Goal: Task Accomplishment & Management: Manage account settings

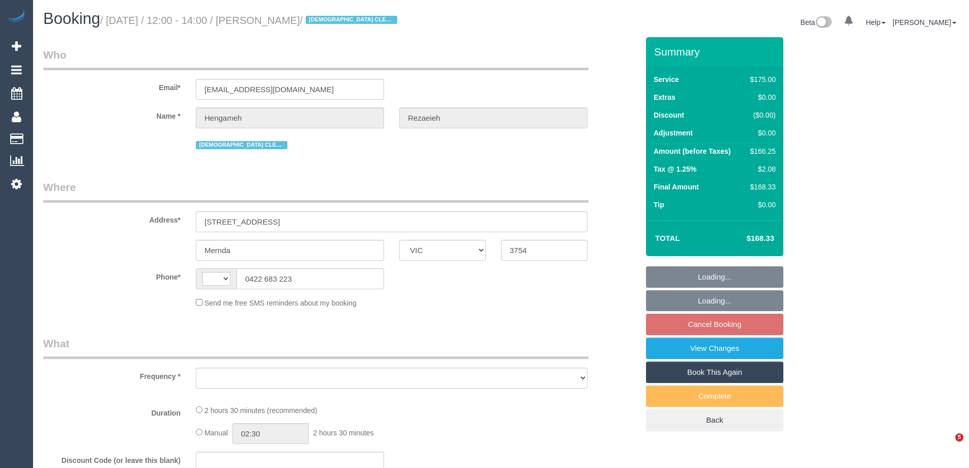
select select "VIC"
select select "string:AU"
select select "object:540"
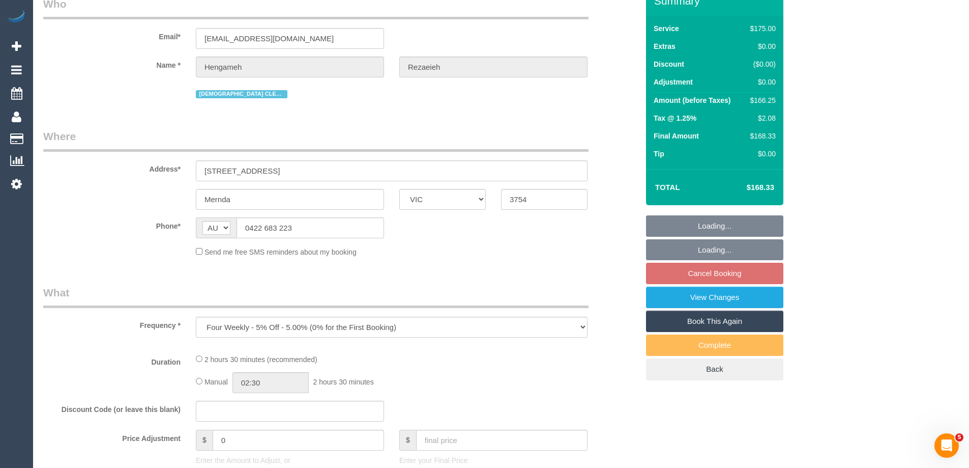
select select "string:stripe-pm_1NBBiB2GScqysDRVMJrcw7wk"
select select "150"
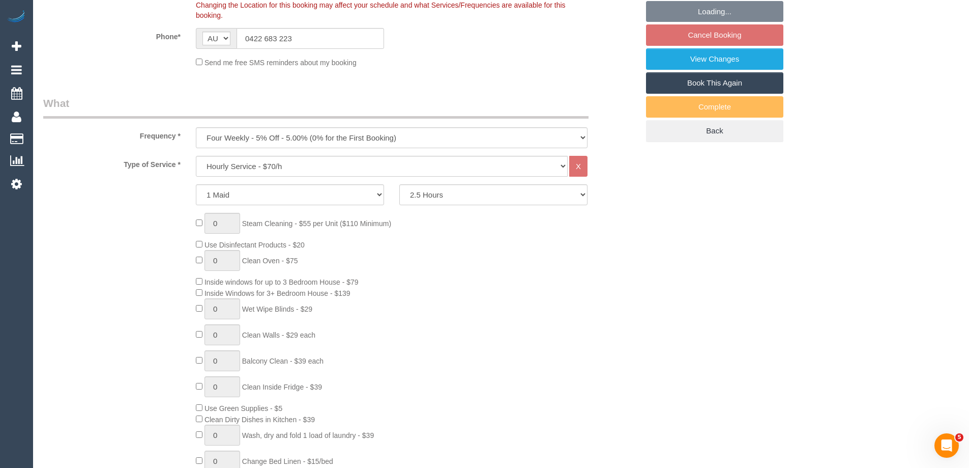
select select "number:29"
select select "number:14"
select select "number:19"
select select "number:24"
select select "object:1293"
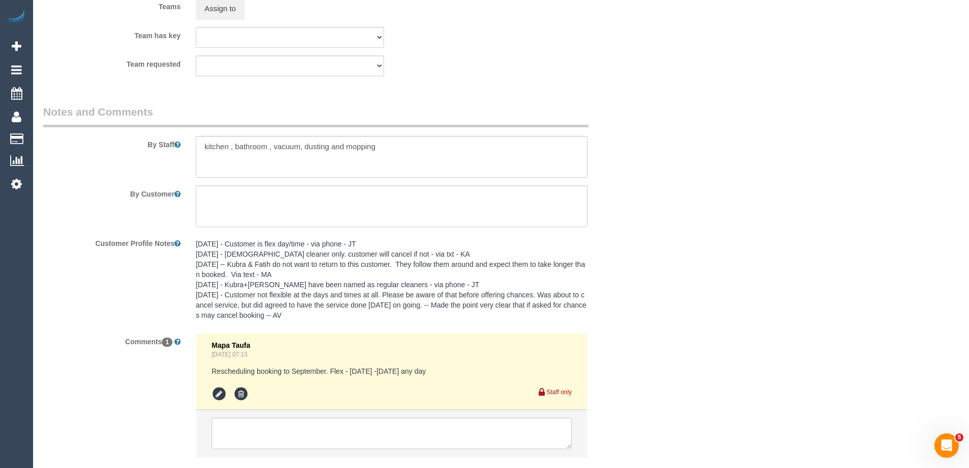
scroll to position [1681, 0]
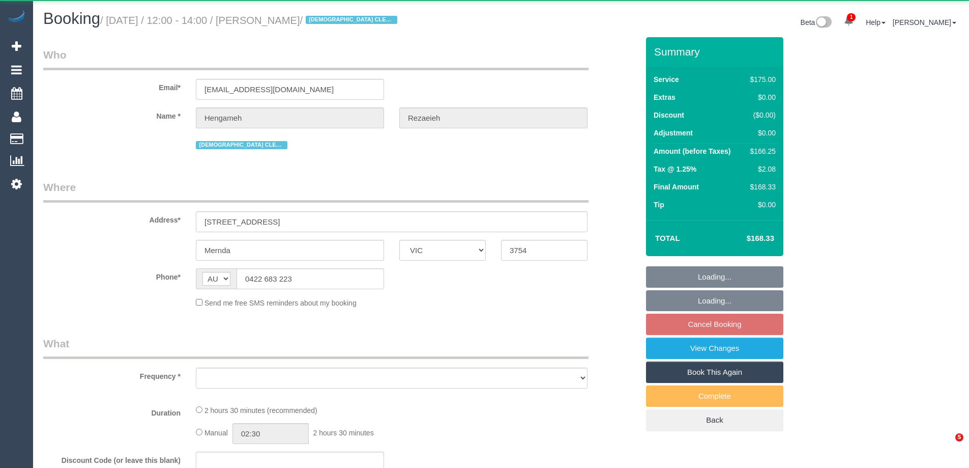
select select "VIC"
select select "object:563"
select select "string:stripe-pm_1NBBiB2GScqysDRVMJrcw7wk"
select select "150"
select select "number:29"
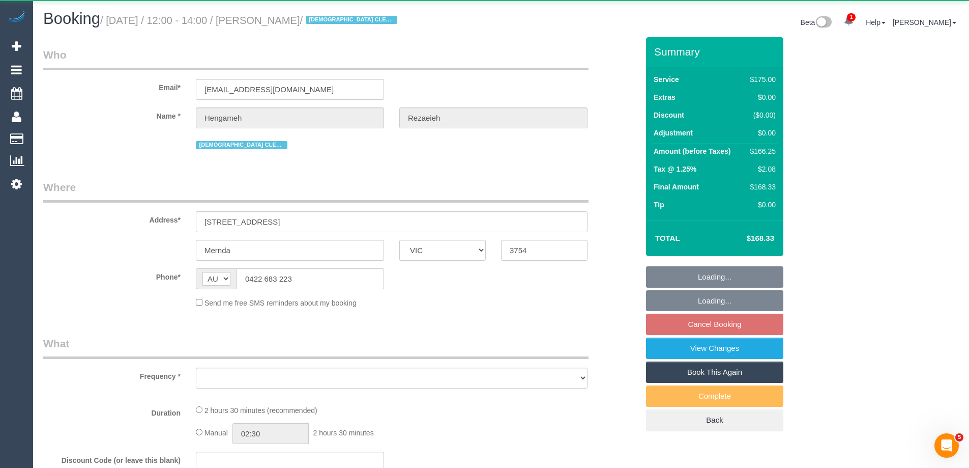
select select "number:14"
select select "number:19"
select select "number:24"
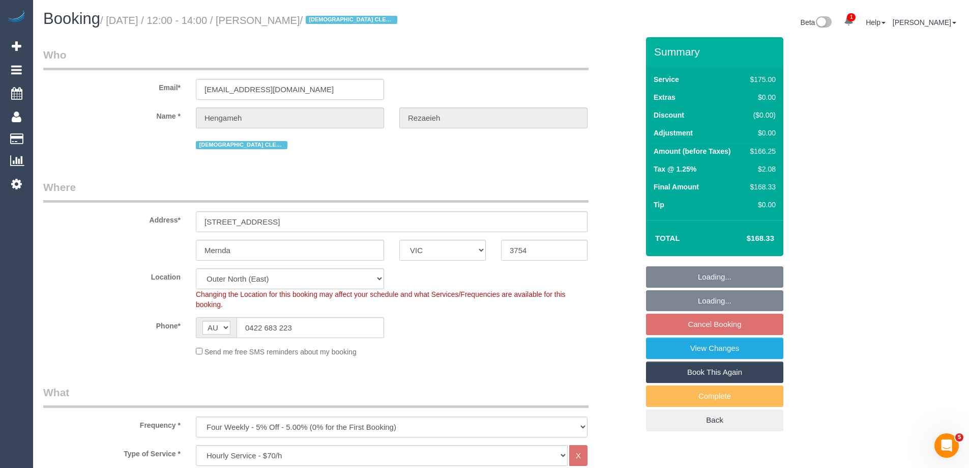
select select "object:878"
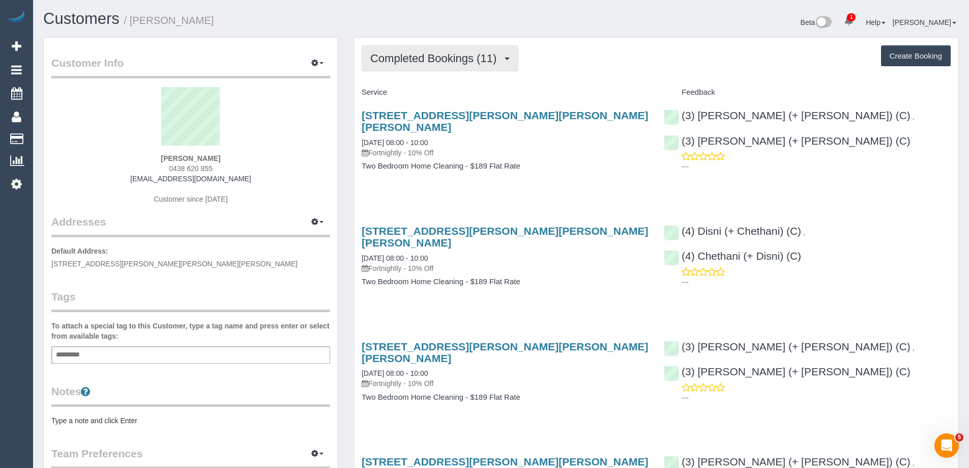
click at [408, 55] on span "Completed Bookings (11)" at bounding box center [435, 58] width 131 height 13
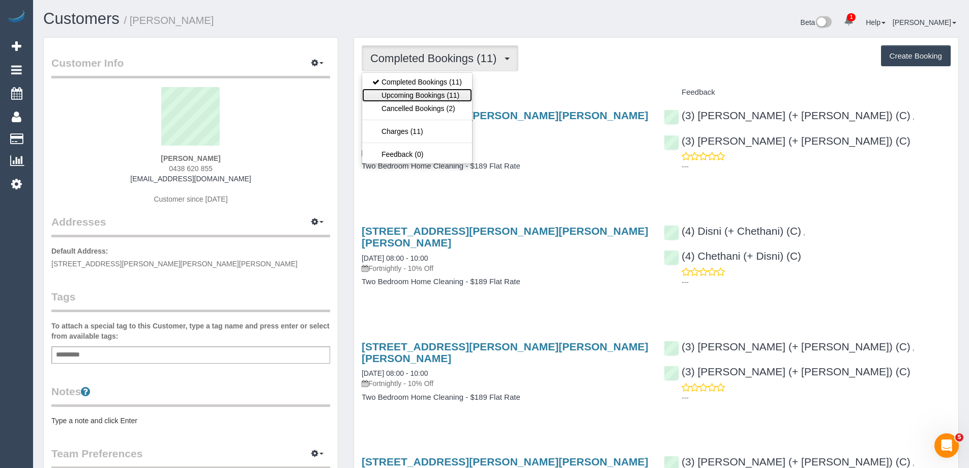
click at [423, 96] on link "Upcoming Bookings (11)" at bounding box center [417, 95] width 110 height 13
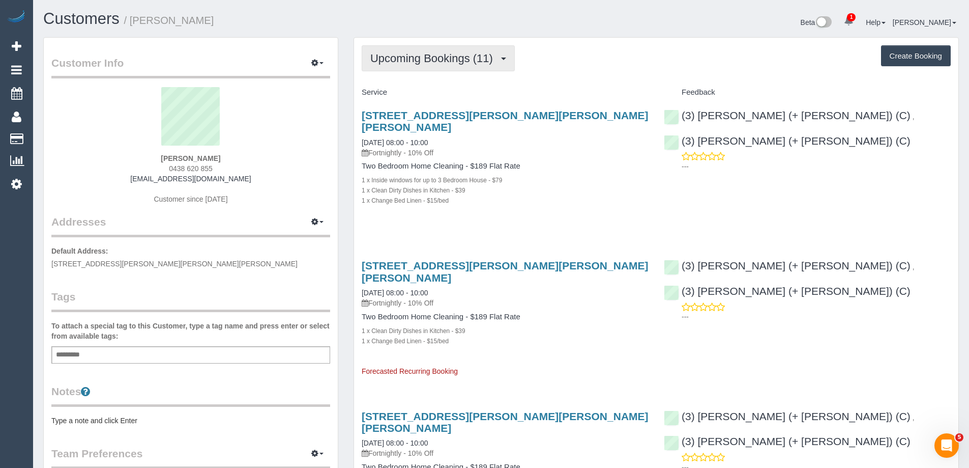
click at [437, 49] on button "Upcoming Bookings (11)" at bounding box center [438, 58] width 153 height 26
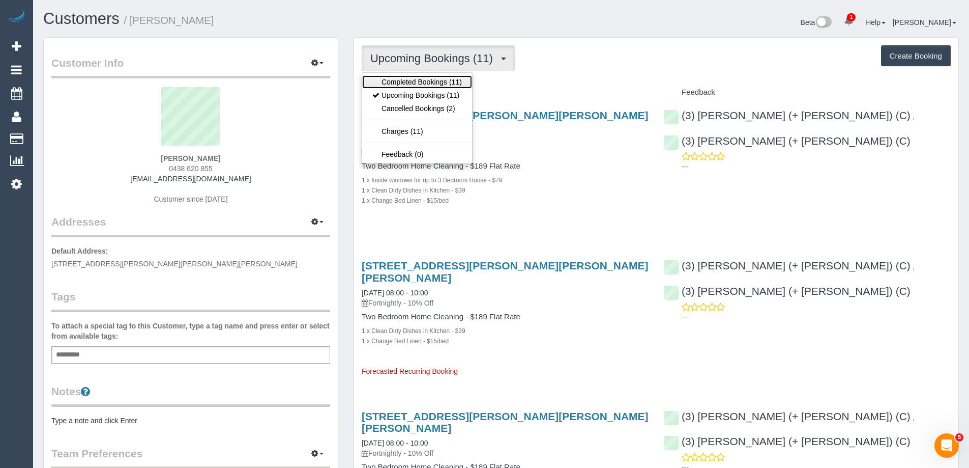
click at [433, 81] on link "Completed Bookings (11)" at bounding box center [417, 81] width 110 height 13
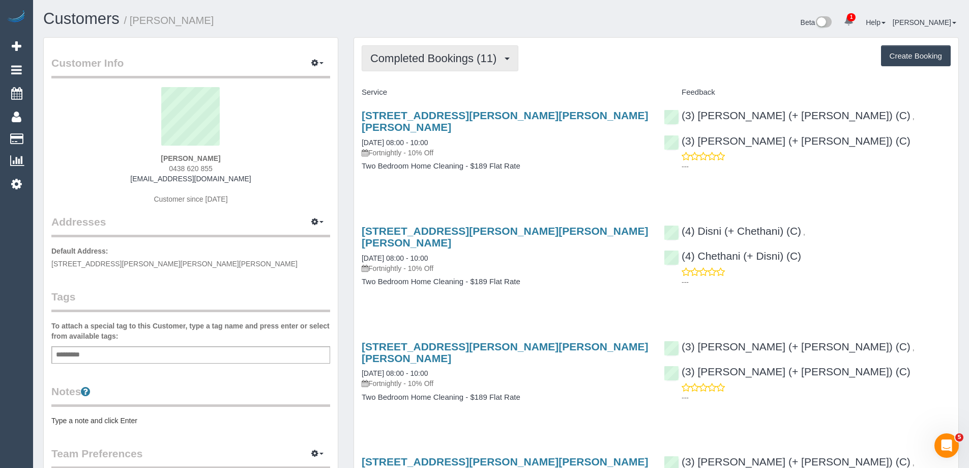
click at [423, 55] on span "Completed Bookings (11)" at bounding box center [435, 58] width 131 height 13
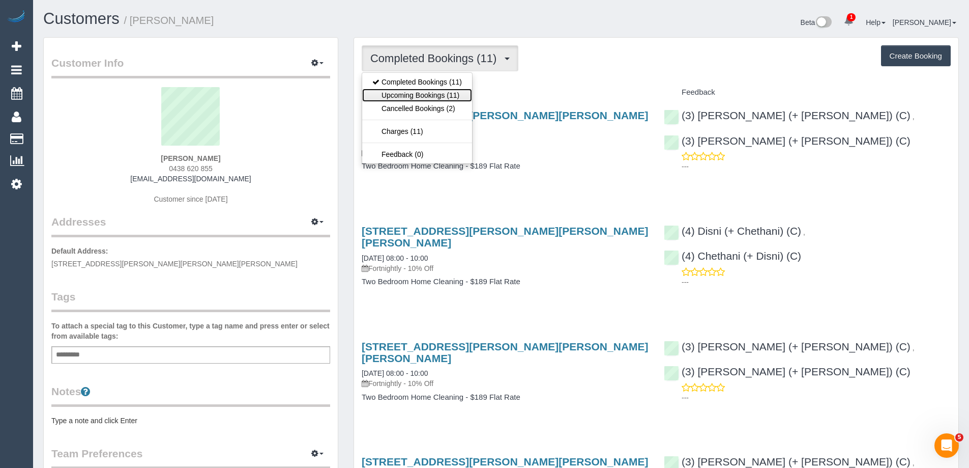
click at [430, 94] on link "Upcoming Bookings (11)" at bounding box center [417, 95] width 110 height 13
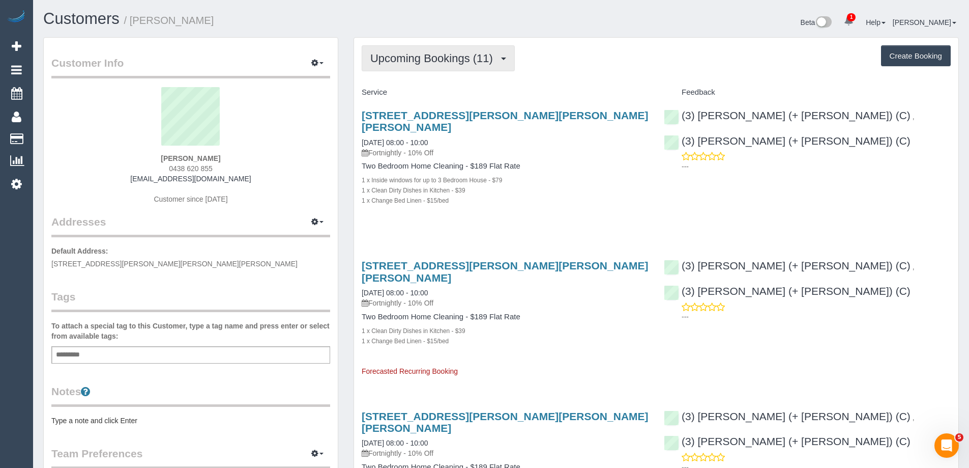
click at [413, 56] on span "Upcoming Bookings (11)" at bounding box center [434, 58] width 128 height 13
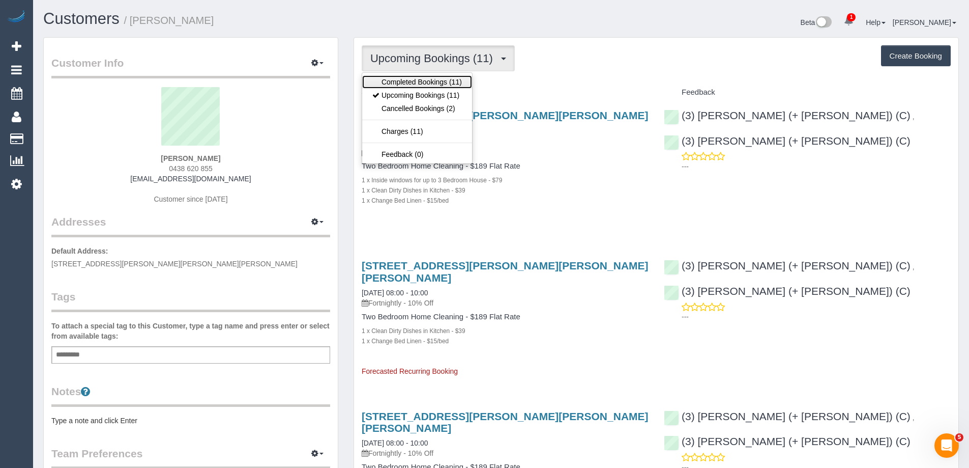
click at [410, 80] on link "Completed Bookings (11)" at bounding box center [417, 81] width 110 height 13
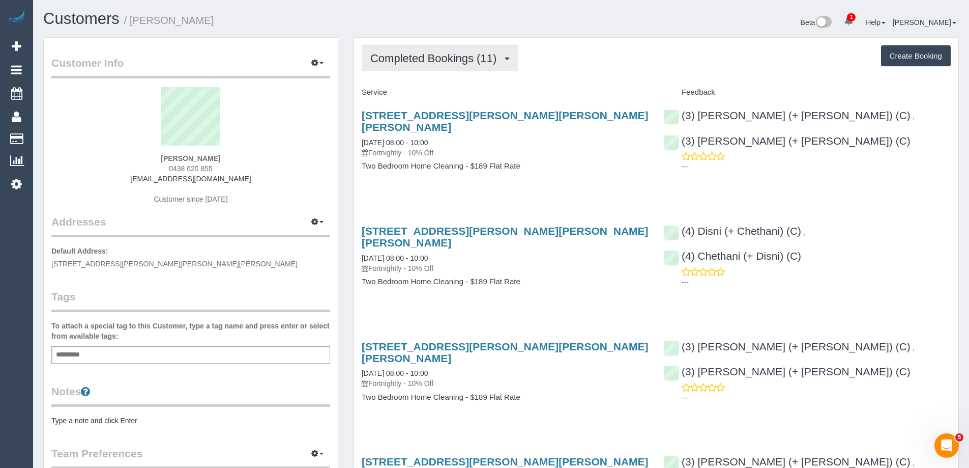
click at [396, 59] on span "Completed Bookings (11)" at bounding box center [435, 58] width 131 height 13
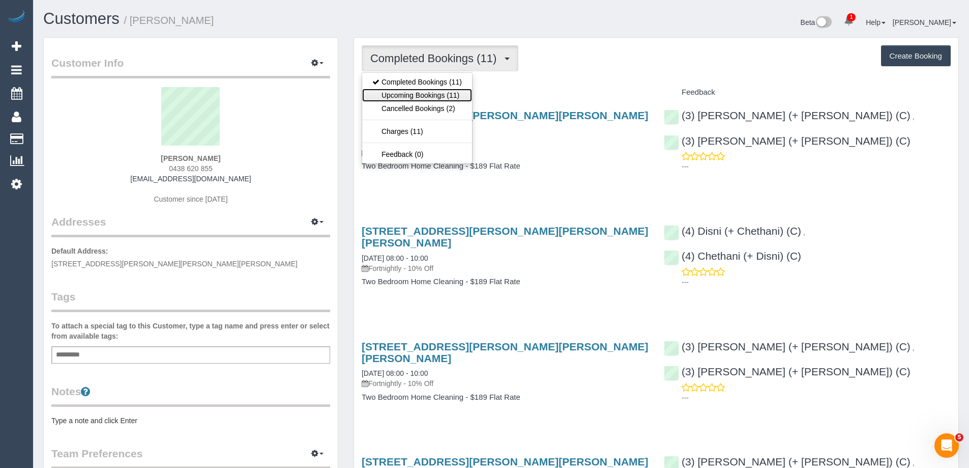
click at [416, 93] on link "Upcoming Bookings (11)" at bounding box center [417, 95] width 110 height 13
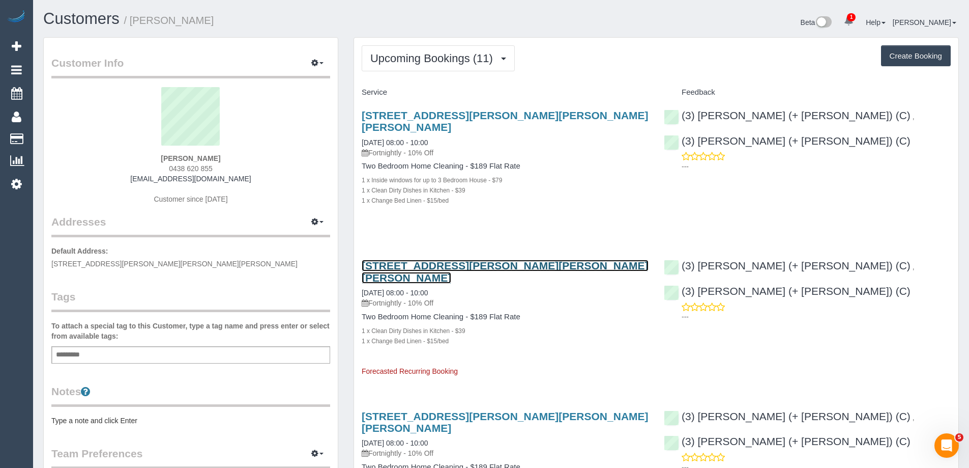
click at [398, 259] on link "439-443 Burke Road, Unit 3, Glen Iris, VIC 3146" at bounding box center [505, 270] width 287 height 23
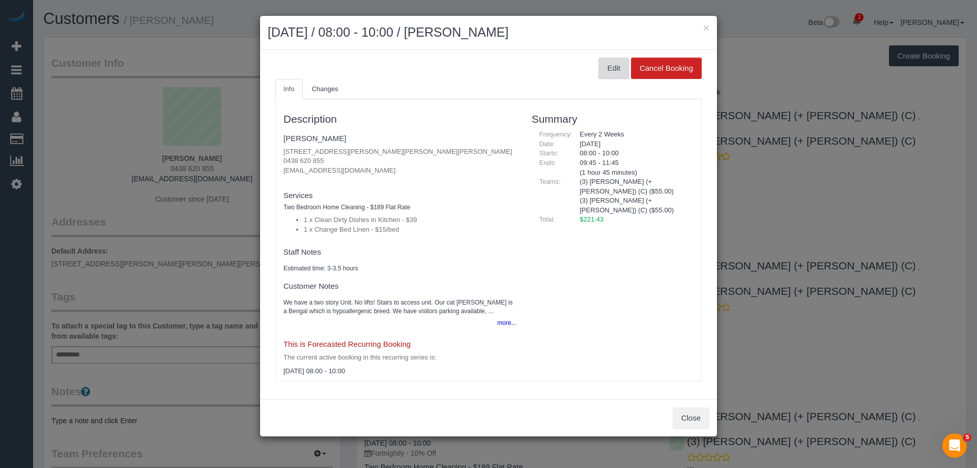
click at [601, 68] on button "Edit" at bounding box center [613, 67] width 31 height 21
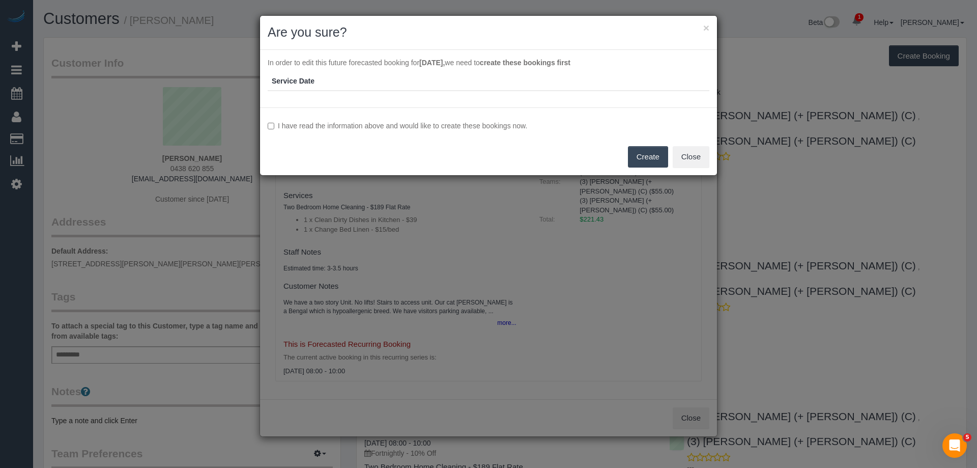
click at [308, 126] on label "I have read the information above and would like to create these bookings now." at bounding box center [489, 126] width 442 height 10
click at [653, 151] on button "Create" at bounding box center [648, 156] width 40 height 21
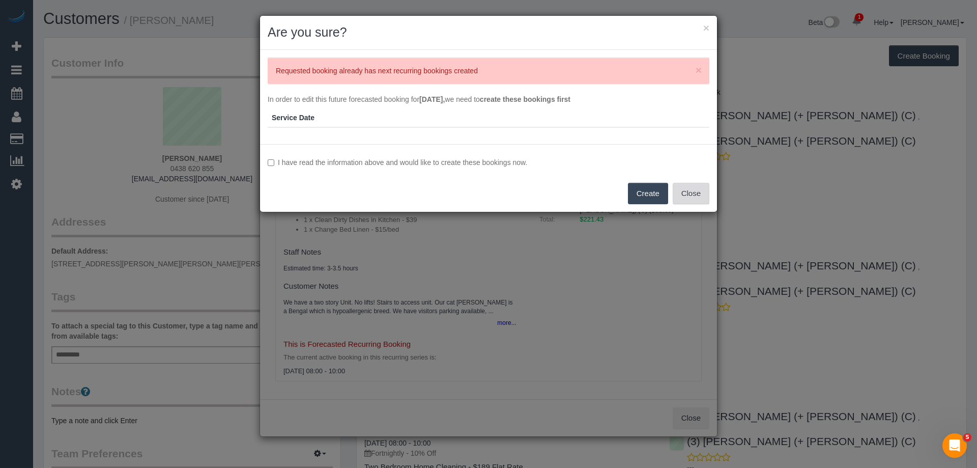
click at [682, 190] on button "Close" at bounding box center [691, 193] width 37 height 21
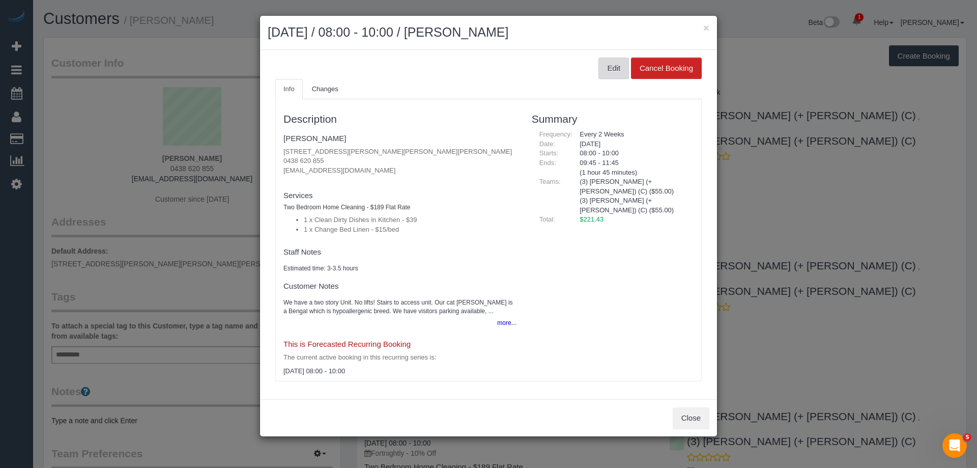
click at [610, 69] on button "Edit" at bounding box center [613, 67] width 31 height 21
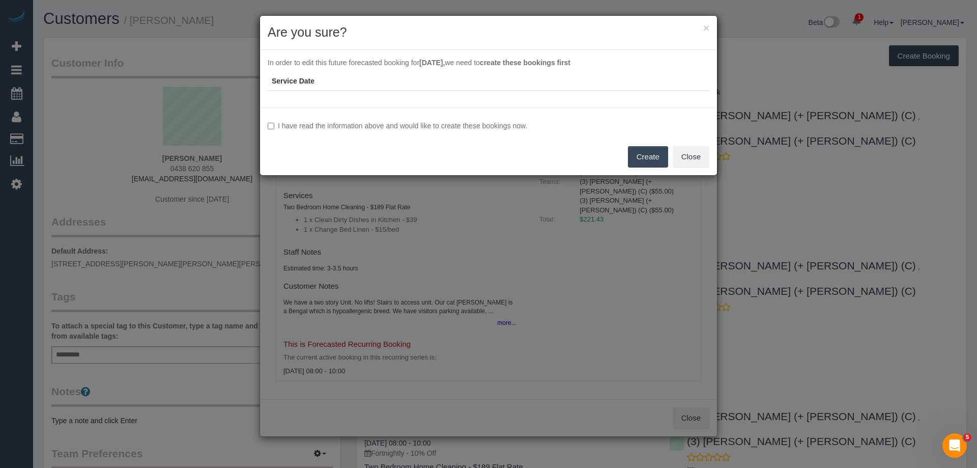
click at [391, 129] on label "I have read the information above and would like to create these bookings now." at bounding box center [489, 126] width 442 height 10
click at [648, 158] on button "Create" at bounding box center [648, 156] width 40 height 21
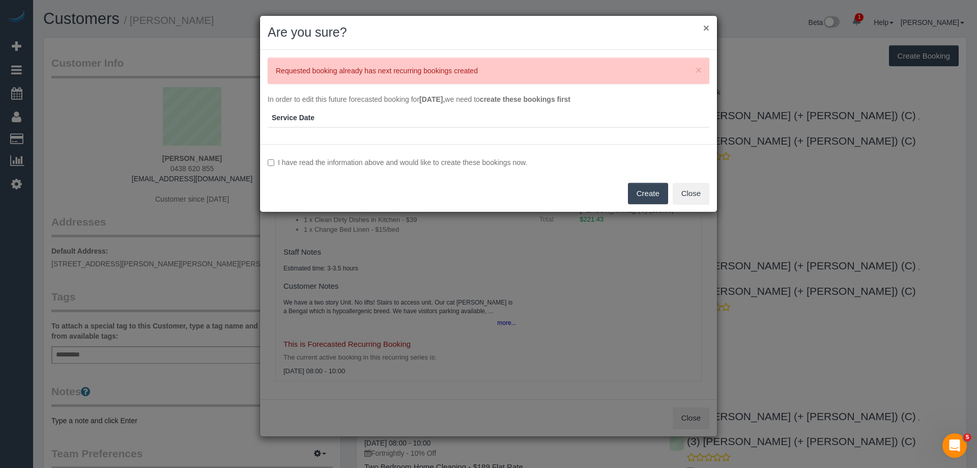
click at [705, 28] on button "×" at bounding box center [706, 27] width 6 height 11
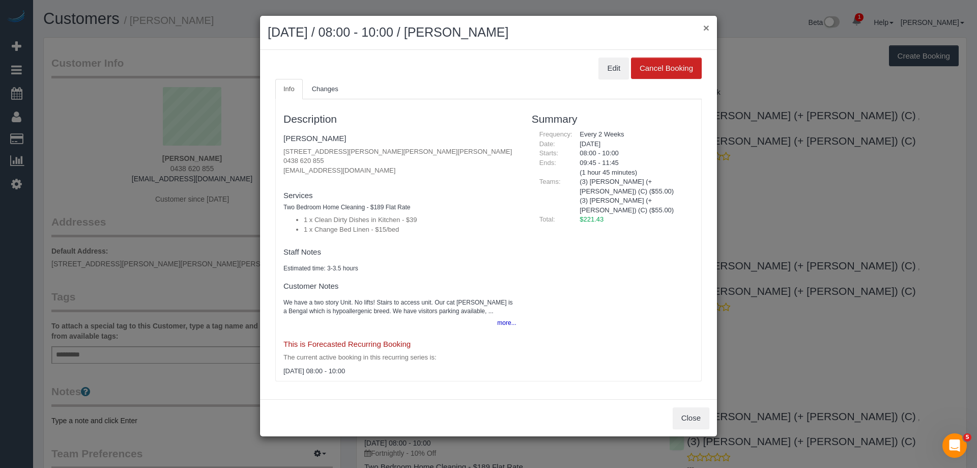
click at [705, 27] on button "×" at bounding box center [706, 27] width 6 height 11
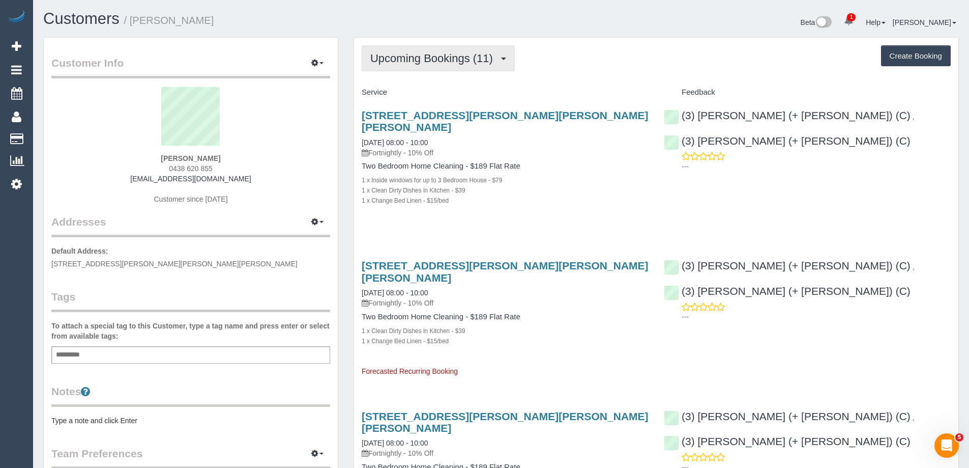
click at [429, 53] on span "Upcoming Bookings (11)" at bounding box center [434, 58] width 128 height 13
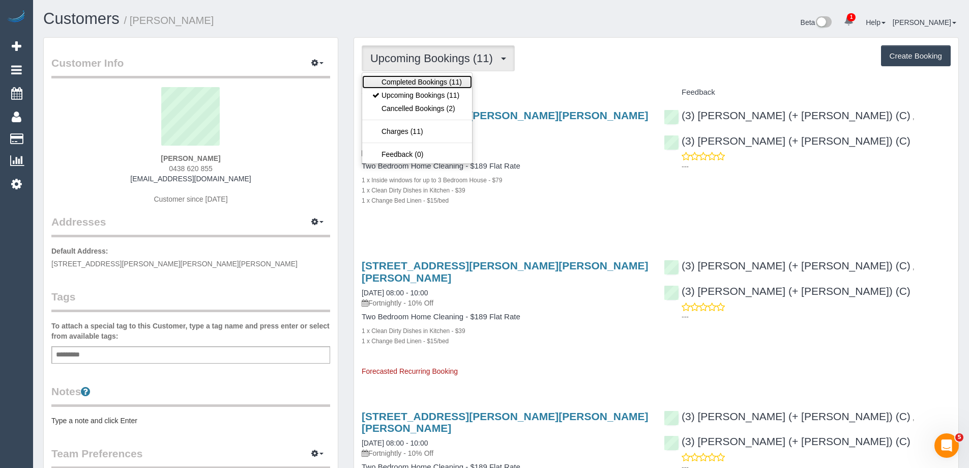
click at [415, 82] on link "Completed Bookings (11)" at bounding box center [417, 81] width 110 height 13
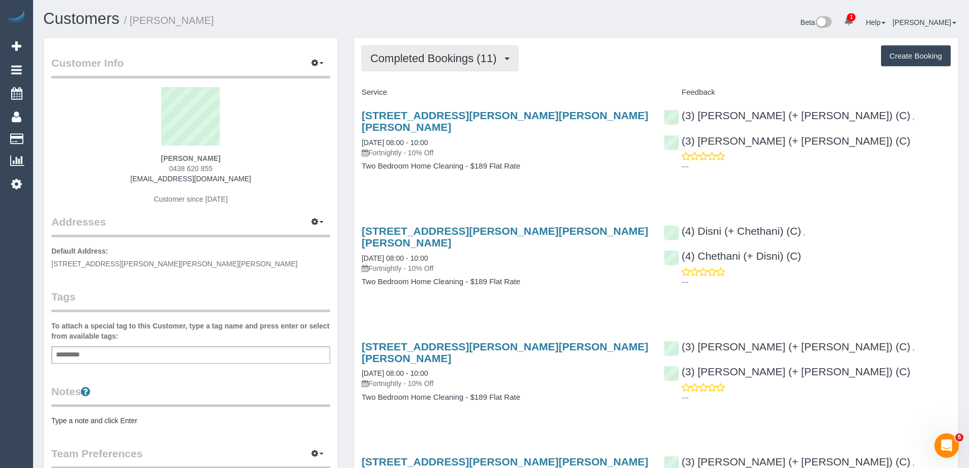
click at [431, 50] on button "Completed Bookings (11)" at bounding box center [440, 58] width 157 height 26
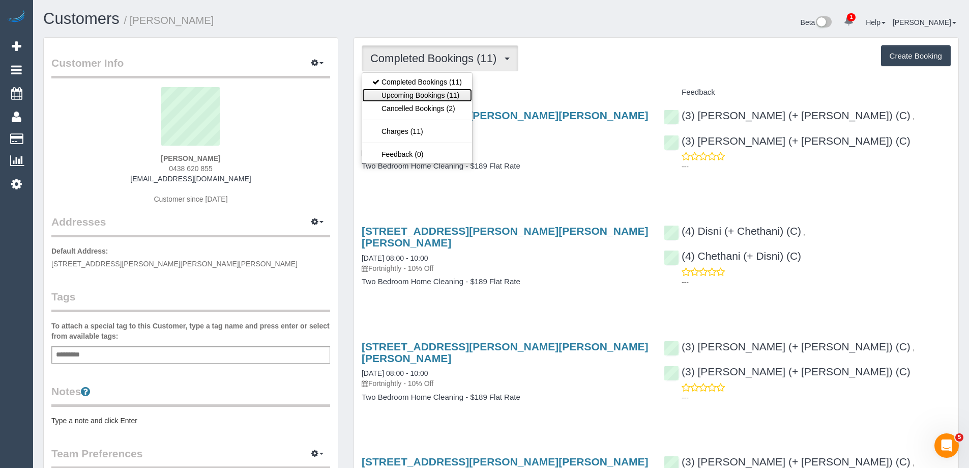
click at [422, 97] on link "Upcoming Bookings (11)" at bounding box center [417, 95] width 110 height 13
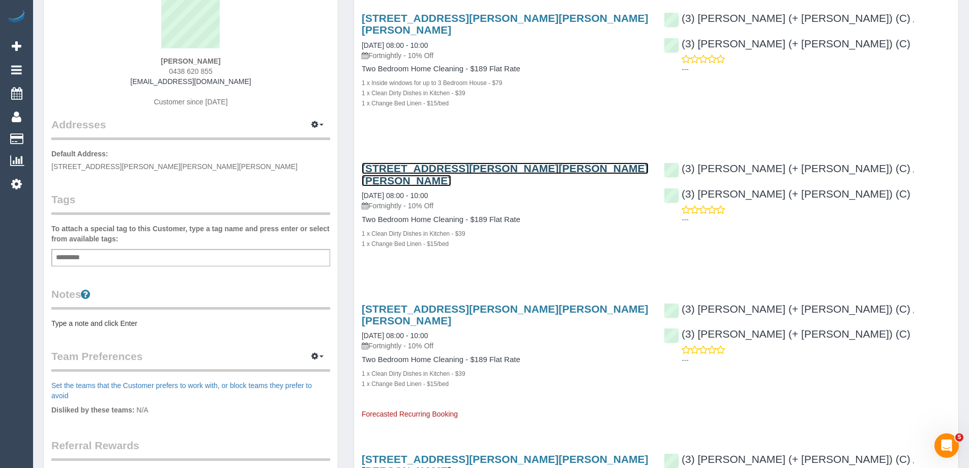
scroll to position [102, 0]
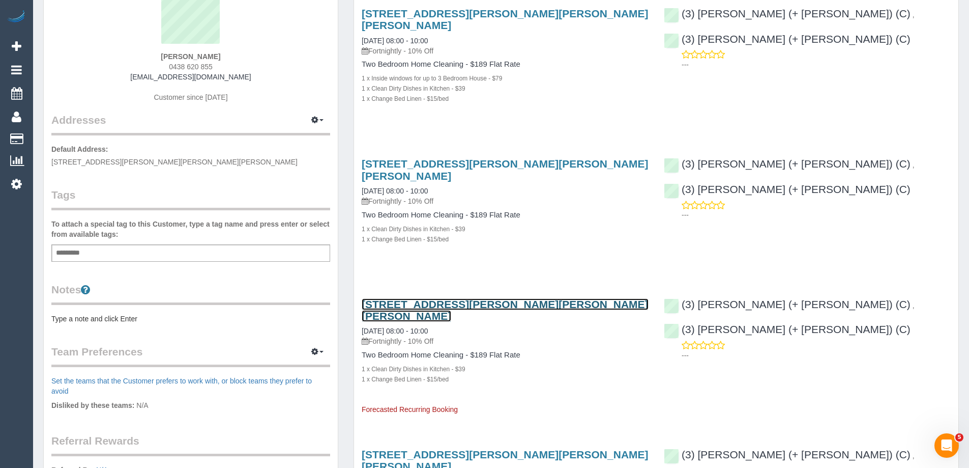
click at [392, 298] on link "439-443 Burke Road, Unit 3, Glen Iris, VIC 3146" at bounding box center [505, 309] width 287 height 23
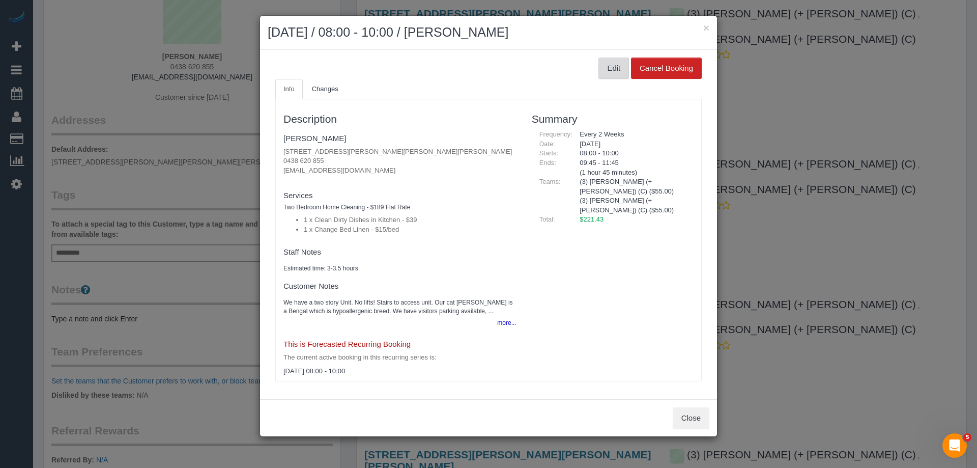
click at [610, 61] on button "Edit" at bounding box center [613, 67] width 31 height 21
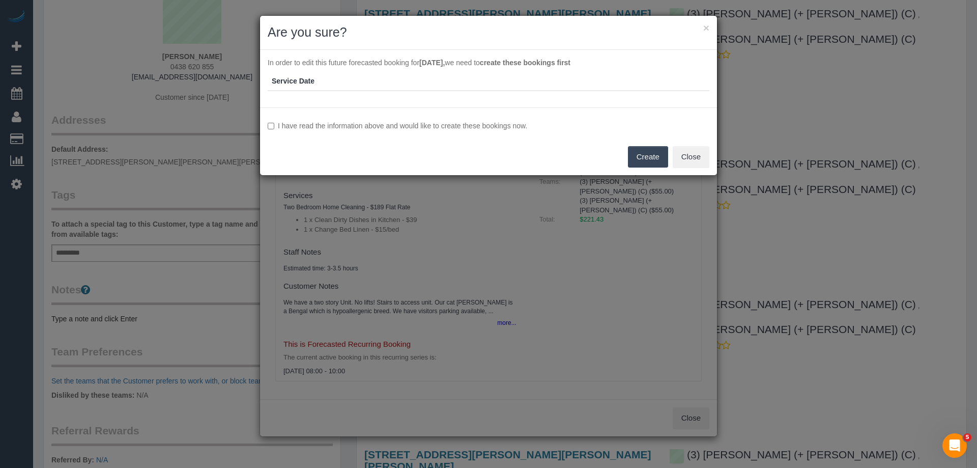
click at [302, 123] on label "I have read the information above and would like to create these bookings now." at bounding box center [489, 126] width 442 height 10
click at [637, 149] on button "Create" at bounding box center [648, 156] width 40 height 21
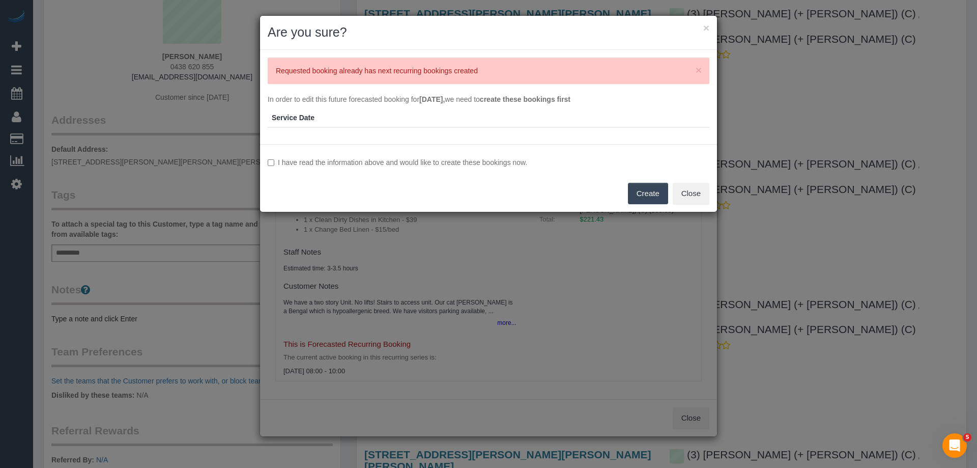
click at [710, 27] on div "× Are you sure?" at bounding box center [488, 33] width 457 height 34
click at [708, 27] on div "× Are you sure?" at bounding box center [488, 33] width 457 height 34
click at [708, 27] on button "×" at bounding box center [706, 27] width 6 height 11
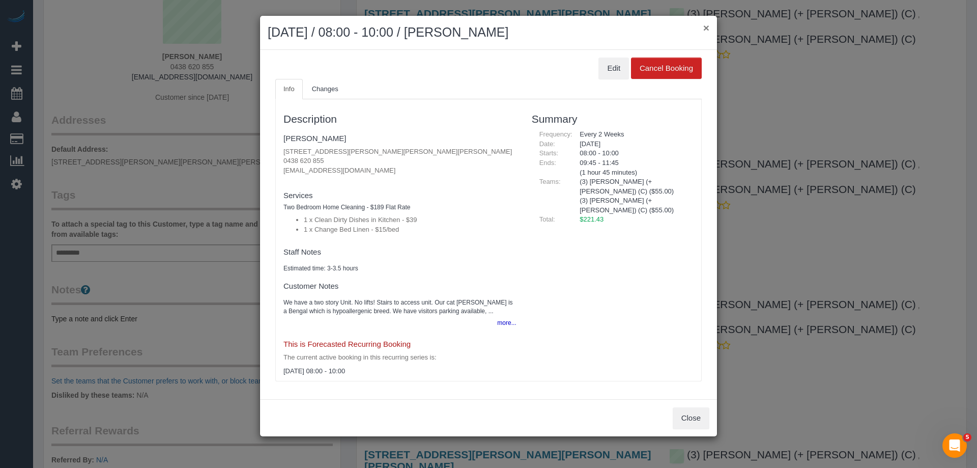
click at [708, 27] on button "×" at bounding box center [706, 27] width 6 height 11
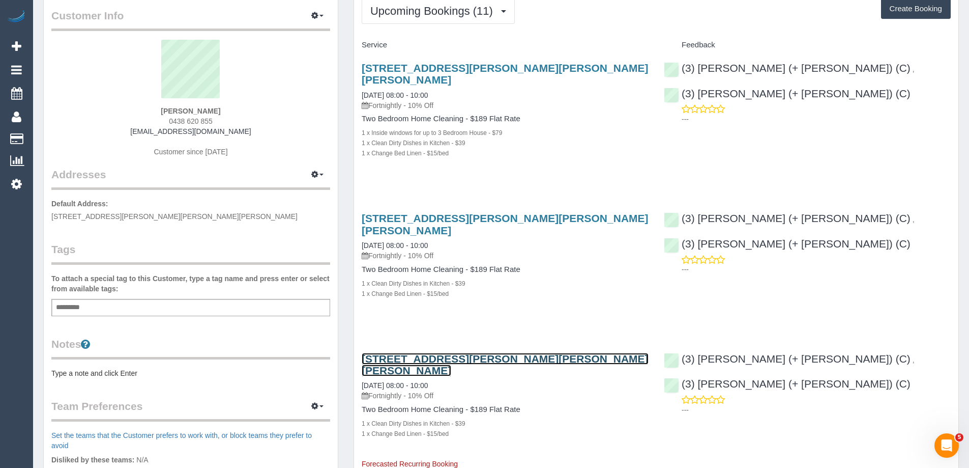
scroll to position [0, 0]
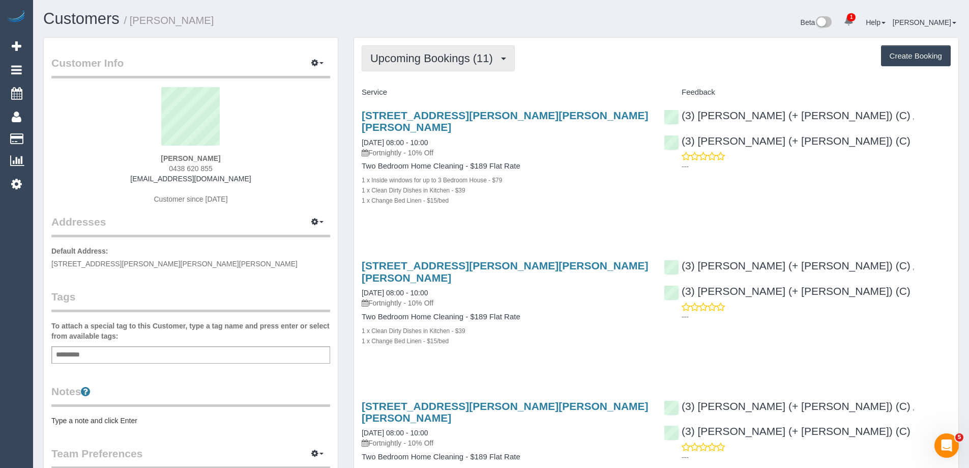
click at [398, 60] on span "Upcoming Bookings (11)" at bounding box center [434, 58] width 128 height 13
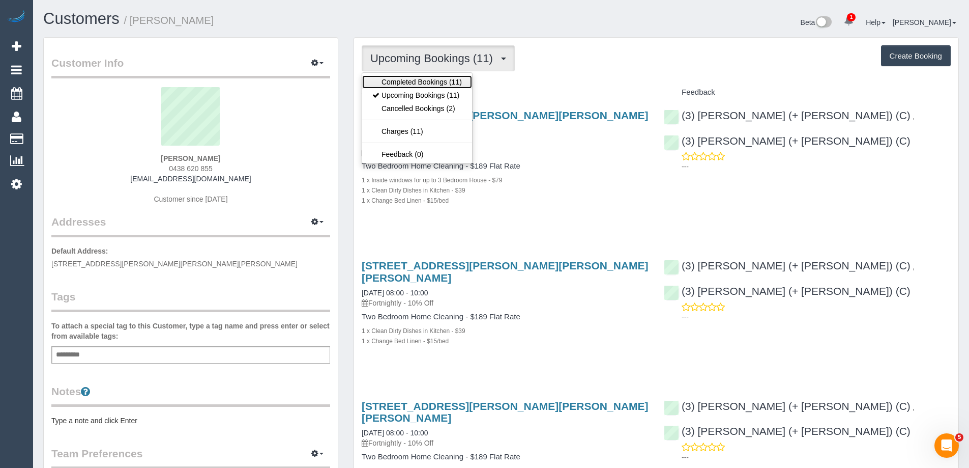
click at [394, 78] on link "Completed Bookings (11)" at bounding box center [417, 81] width 110 height 13
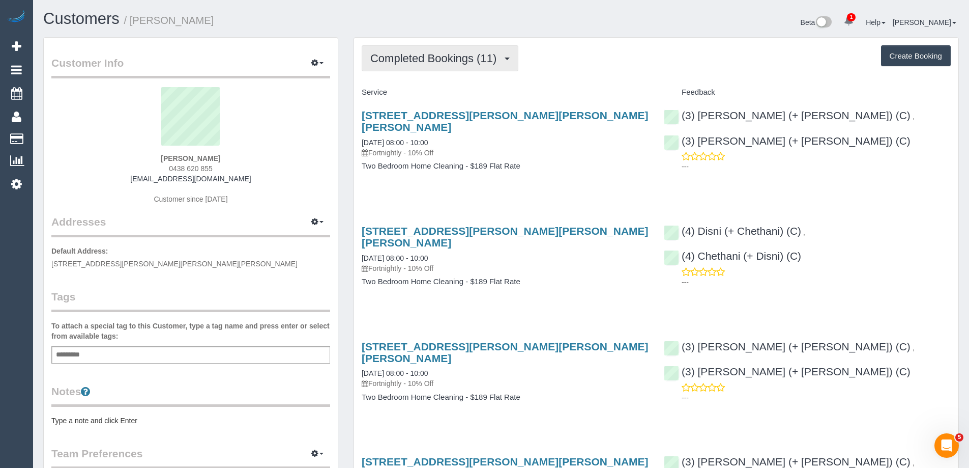
click at [415, 57] on span "Completed Bookings (11)" at bounding box center [435, 58] width 131 height 13
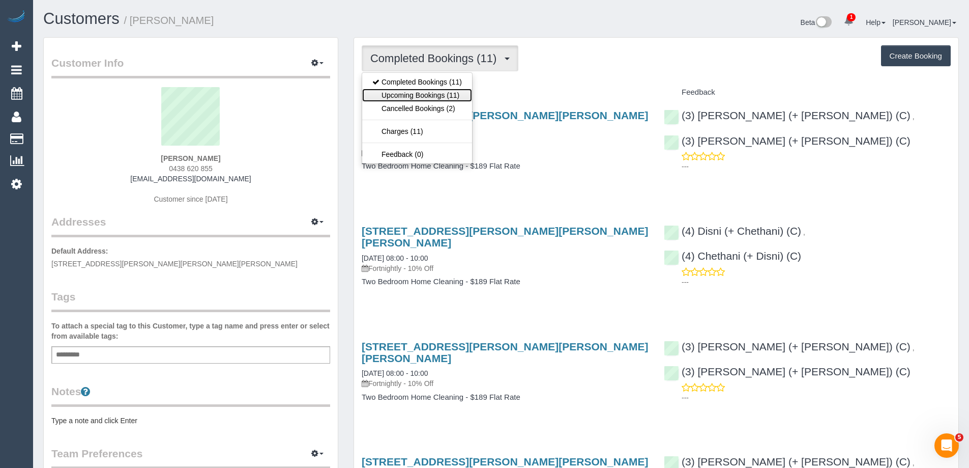
click at [425, 91] on link "Upcoming Bookings (11)" at bounding box center [417, 95] width 110 height 13
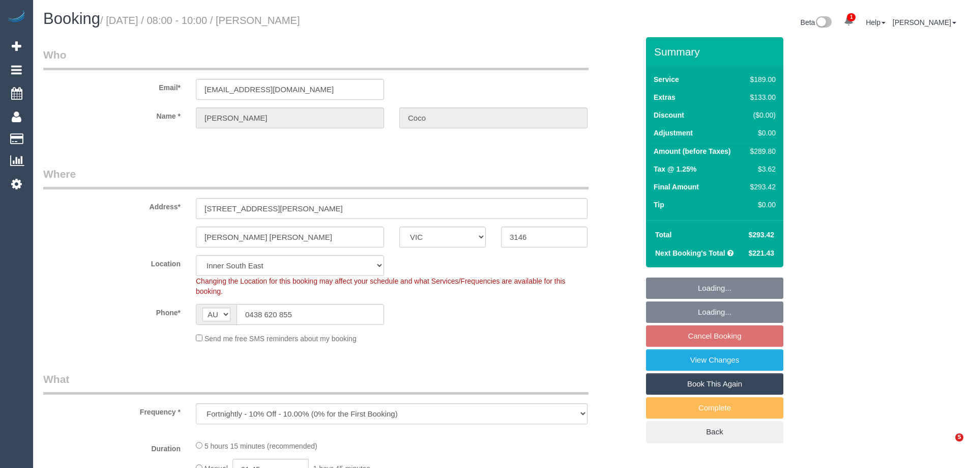
select select "VIC"
select select "string:stripe-pm_1R8bWJ2GScqysDRVQzph50T6"
select select "number:29"
select select "number:14"
select select "number:18"
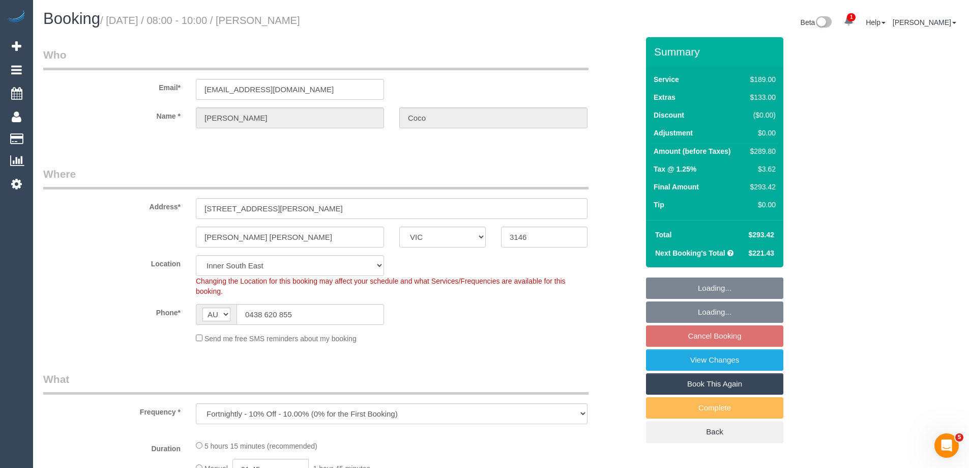
select select "number:24"
select select "number:35"
select select "number:26"
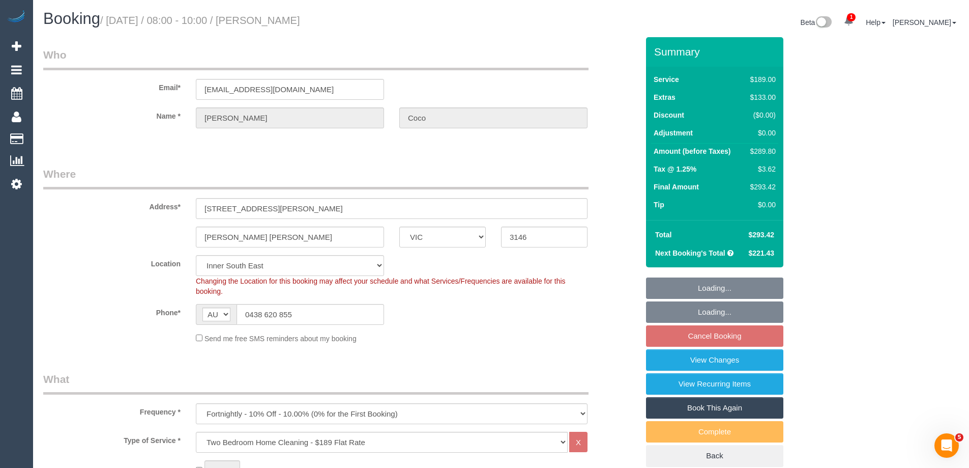
select select "object:795"
click at [708, 368] on link "View Changes" at bounding box center [714, 359] width 137 height 21
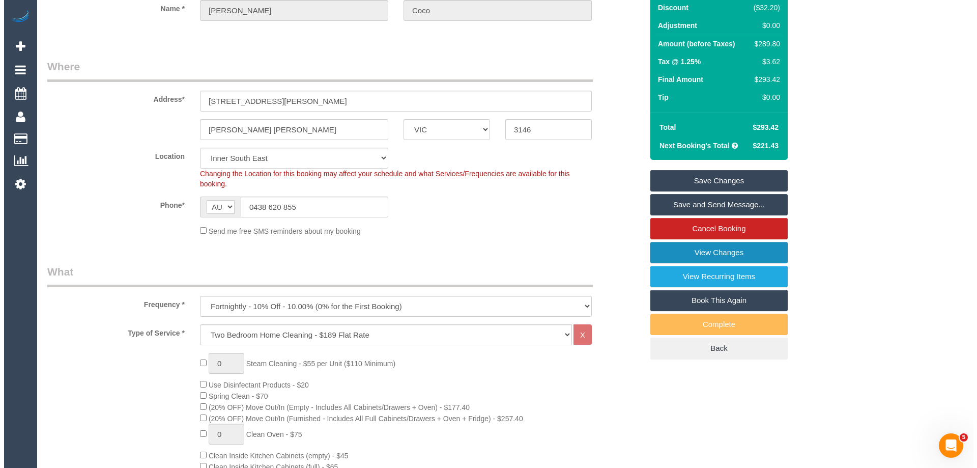
scroll to position [153, 0]
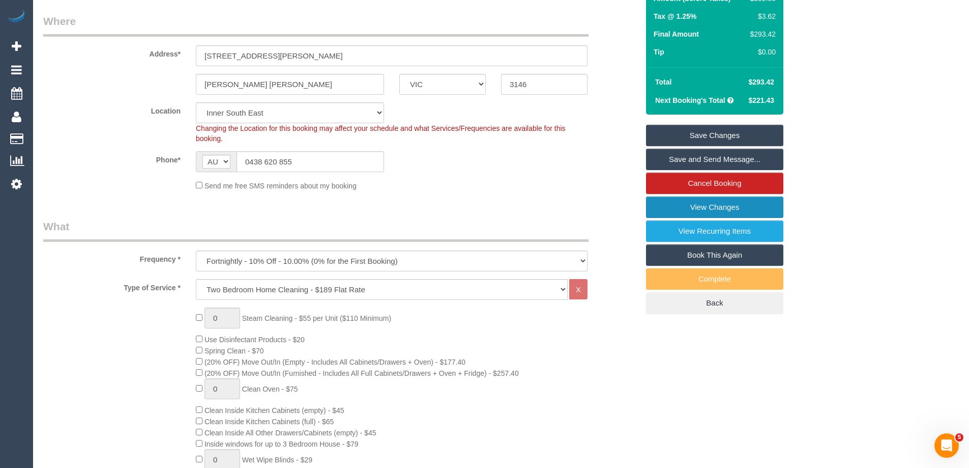
click at [690, 207] on link "View Changes" at bounding box center [714, 206] width 137 height 21
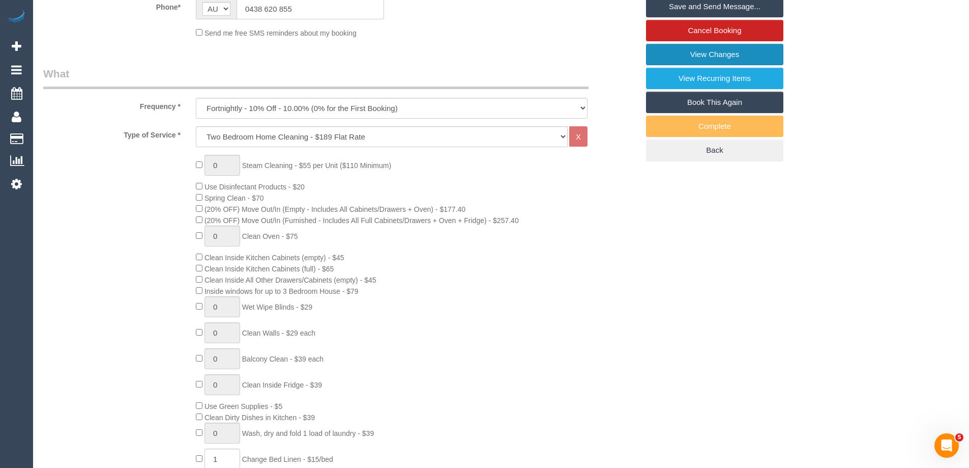
scroll to position [102, 0]
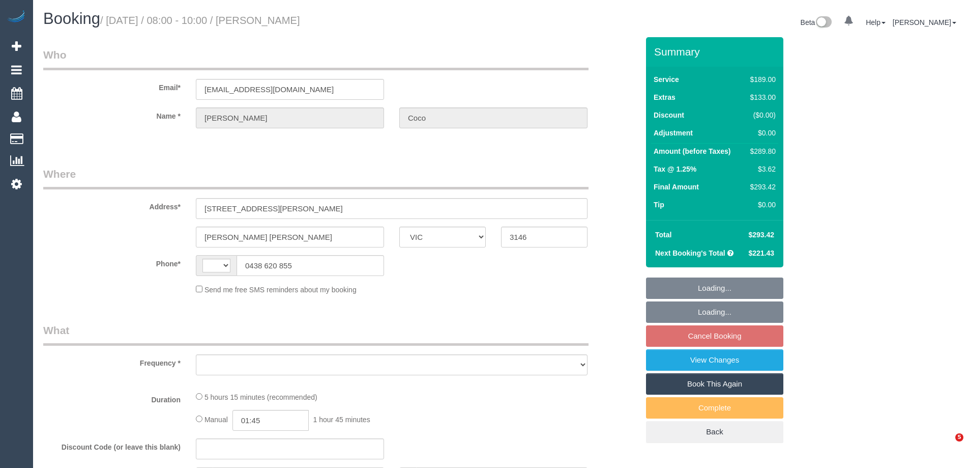
select select "VIC"
select select "string:AU"
select select "object:544"
select select "string:stripe-pm_1R8bWJ2GScqysDRVQzph50T6"
select select "number:29"
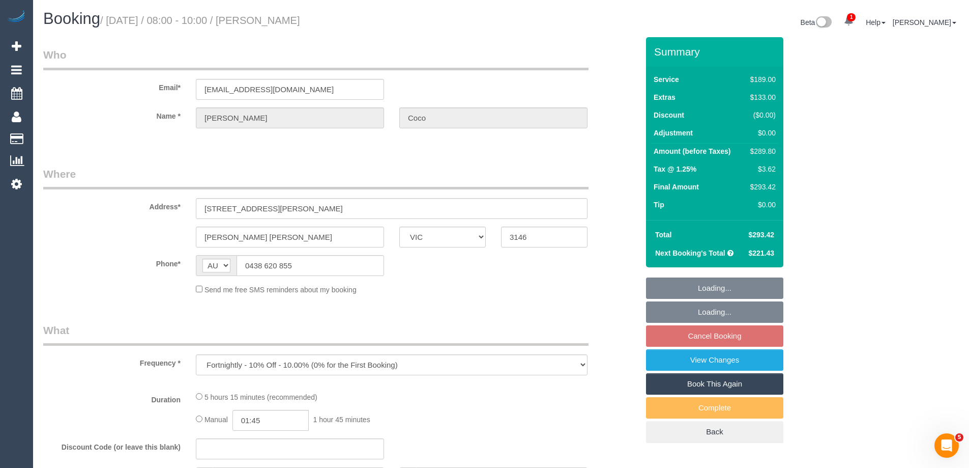
select select "number:14"
select select "number:18"
select select "number:24"
select select "number:35"
select select "number:26"
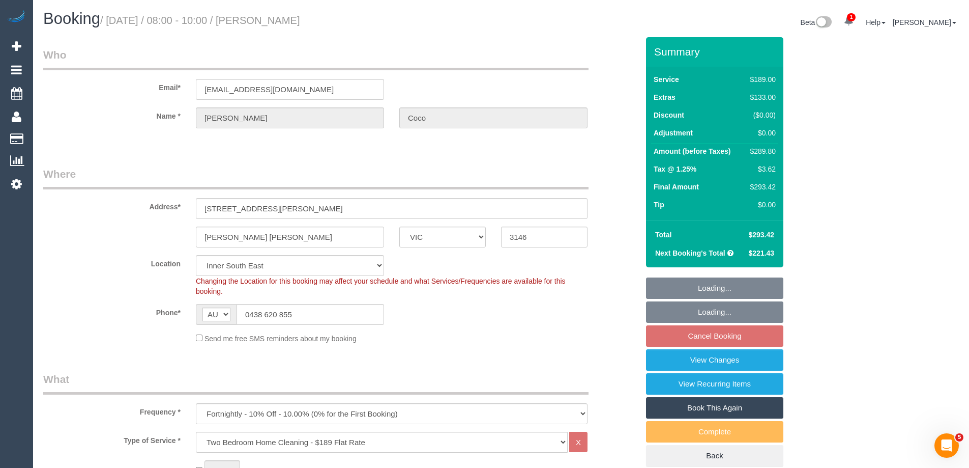
select select "object:1365"
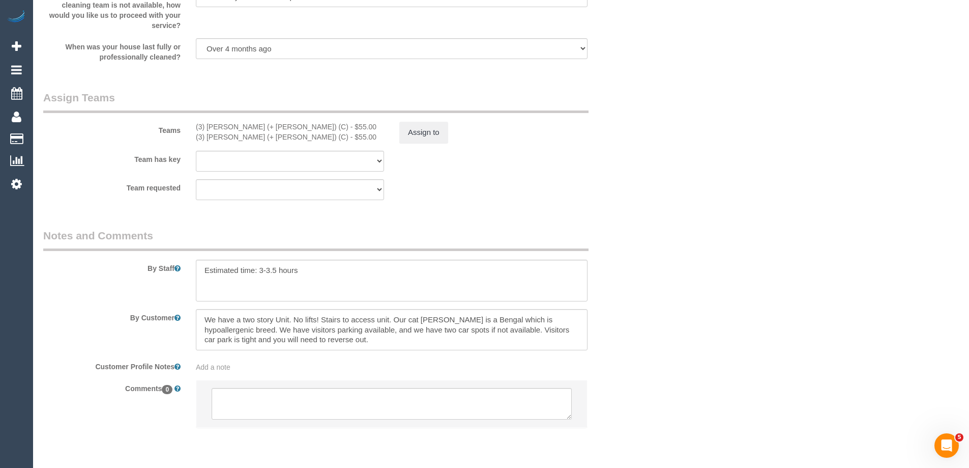
scroll to position [1491, 0]
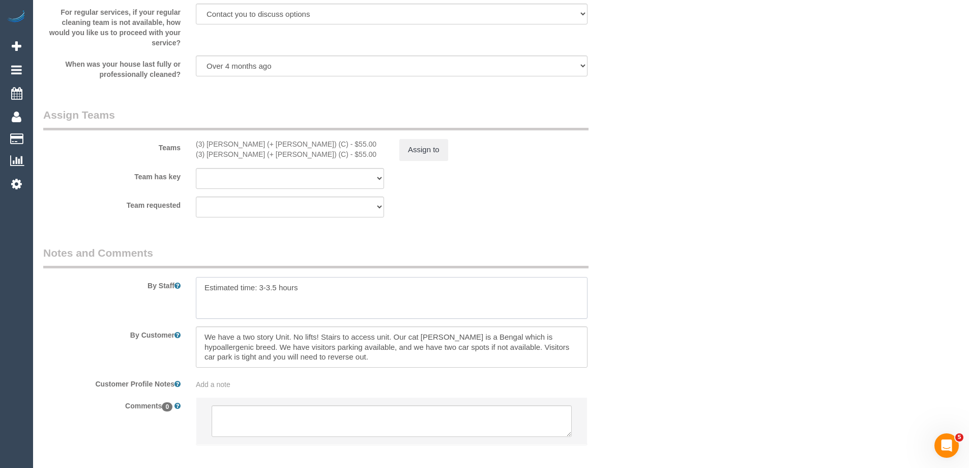
drag, startPoint x: 276, startPoint y: 288, endPoint x: 260, endPoint y: 285, distance: 16.6
click at [260, 285] on textarea at bounding box center [392, 298] width 392 height 42
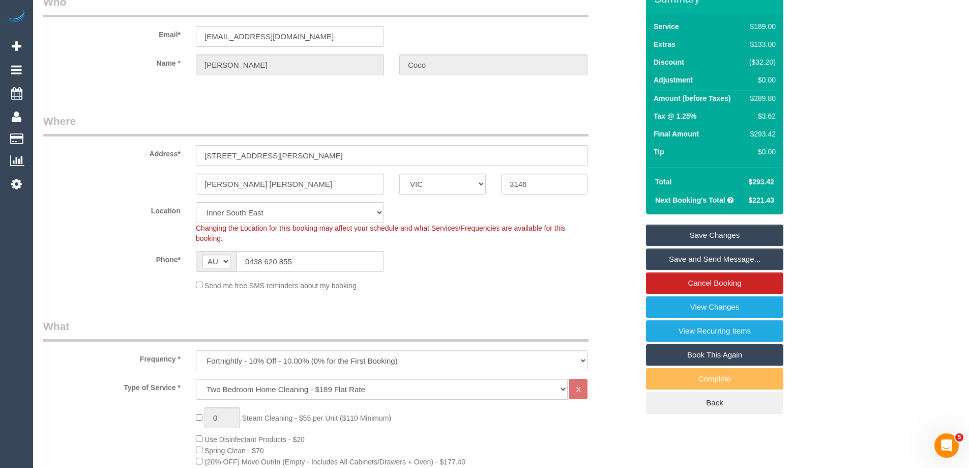
scroll to position [0, 0]
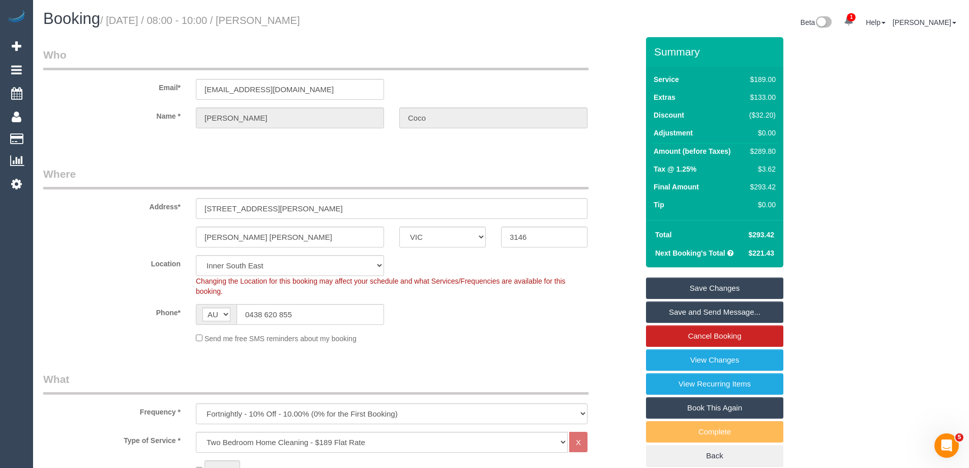
type textarea "Estimated time: 4.5-5.5 hours"
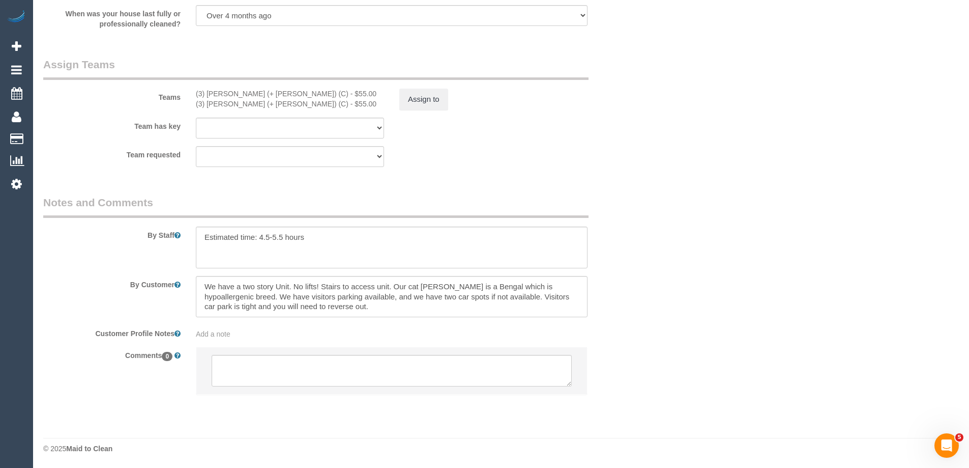
scroll to position [1542, 0]
click at [409, 101] on button "Assign to" at bounding box center [423, 98] width 49 height 21
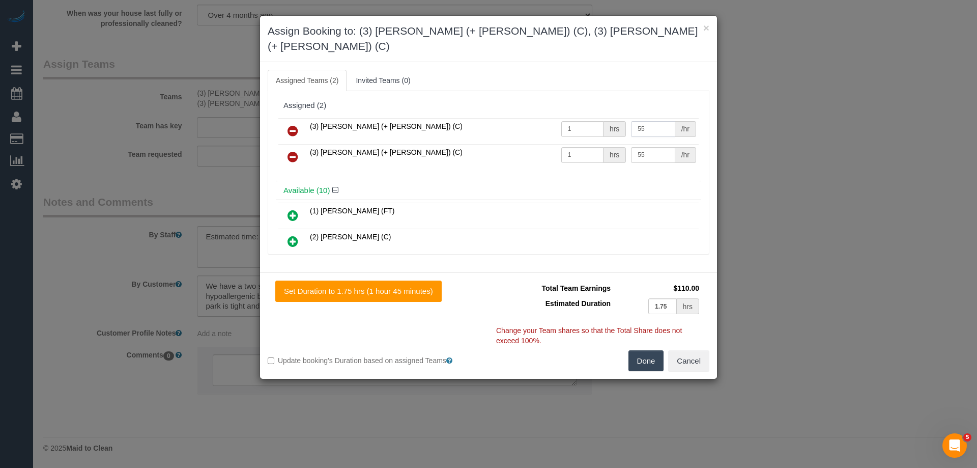
drag, startPoint x: 636, startPoint y: 112, endPoint x: 535, endPoint y: 105, distance: 102.0
click at [535, 118] on tr "(3) [PERSON_NAME] (+ [PERSON_NAME]) (C) 1 hrs 55 /hr" at bounding box center [488, 131] width 420 height 26
type input "92.5"
drag, startPoint x: 647, startPoint y: 137, endPoint x: 603, endPoint y: 136, distance: 43.3
click at [603, 144] on tr "(3) [PERSON_NAME] (+ [PERSON_NAME]) (C) 1 hrs 55 /hr" at bounding box center [488, 157] width 420 height 26
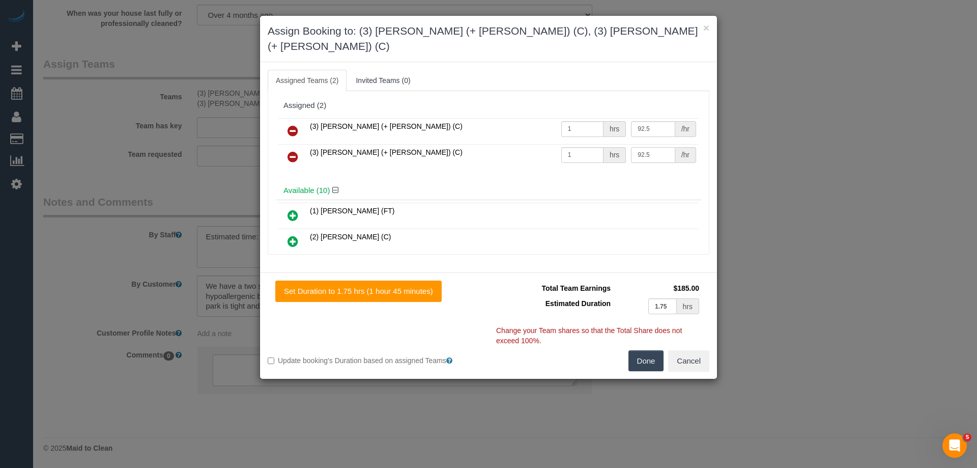
type input "92.5"
click at [638, 350] on button "Done" at bounding box center [646, 360] width 36 height 21
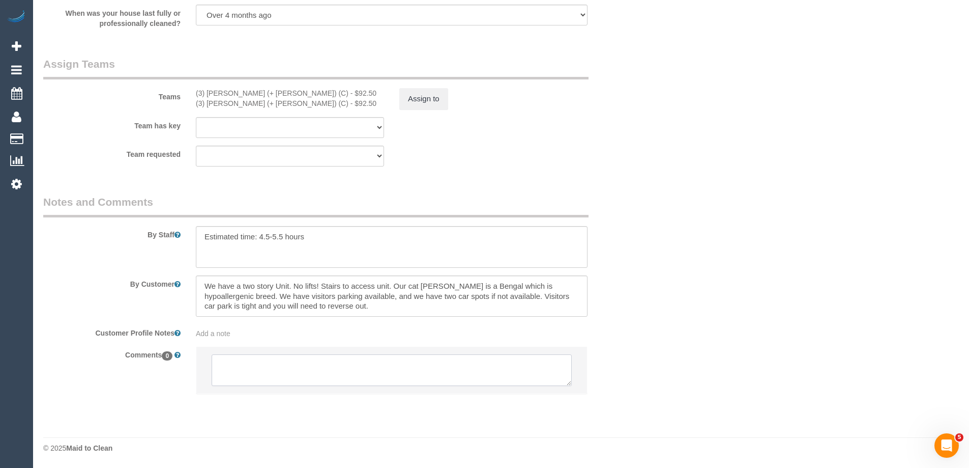
click at [294, 360] on textarea at bounding box center [392, 370] width 360 height 32
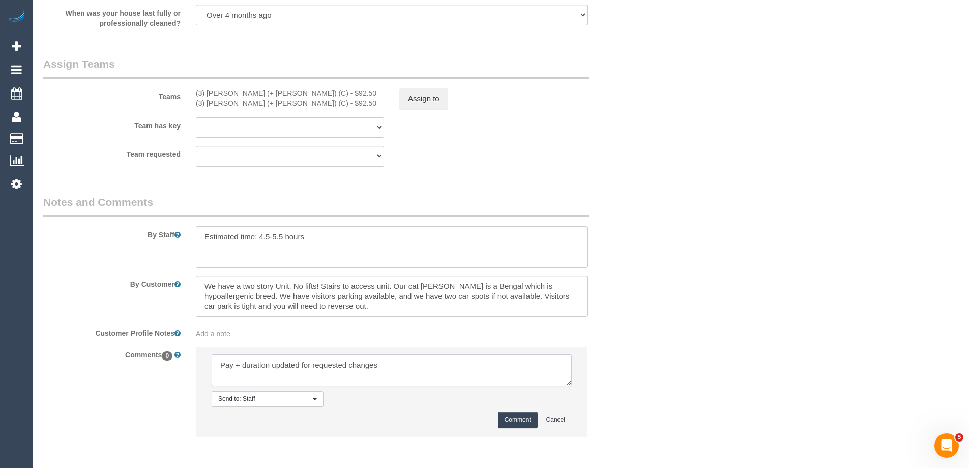
type textarea "Pay + duration updated for requested changes"
click at [520, 419] on button "Comment" at bounding box center [518, 420] width 40 height 16
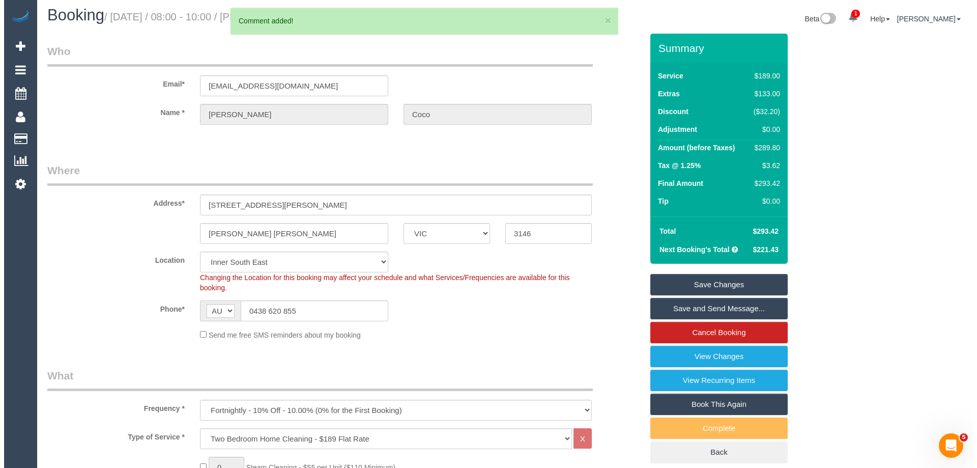
scroll to position [0, 0]
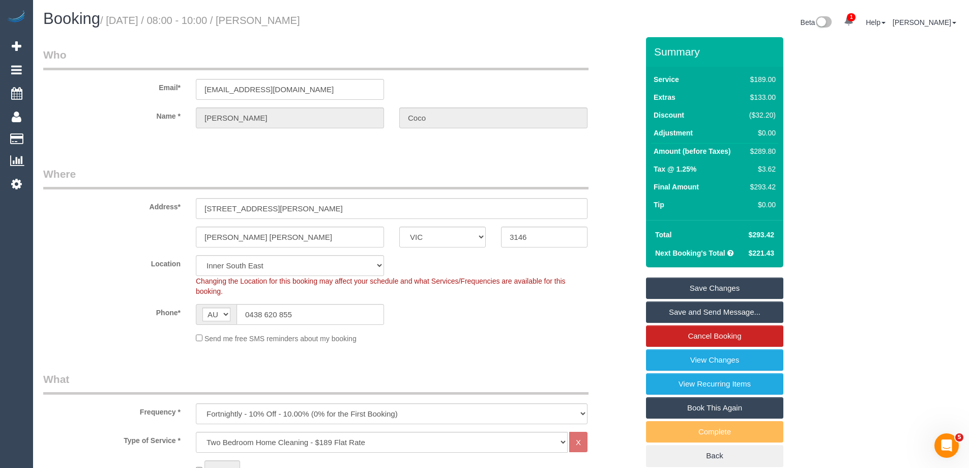
click at [666, 289] on link "Save Changes" at bounding box center [714, 287] width 137 height 21
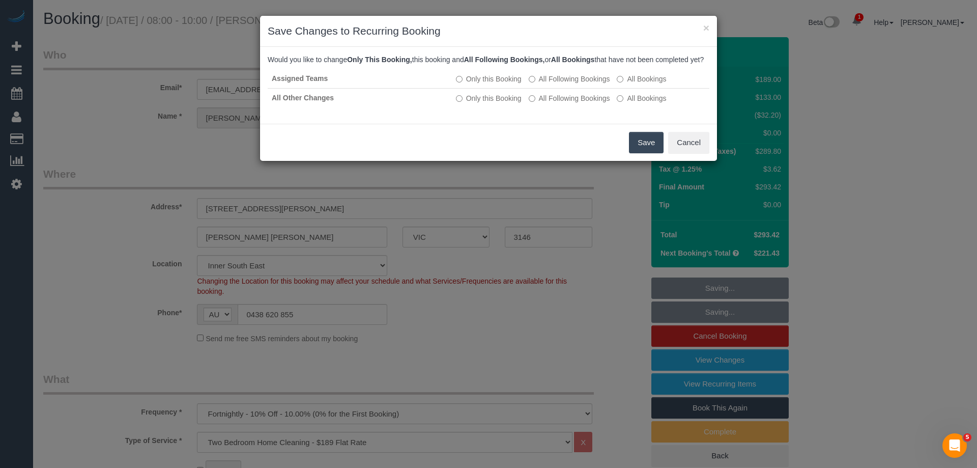
click at [645, 151] on button "Save" at bounding box center [646, 142] width 35 height 21
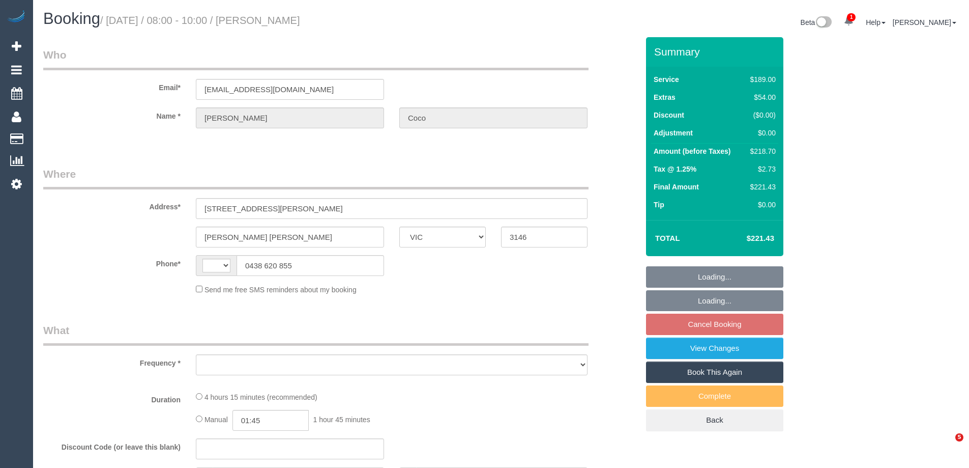
select select "VIC"
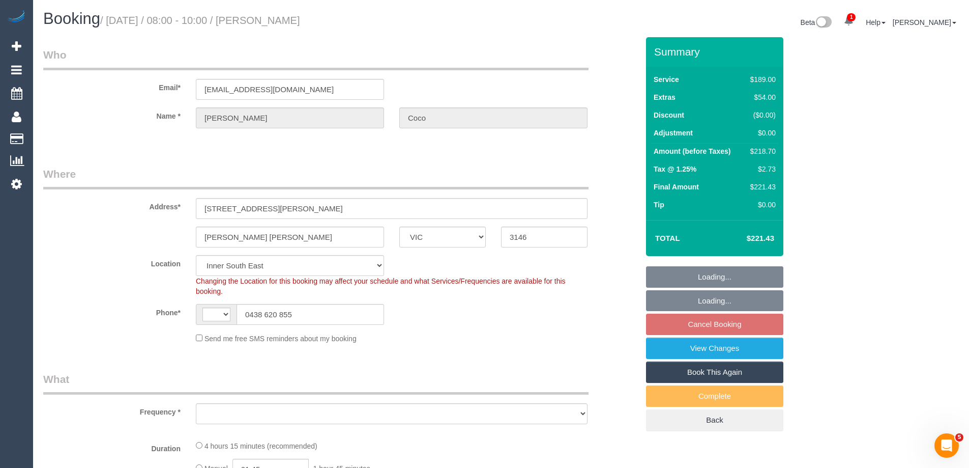
select select "string:stripe-pm_1R8bWJ2GScqysDRVQzph50T6"
select select "number:29"
select select "number:14"
select select "number:18"
select select "number:24"
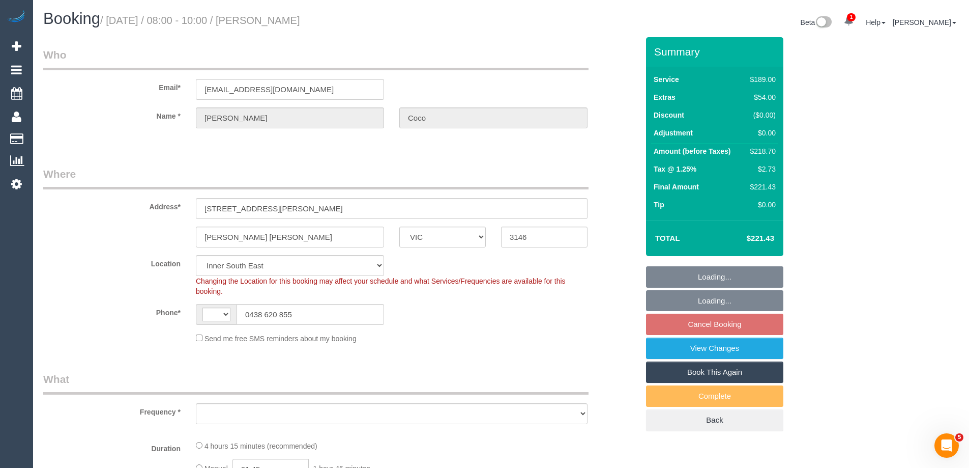
select select "number:35"
select select "number:26"
select select "string:AU"
select select "object:1259"
select select "spot2"
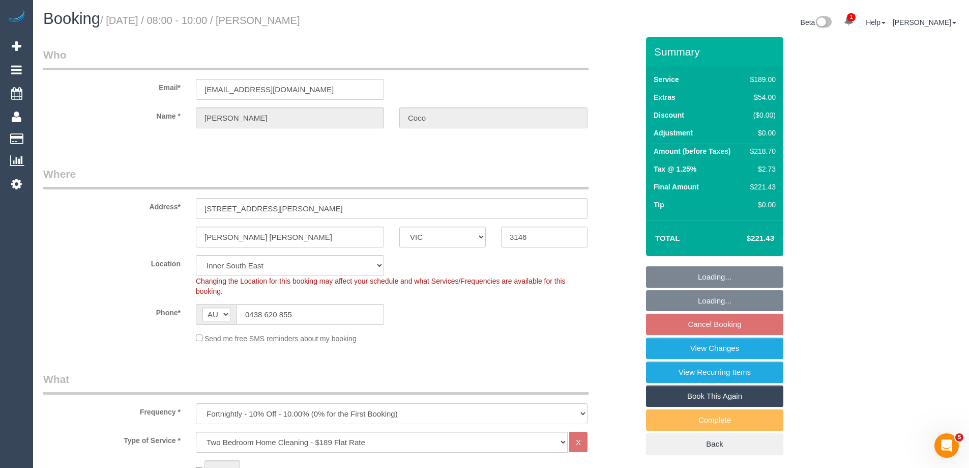
select select "object:1367"
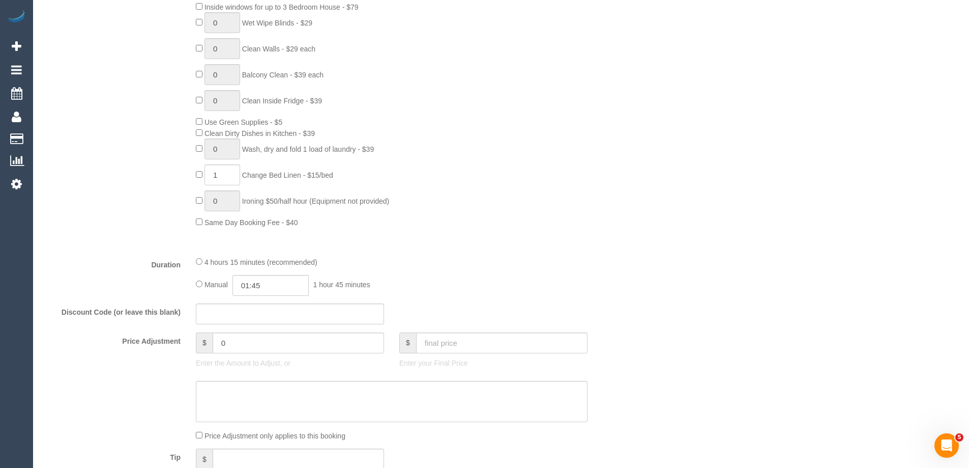
scroll to position [712, 0]
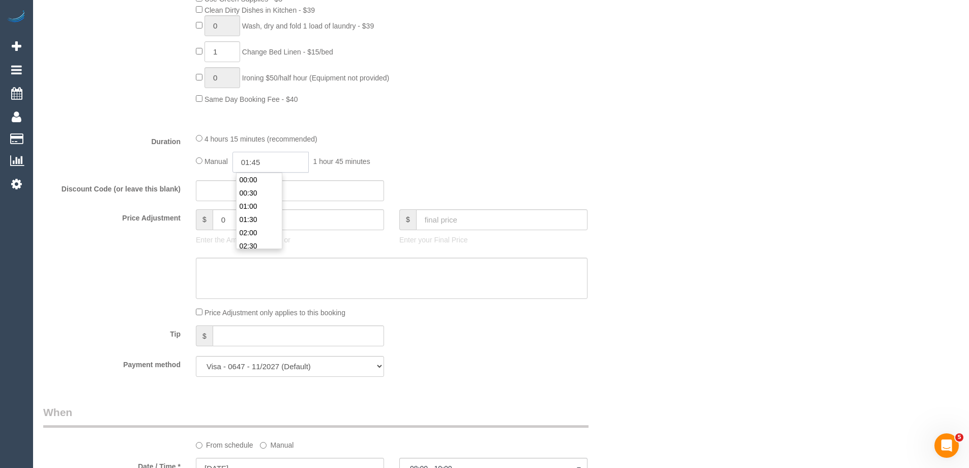
click at [271, 163] on input "01:45" at bounding box center [270, 162] width 76 height 21
type input "02:00"
click at [258, 227] on li "02:00" at bounding box center [259, 232] width 45 height 13
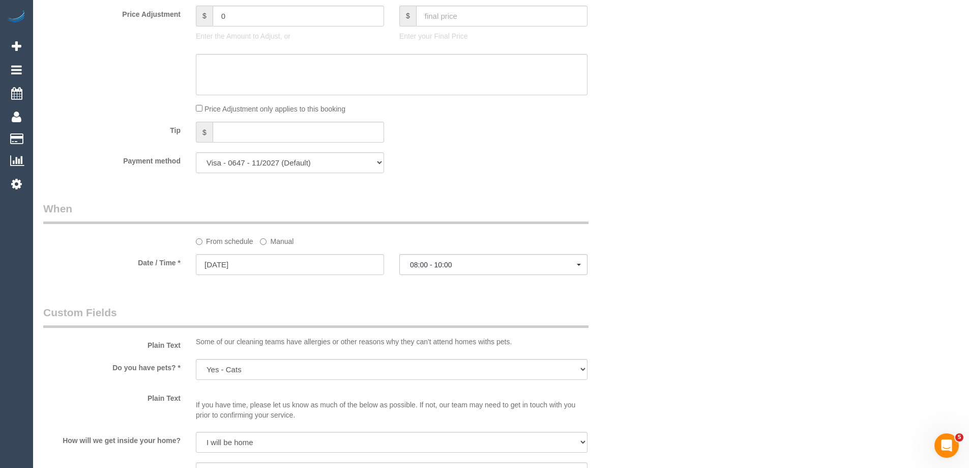
select select "spot27"
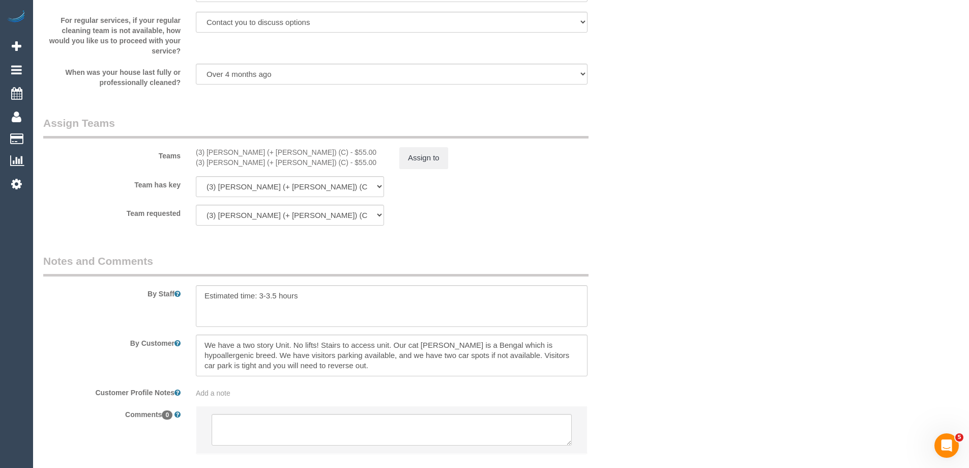
scroll to position [1475, 0]
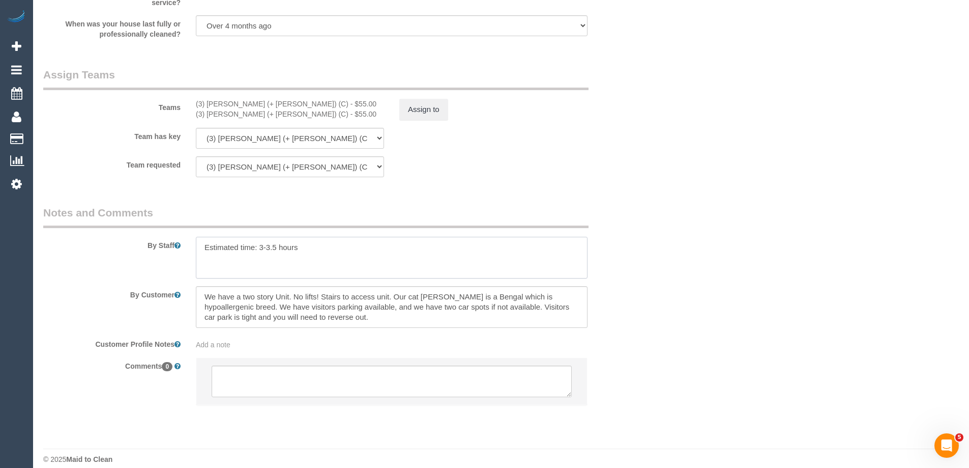
drag, startPoint x: 273, startPoint y: 246, endPoint x: 268, endPoint y: 246, distance: 5.6
click at [268, 246] on textarea at bounding box center [392, 258] width 392 height 42
type textarea "Estimated time: 3-4 hours"
click at [442, 109] on button "Assign to" at bounding box center [423, 109] width 49 height 21
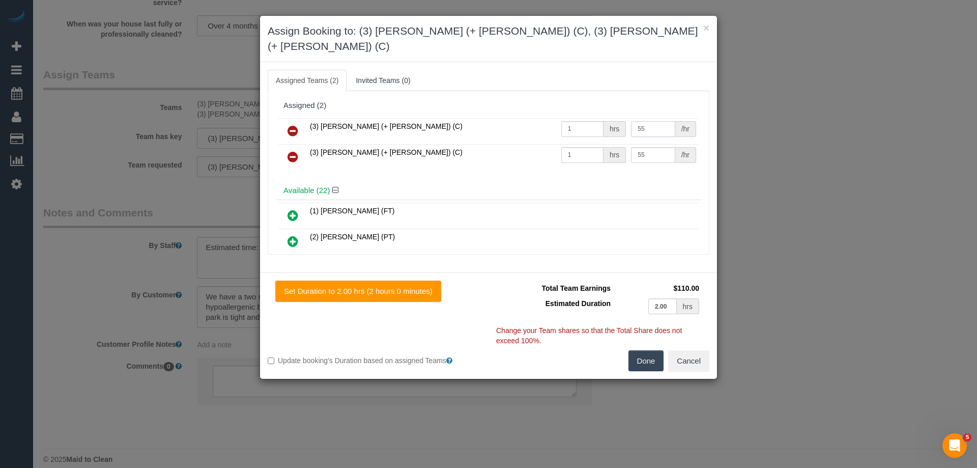
drag, startPoint x: 649, startPoint y: 114, endPoint x: 619, endPoint y: 112, distance: 29.5
click at [619, 118] on tr "(3) [PERSON_NAME] (+ [PERSON_NAME]) (C) 1 hrs 55 /hr" at bounding box center [488, 131] width 420 height 26
type input "70"
drag, startPoint x: 649, startPoint y: 142, endPoint x: 552, endPoint y: 140, distance: 96.7
click at [573, 144] on tr "(3) [PERSON_NAME] (+ [PERSON_NAME]) (C) 1 hrs 55 /hr" at bounding box center [488, 157] width 420 height 26
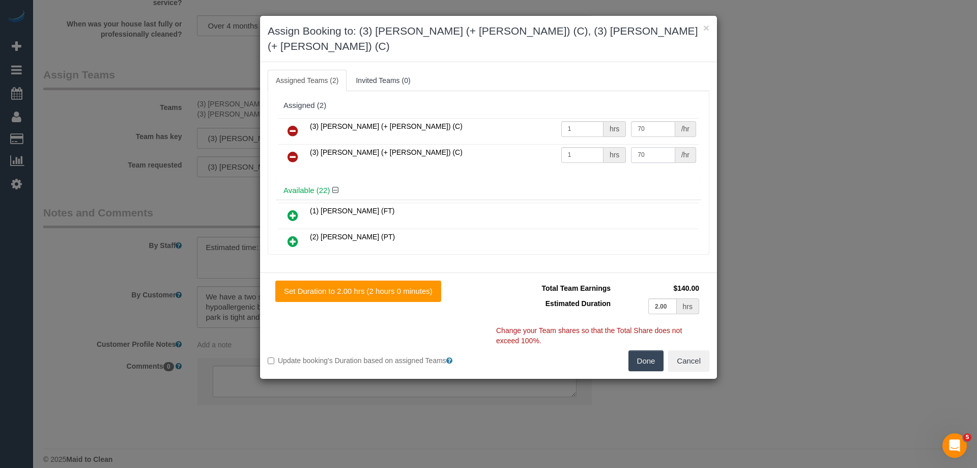
type input "70"
click at [643, 350] on button "Done" at bounding box center [646, 360] width 36 height 21
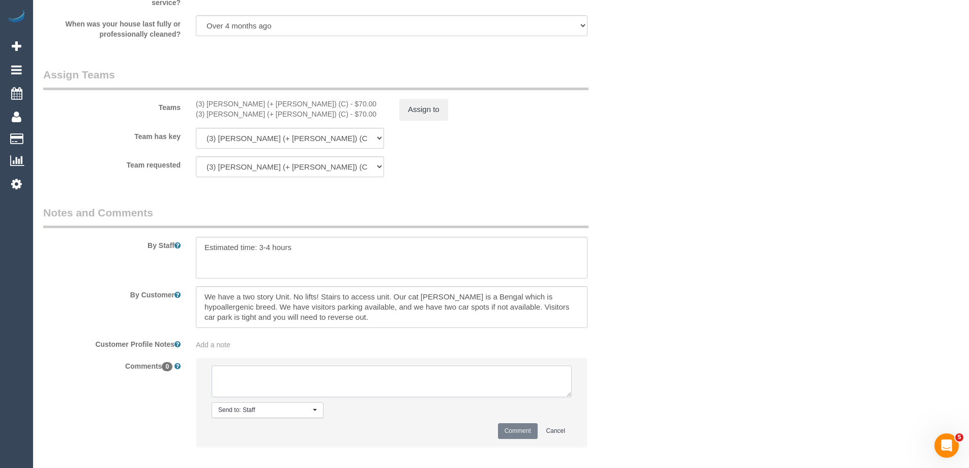
click at [235, 382] on textarea at bounding box center [392, 381] width 360 height 32
type textarea "Pay + Duration updated for requested changes"
click at [510, 435] on button "Comment" at bounding box center [518, 431] width 40 height 16
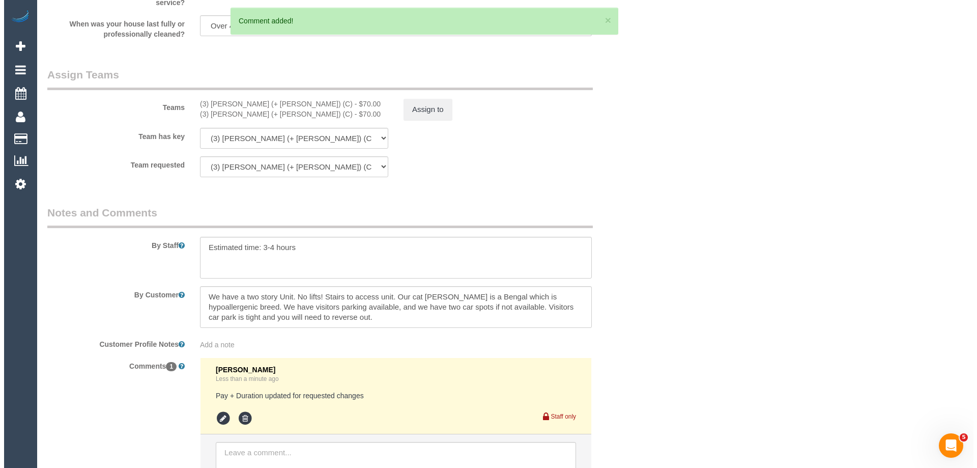
scroll to position [0, 0]
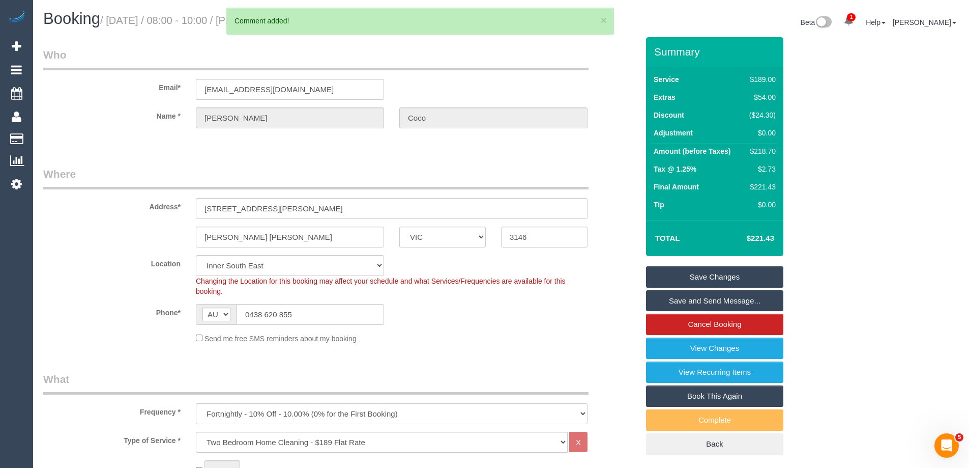
click at [703, 278] on link "Save Changes" at bounding box center [714, 276] width 137 height 21
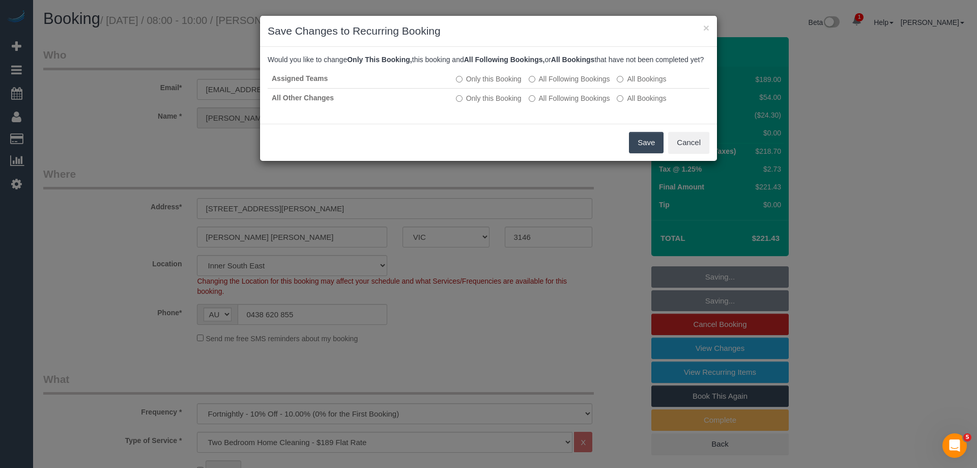
click at [645, 151] on button "Save" at bounding box center [646, 142] width 35 height 21
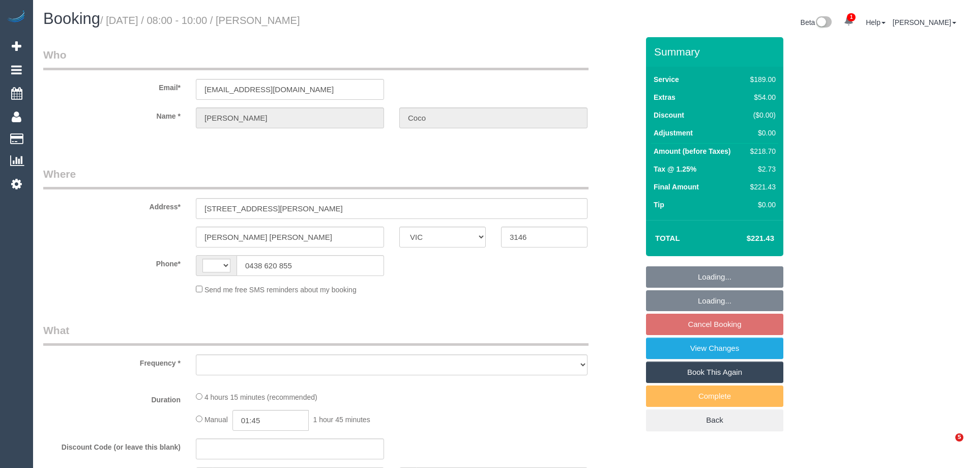
select select "VIC"
select select "string:AU"
select select "object:541"
select select "string:stripe-pm_1R8bWJ2GScqysDRVQzph50T6"
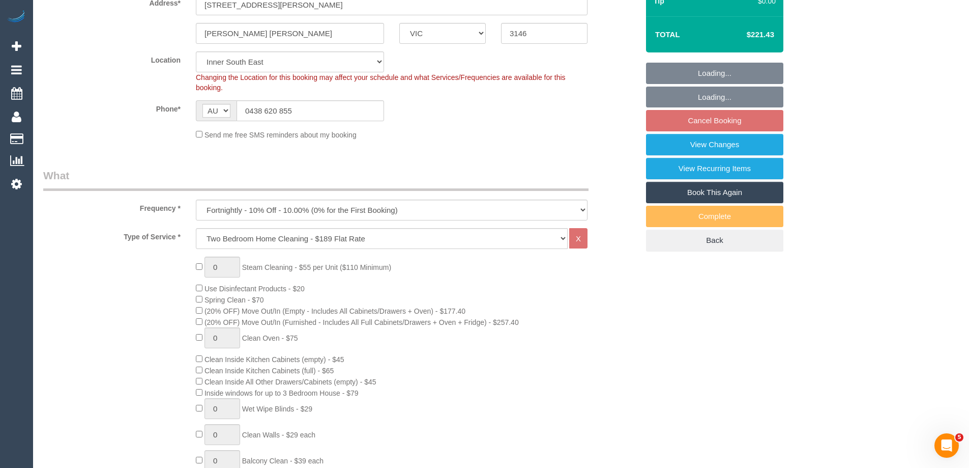
select select "number:29"
select select "number:14"
select select "number:18"
select select "number:24"
select select "number:35"
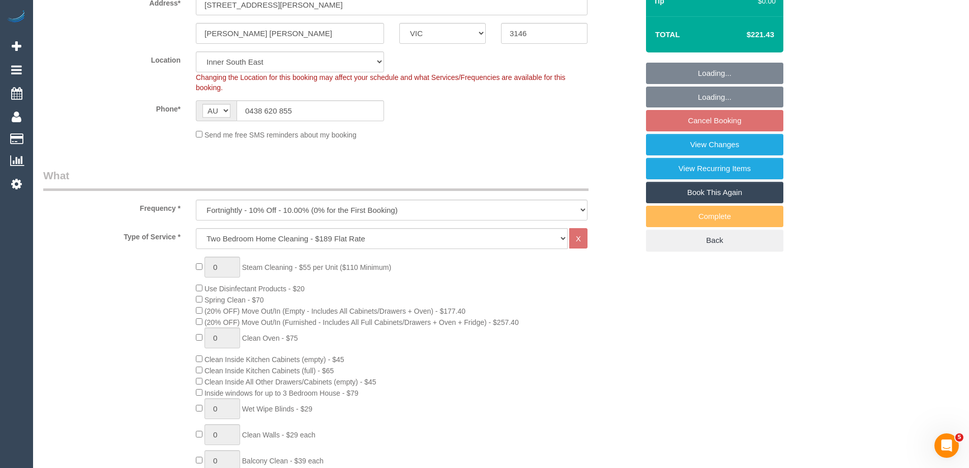
select select "number:26"
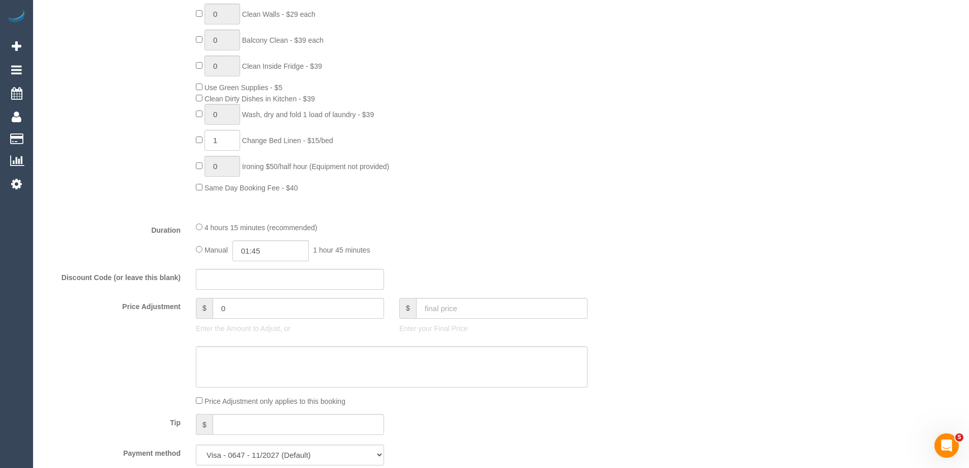
select select "object:1362"
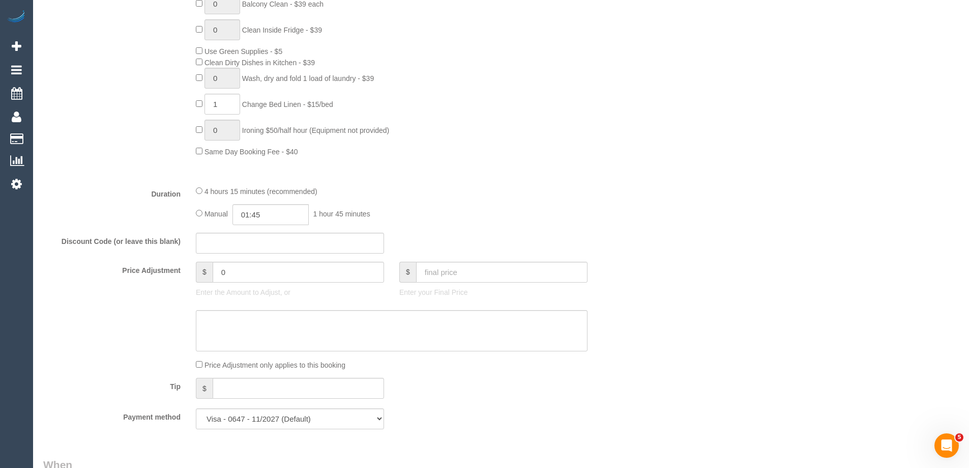
scroll to position [661, 0]
select select "spot2"
click at [289, 212] on input "01:45" at bounding box center [270, 212] width 76 height 21
type input "02:00"
click at [259, 277] on li "02:00" at bounding box center [259, 283] width 45 height 13
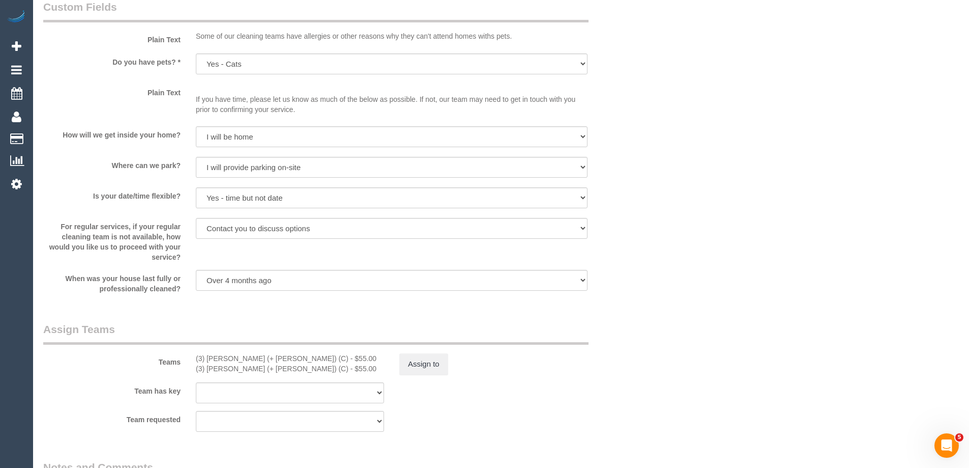
scroll to position [1424, 0]
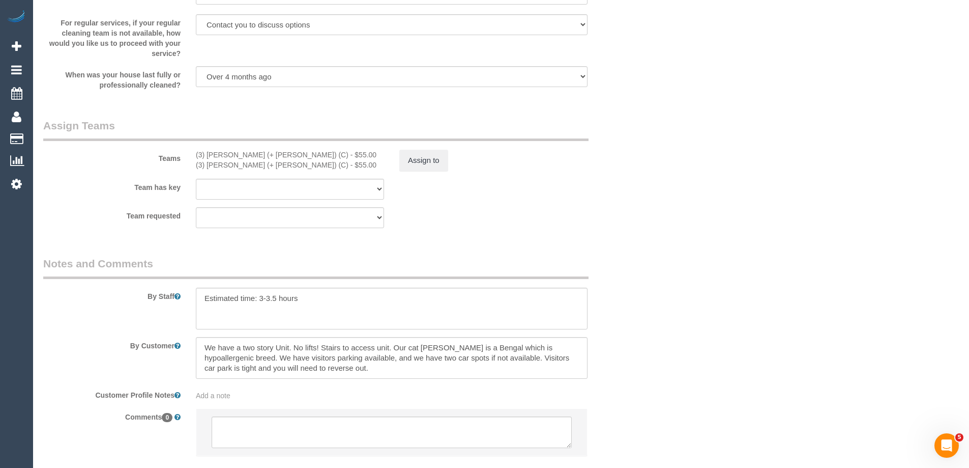
select select "spot27"
click at [429, 161] on button "Assign to" at bounding box center [423, 160] width 49 height 21
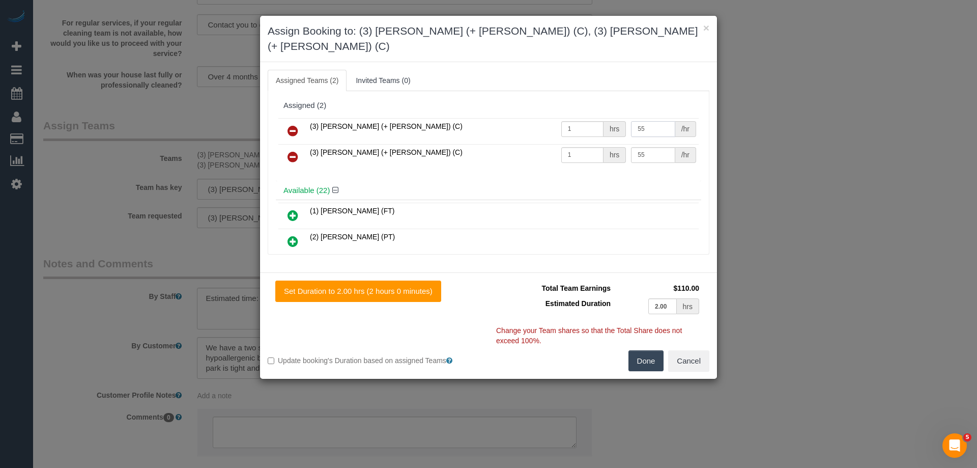
drag, startPoint x: 654, startPoint y: 115, endPoint x: 558, endPoint y: 109, distance: 96.3
click at [558, 118] on tr "(3) Jay (+ Smruti) (C) 1 hrs 55 /hr" at bounding box center [488, 131] width 420 height 26
type input "70"
drag, startPoint x: 549, startPoint y: 133, endPoint x: 577, endPoint y: 171, distance: 47.3
click at [539, 144] on tr "(3) Smruti (+ Jay) (C) 1 hrs 55 /hr" at bounding box center [488, 157] width 420 height 26
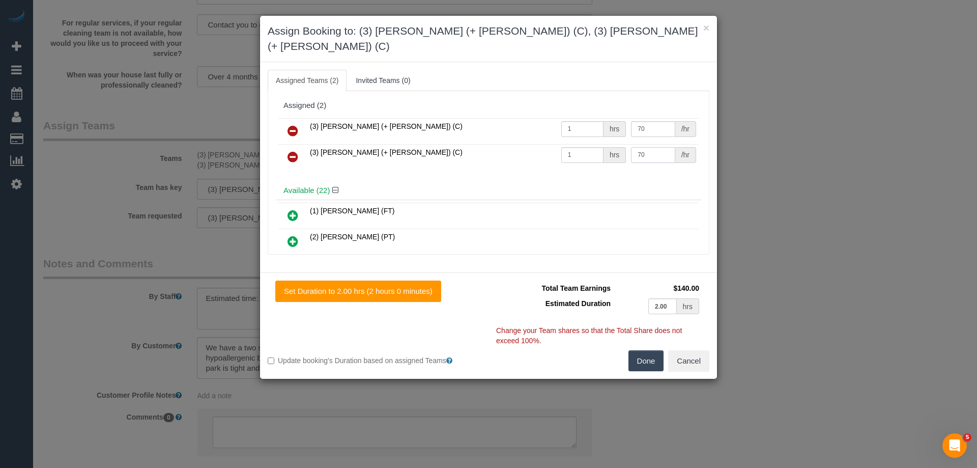
type input "70"
click at [641, 350] on button "Done" at bounding box center [646, 360] width 36 height 21
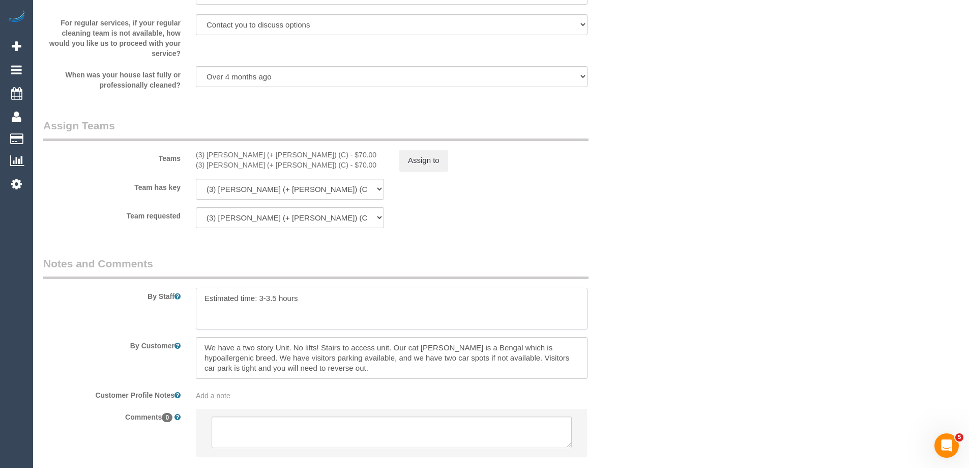
drag, startPoint x: 279, startPoint y: 297, endPoint x: 267, endPoint y: 294, distance: 12.0
click at [267, 294] on textarea at bounding box center [392, 308] width 392 height 42
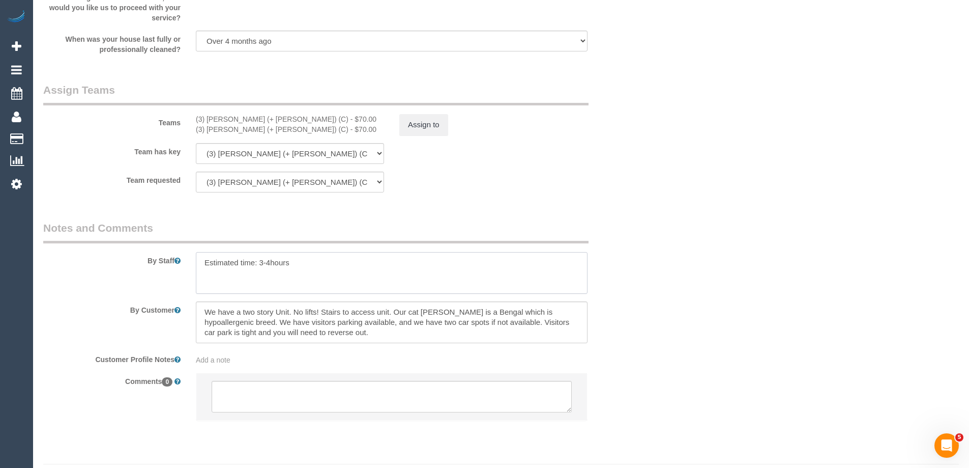
scroll to position [1486, 0]
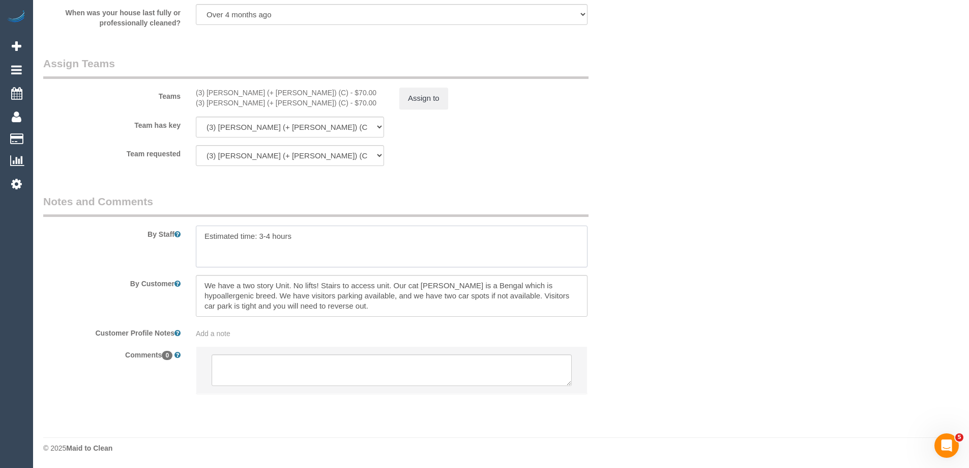
type textarea "Estimated time: 3-4 hours"
click at [263, 374] on textarea at bounding box center [392, 370] width 360 height 32
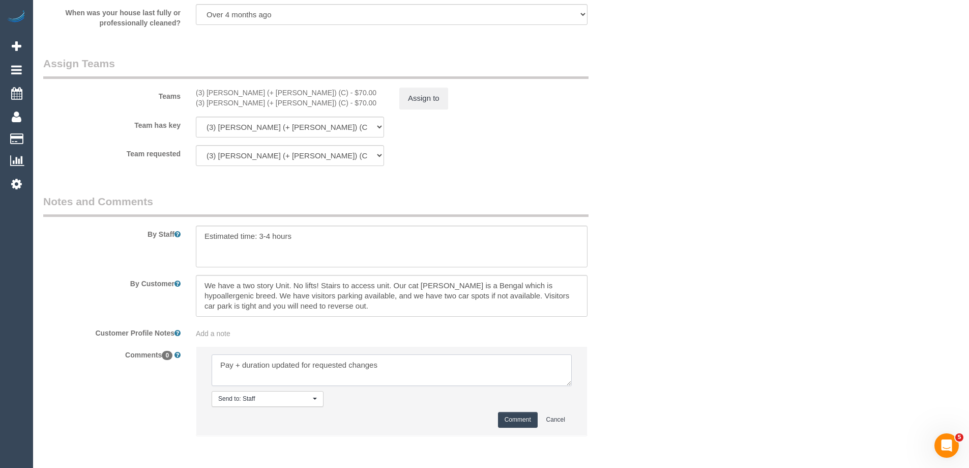
type textarea "Pay + duration updated for requested changes"
click at [523, 422] on button "Comment" at bounding box center [518, 420] width 40 height 16
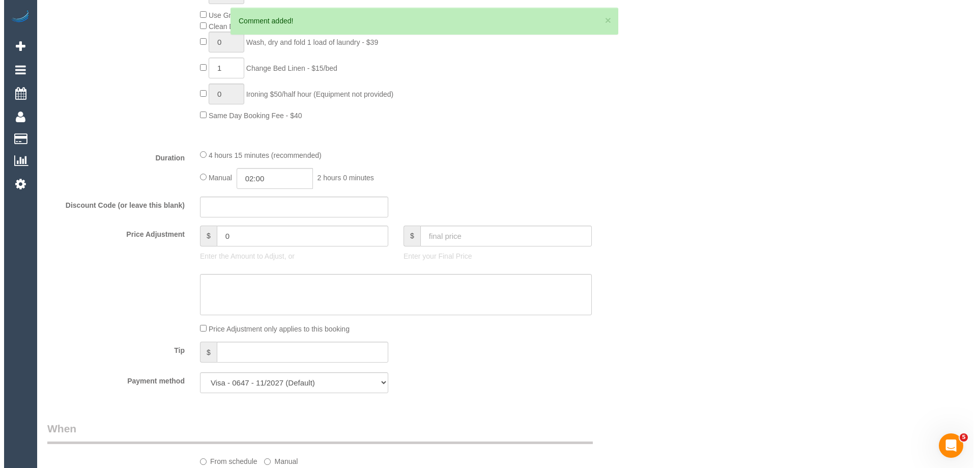
scroll to position [0, 0]
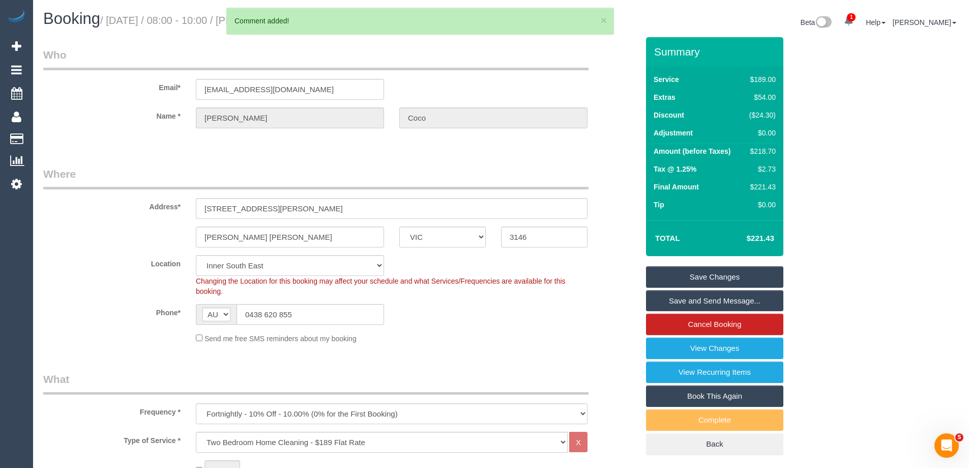
click at [708, 279] on link "Save Changes" at bounding box center [714, 276] width 137 height 21
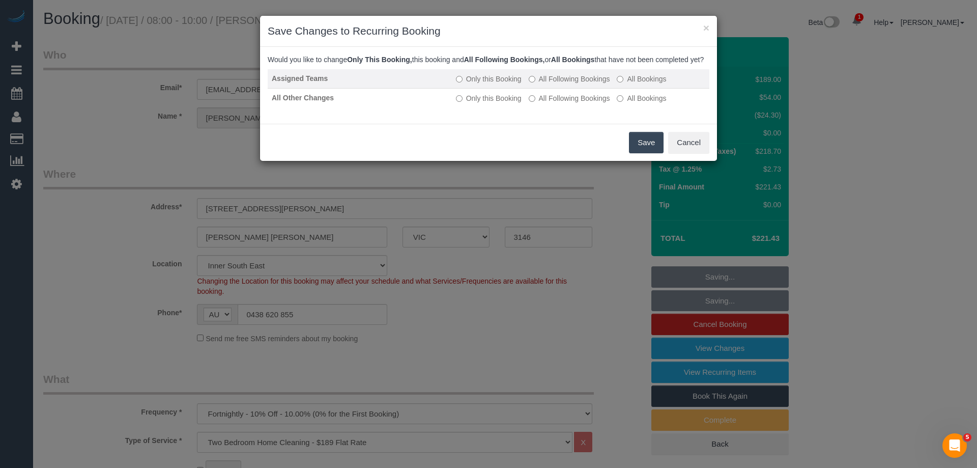
click at [552, 84] on label "All Following Bookings" at bounding box center [569, 79] width 81 height 10
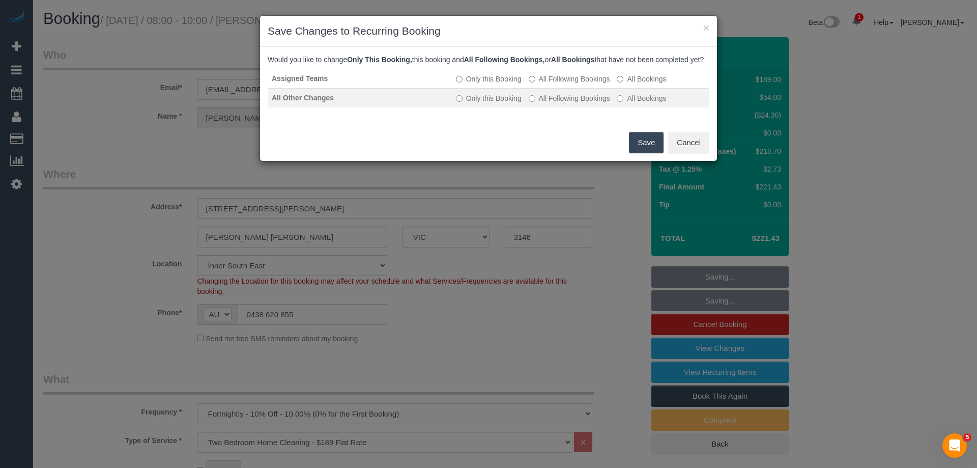
click at [553, 103] on label "All Following Bookings" at bounding box center [569, 98] width 81 height 10
click at [645, 153] on button "Save" at bounding box center [646, 142] width 35 height 21
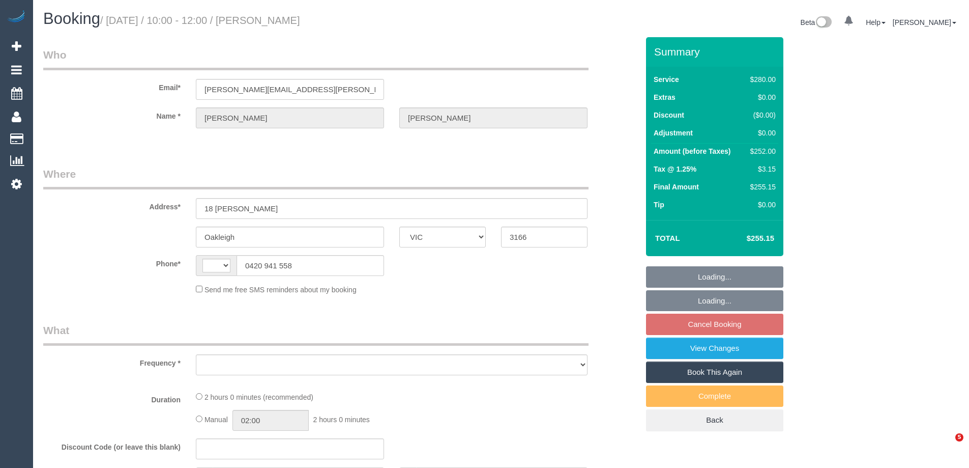
select select "VIC"
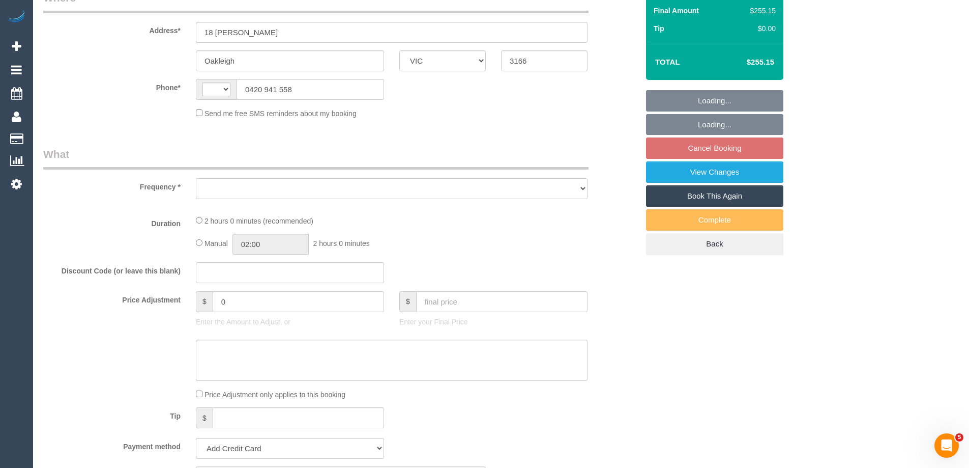
select select "2"
select select "number:27"
select select "number:14"
select select "number:19"
select select "number:25"
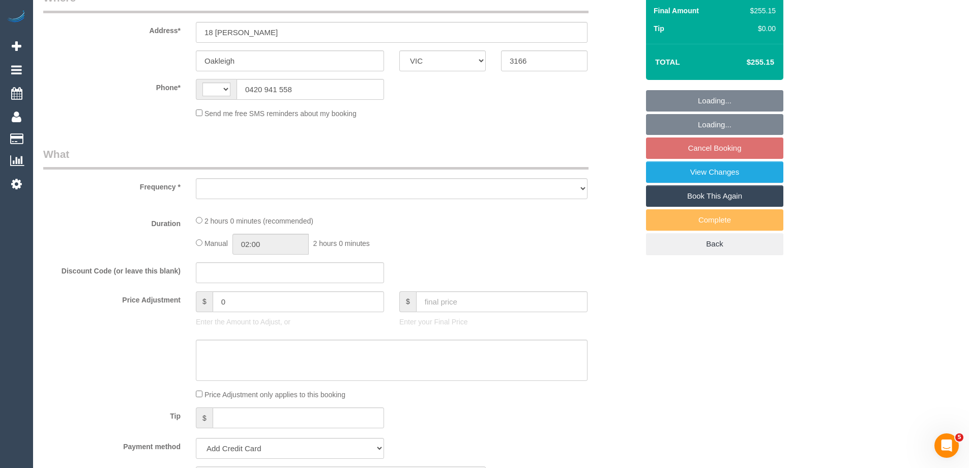
select select "number:34"
select select "number:11"
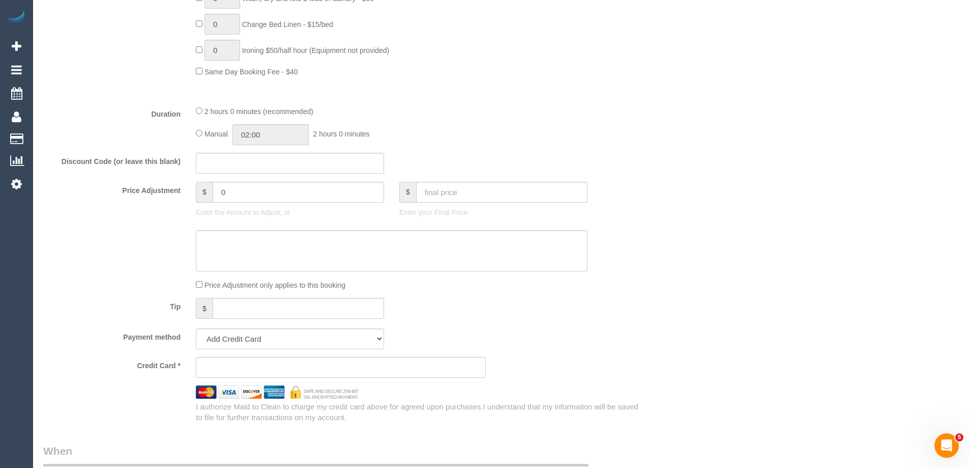
select select "string:AU"
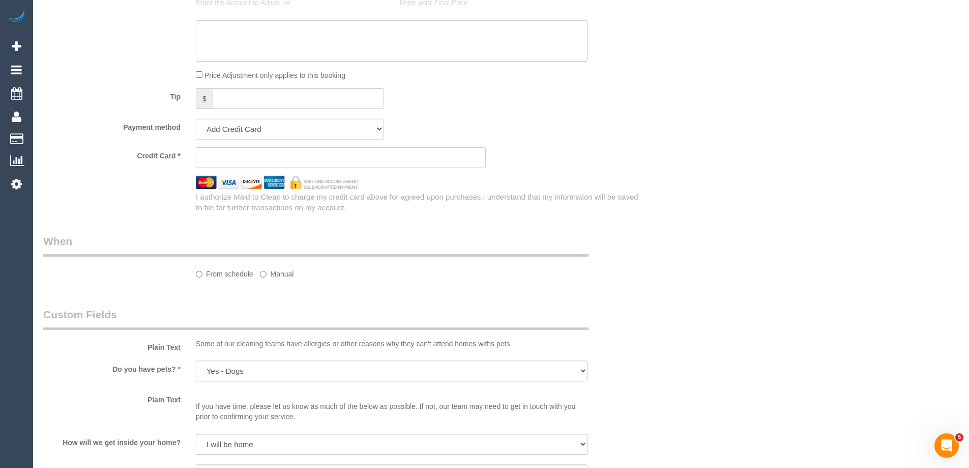
select select "object:874"
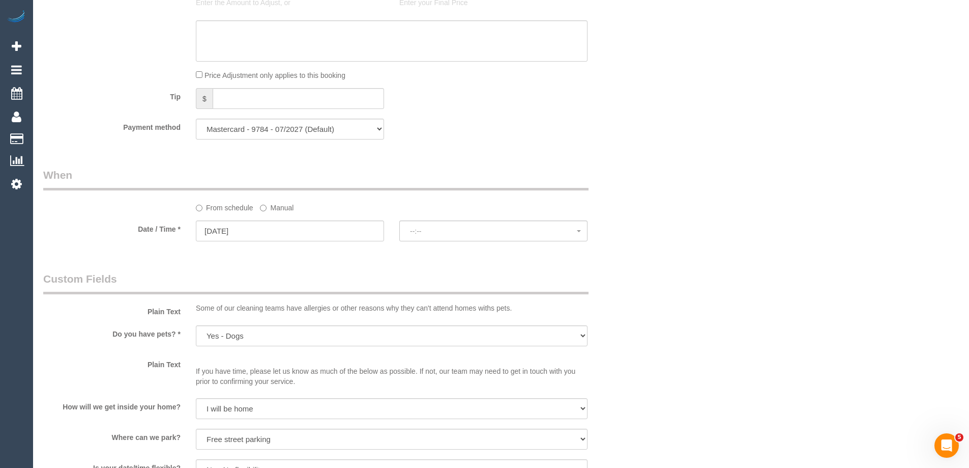
select select "string:stripe-pm_1R0fsu2GScqysDRV1fWs8soR"
select select "object:1379"
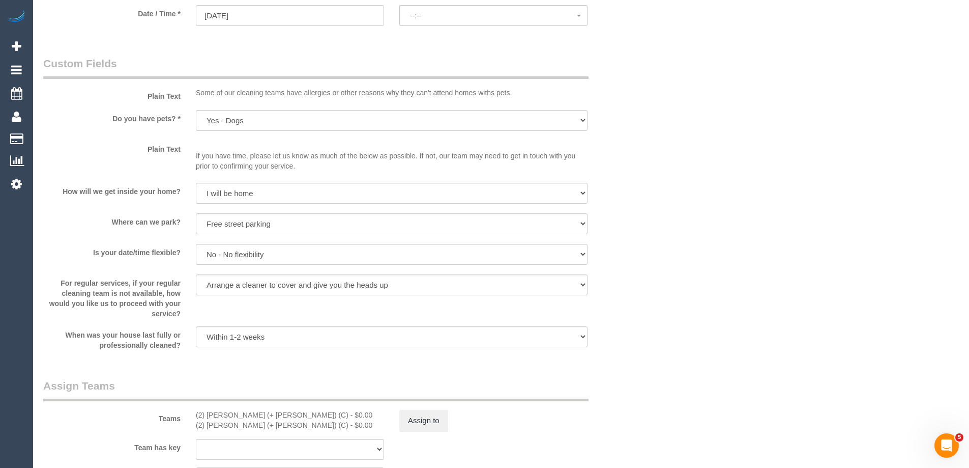
select select "spot3"
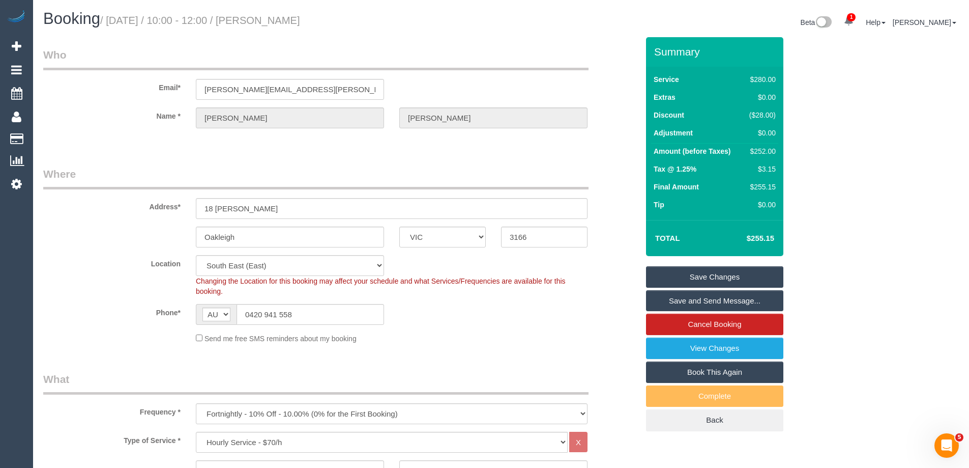
click at [711, 297] on link "Save and Send Message..." at bounding box center [714, 300] width 137 height 21
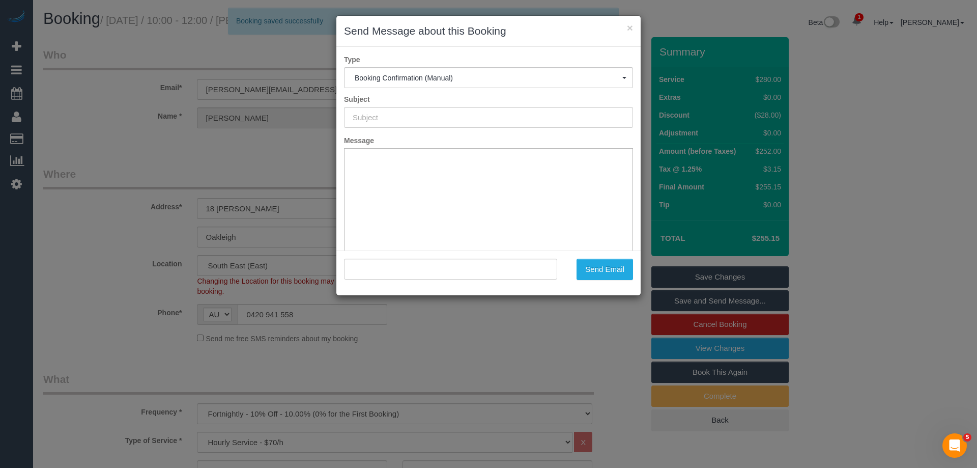
type input "Booking Confirmed"
type input ""[PERSON_NAME]" <[PERSON_NAME][EMAIL_ADDRESS][PERSON_NAME][DOMAIN_NAME]>"
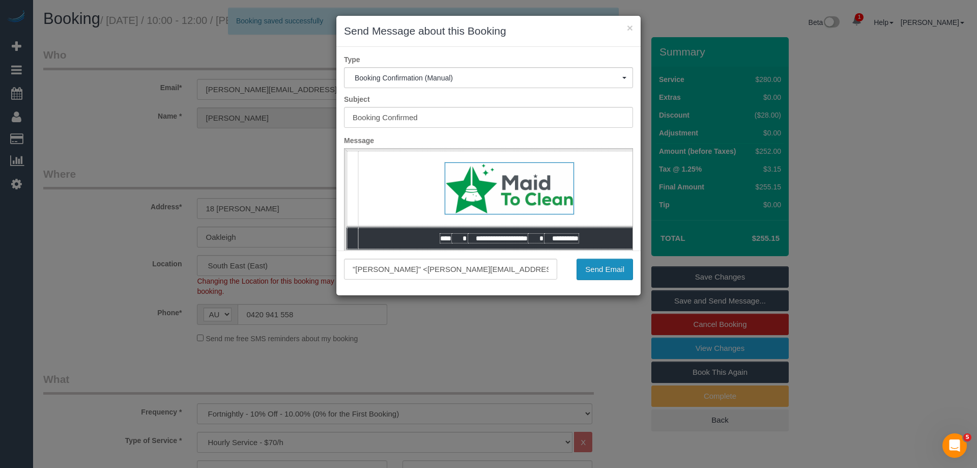
click at [593, 268] on button "Send Email" at bounding box center [604, 268] width 56 height 21
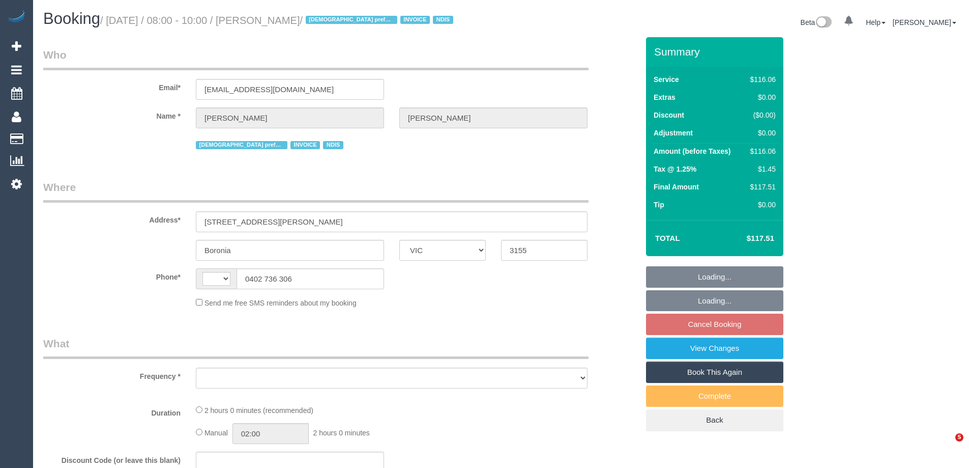
select select "VIC"
select select "string:AU"
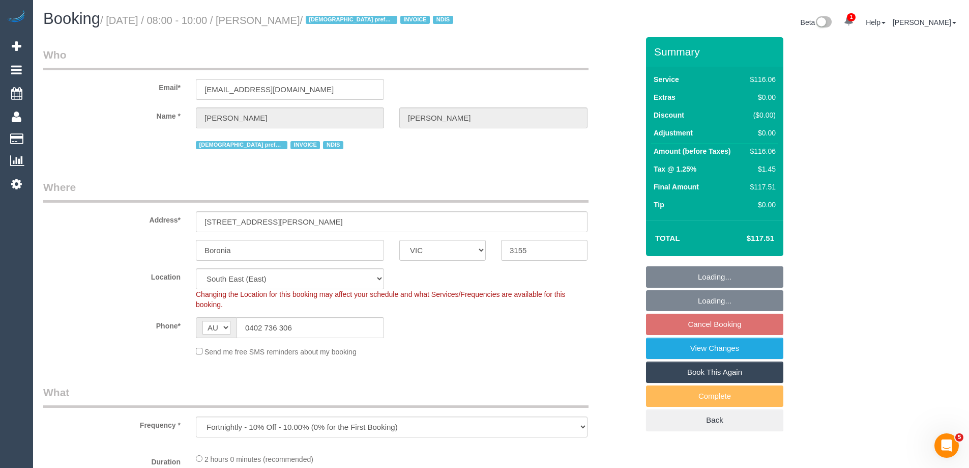
select select "object:744"
select select "number:27"
select select "number:14"
select select "number:18"
select select "number:25"
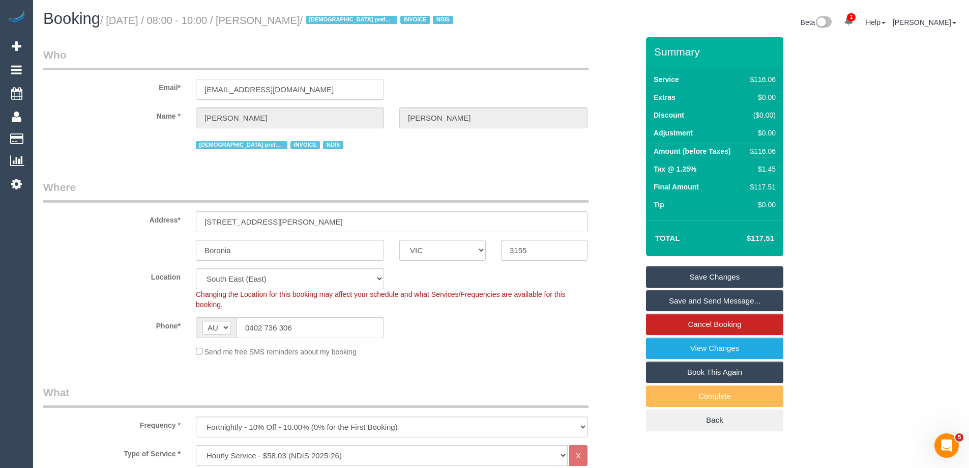
drag, startPoint x: 326, startPoint y: 89, endPoint x: 102, endPoint y: 94, distance: 223.9
click at [102, 94] on div "Email* [EMAIL_ADDRESS][DOMAIN_NAME]" at bounding box center [341, 73] width 610 height 52
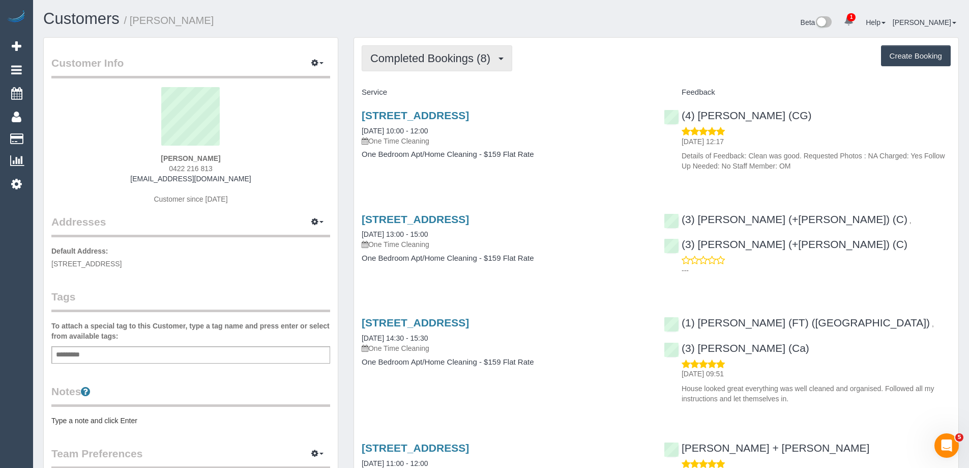
click at [434, 55] on span "Completed Bookings (8)" at bounding box center [432, 58] width 125 height 13
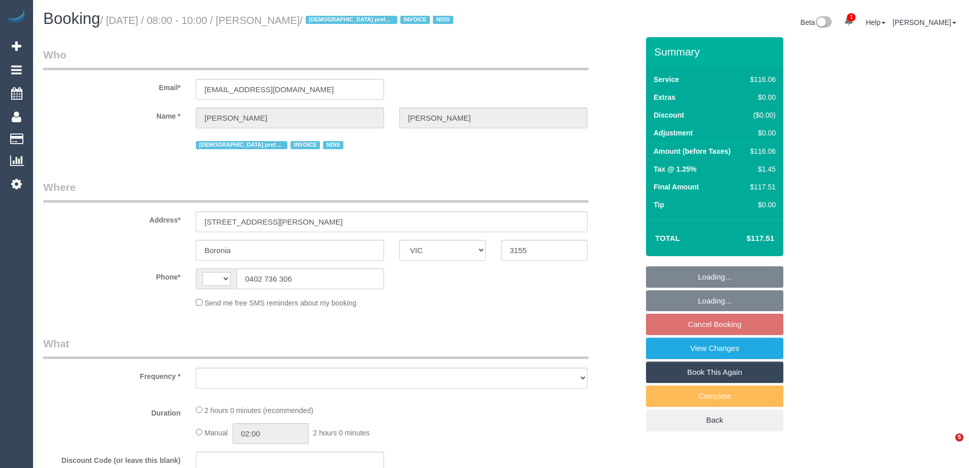
select select "VIC"
select select "string:AU"
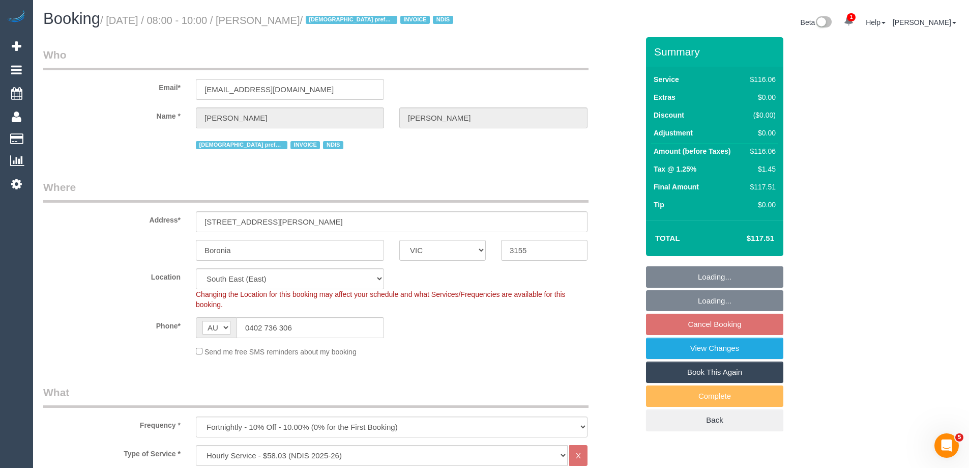
select select "object:657"
select select "number:27"
select select "number:14"
select select "number:18"
select select "number:25"
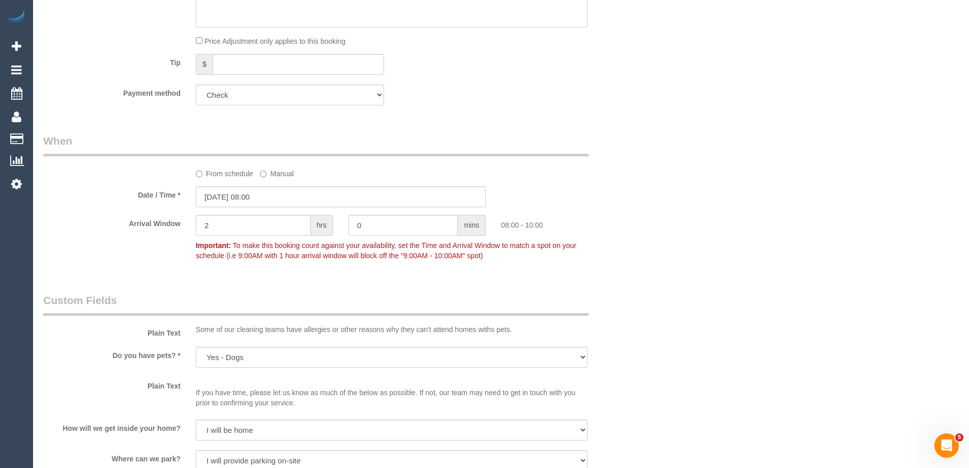
scroll to position [1651, 0]
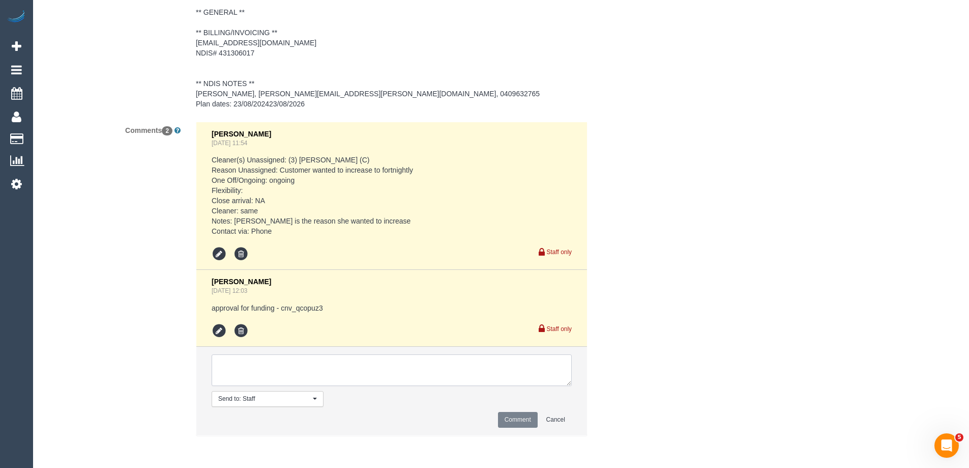
click at [268, 365] on textarea at bounding box center [392, 370] width 360 height 32
type textarea "Notified preferred cleaner is fully booked on Mondays - via email SC"
click at [510, 419] on button "Comment" at bounding box center [518, 420] width 40 height 16
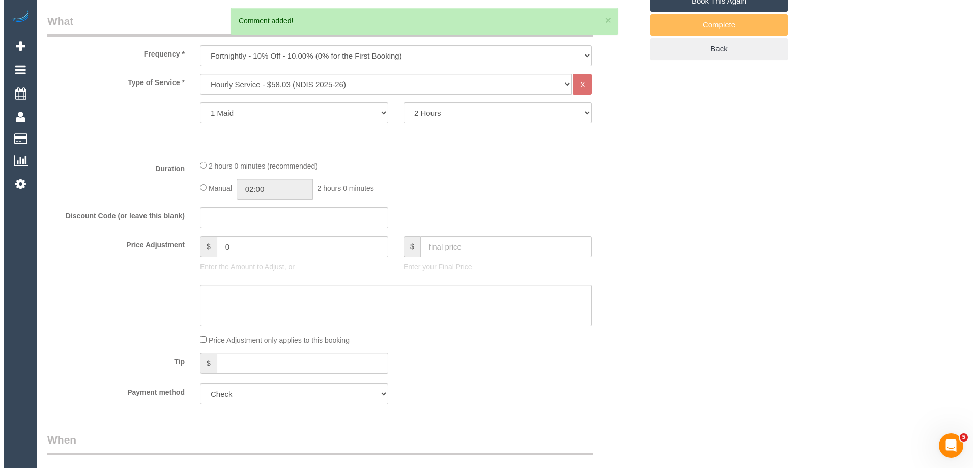
scroll to position [0, 0]
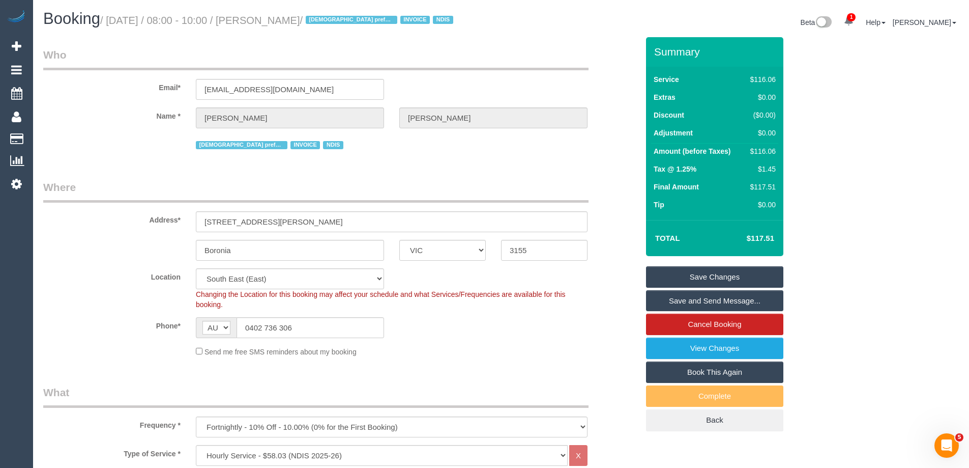
click at [668, 296] on link "Save and Send Message..." at bounding box center [714, 300] width 137 height 21
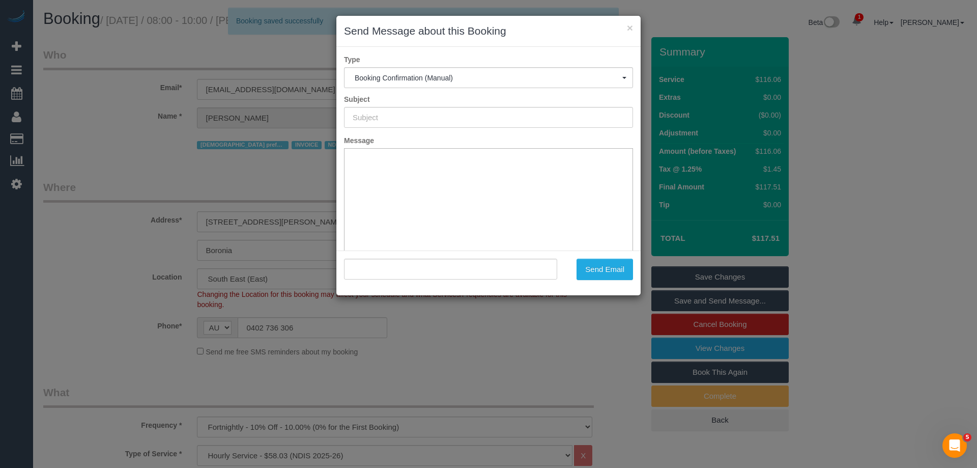
type input "Booking Confirmed"
type input ""Melinda Beattie" <reinybeattie@gmail.com>"
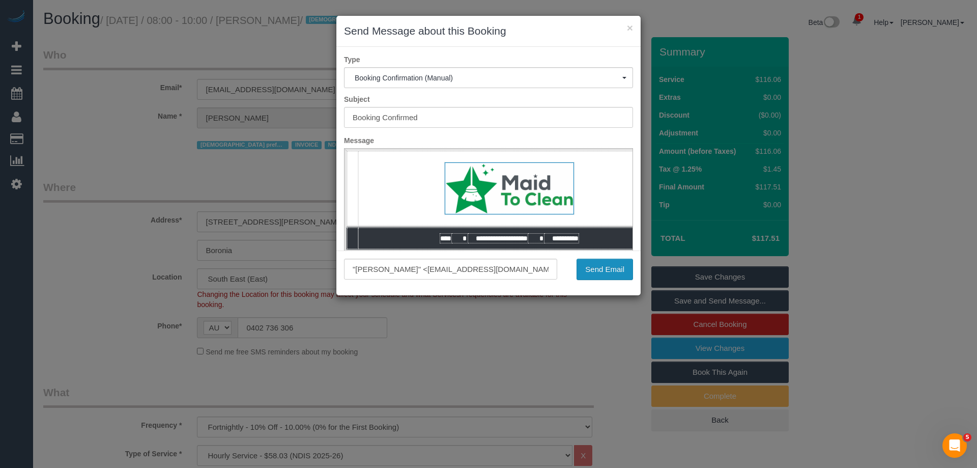
click at [613, 268] on button "Send Email" at bounding box center [604, 268] width 56 height 21
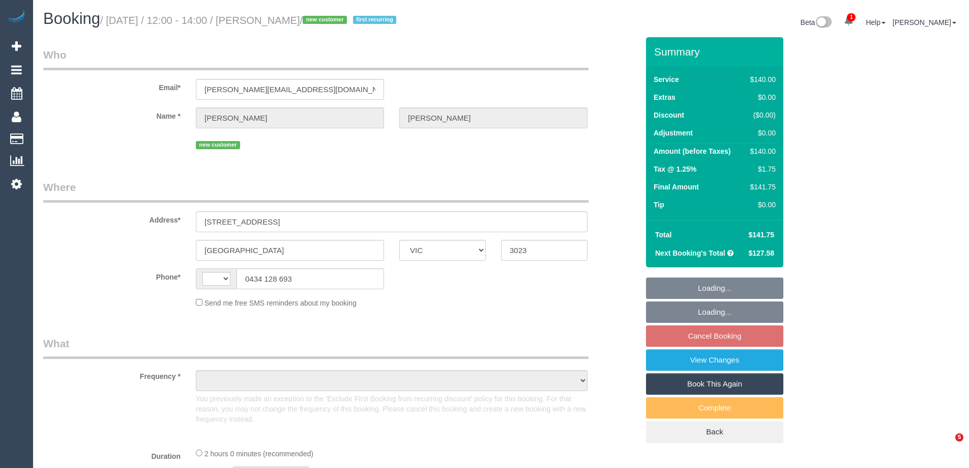
select select "VIC"
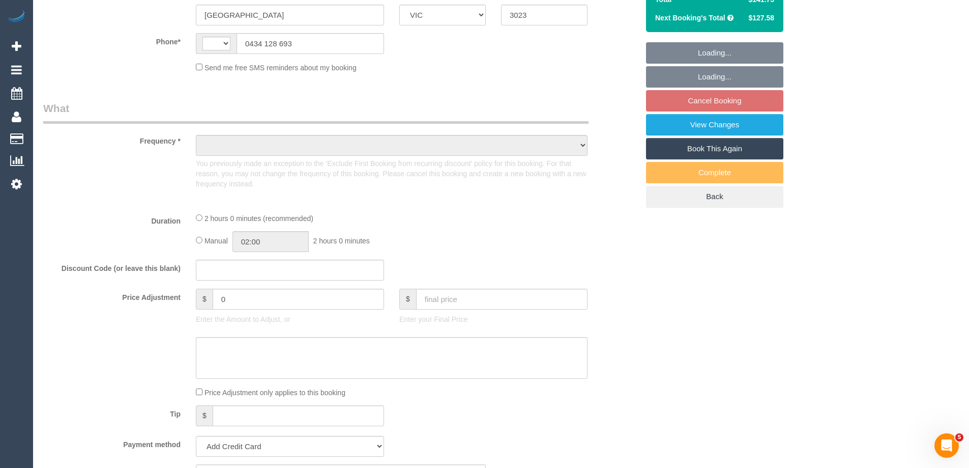
select select "object:475"
select select "number:29"
select select "number:14"
select select "number:19"
select select "number:22"
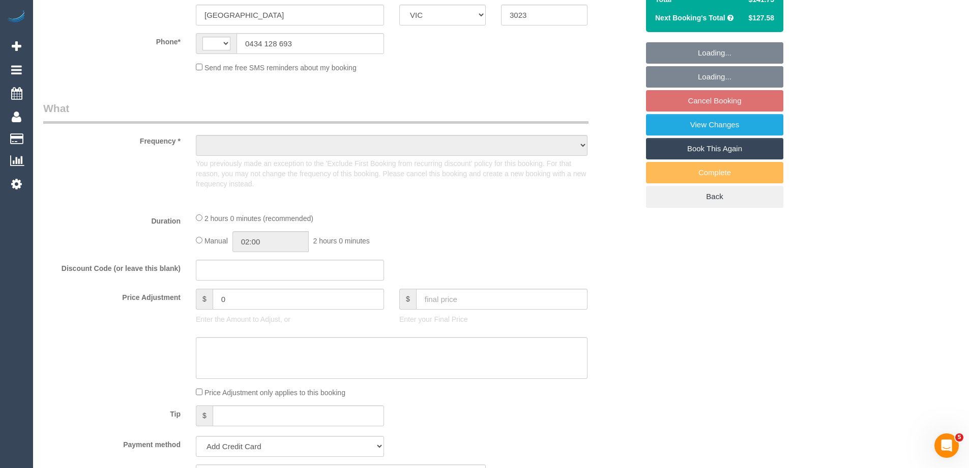
select select "number:34"
select select "number:26"
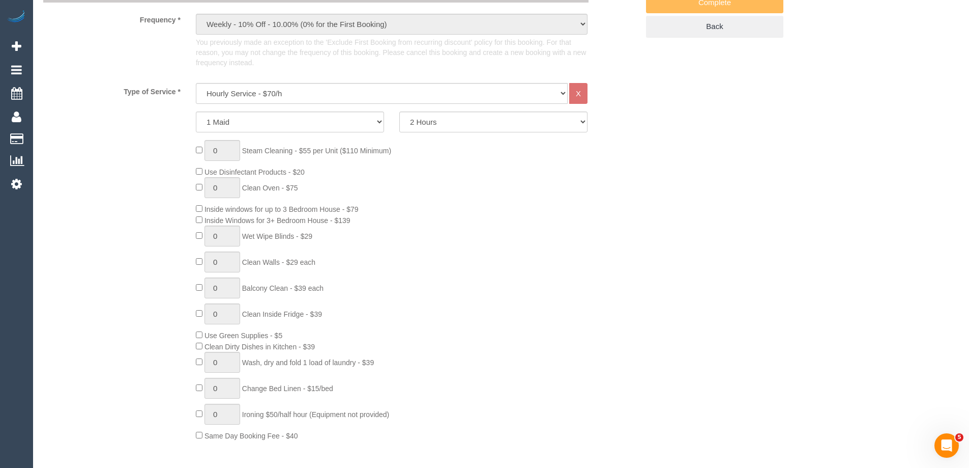
select select "object:875"
select select "string:AU"
select select "string:stripe-pm_1S7nob2GScqysDRVcFTmWJng"
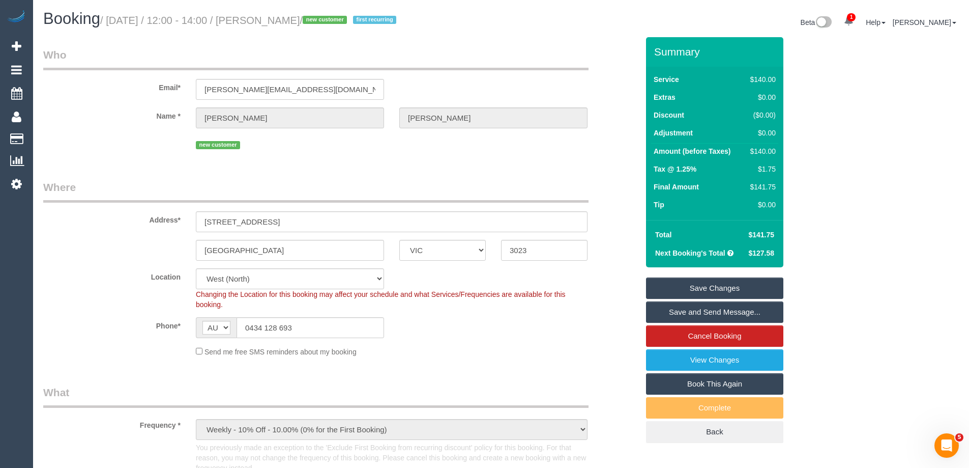
scroll to position [1589, 0]
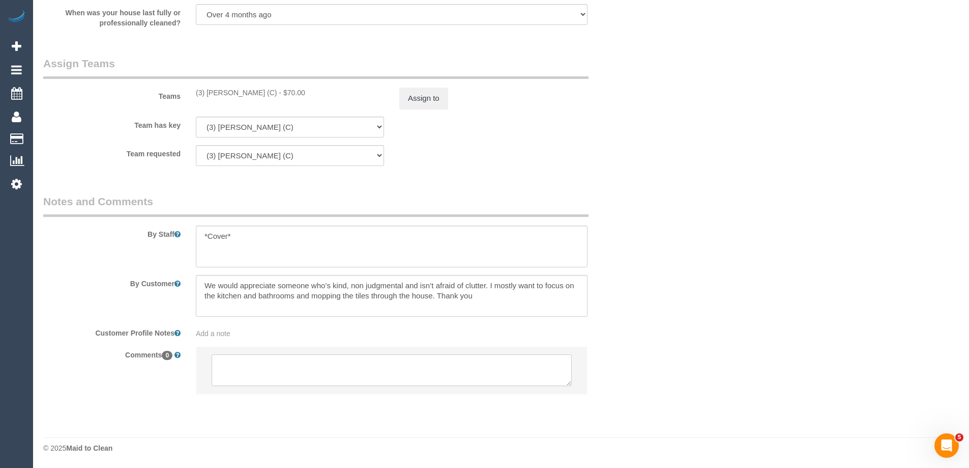
click at [258, 376] on textarea at bounding box center [392, 370] width 360 height 32
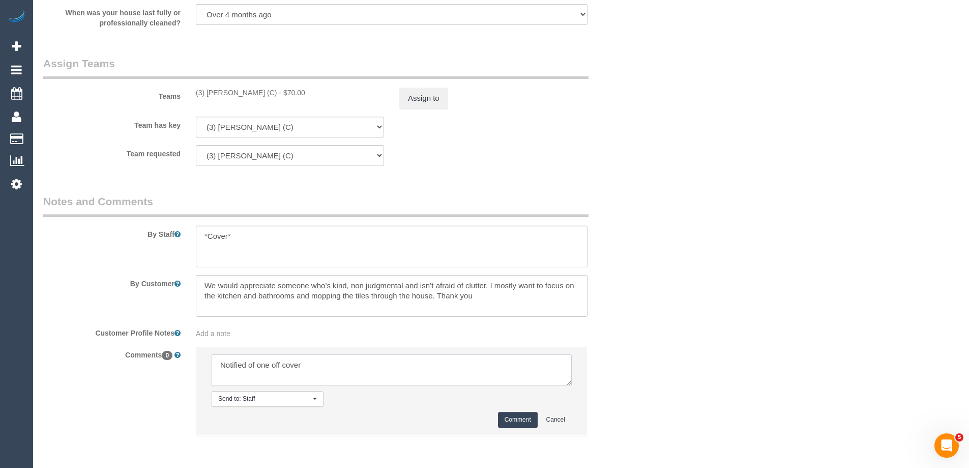
type textarea "Notified of one off cover"
click at [519, 422] on button "Comment" at bounding box center [518, 420] width 40 height 16
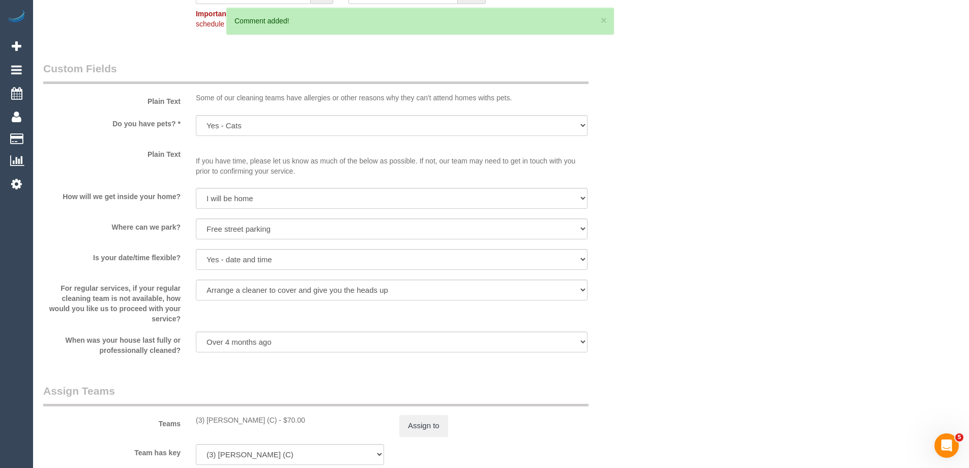
scroll to position [0, 0]
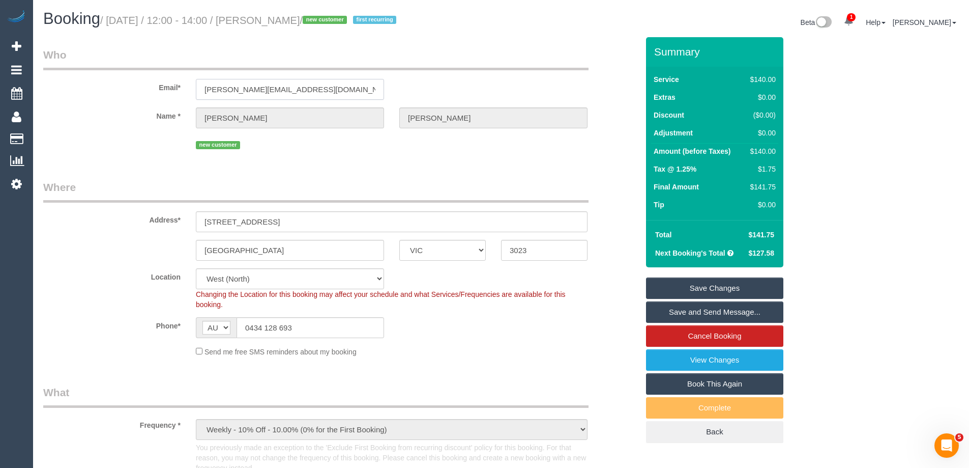
drag, startPoint x: 329, startPoint y: 89, endPoint x: 129, endPoint y: 81, distance: 200.1
click at [129, 81] on div "Email* [PERSON_NAME][EMAIL_ADDRESS][DOMAIN_NAME]" at bounding box center [341, 73] width 610 height 52
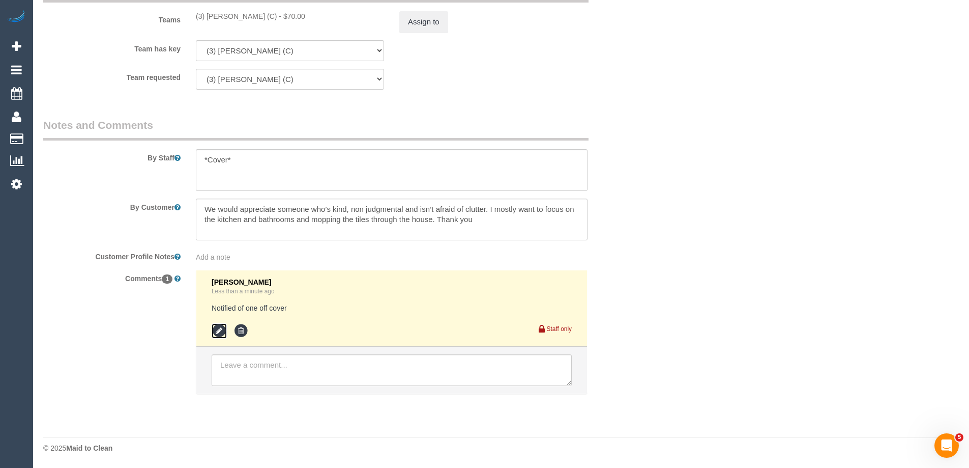
click at [223, 329] on icon at bounding box center [219, 330] width 15 height 15
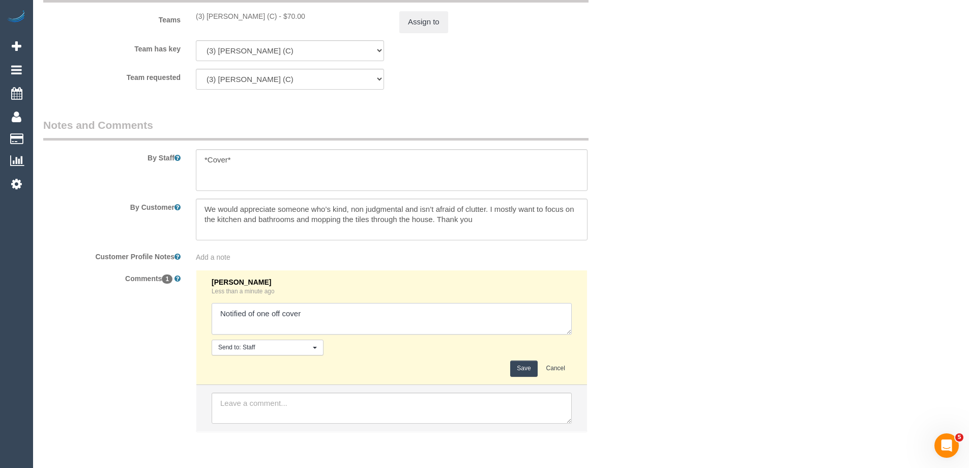
click at [324, 319] on textarea at bounding box center [392, 319] width 360 height 32
type textarea "Notified of one off cover - via email"
click at [524, 368] on button "Save" at bounding box center [523, 368] width 27 height 16
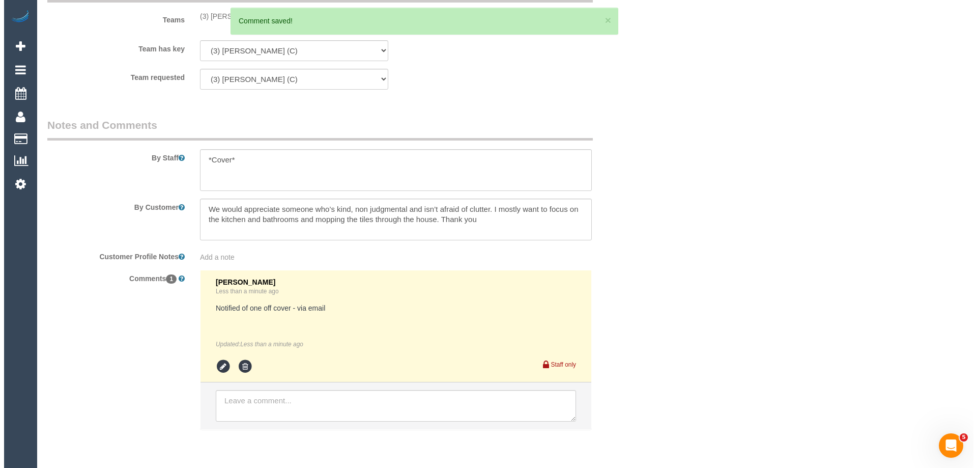
scroll to position [0, 0]
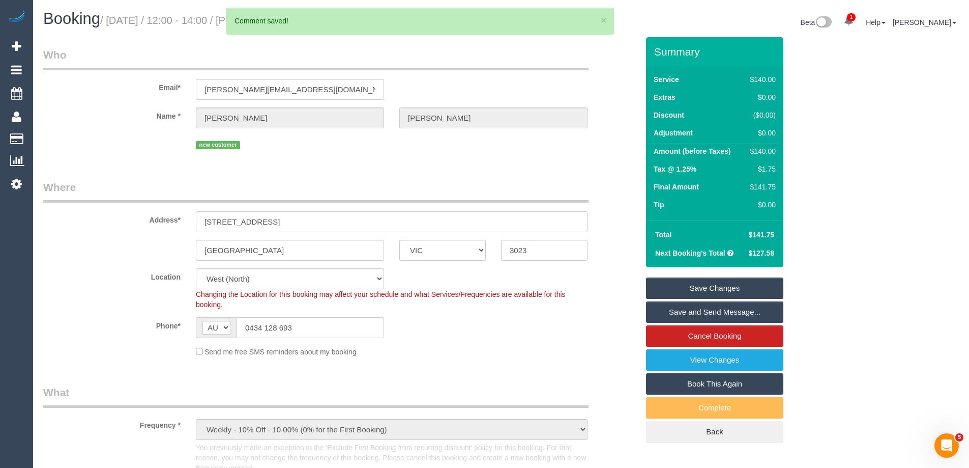
click at [696, 314] on link "Save and Send Message..." at bounding box center [714, 311] width 137 height 21
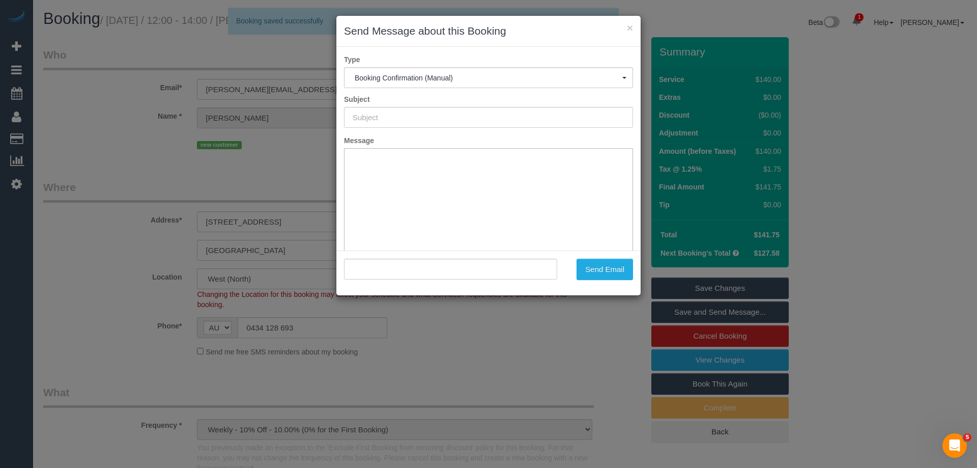
type input "Booking Confirmed"
type input ""Chrystal McDonald" <chrystal.mcdonald2@outlook.com>"
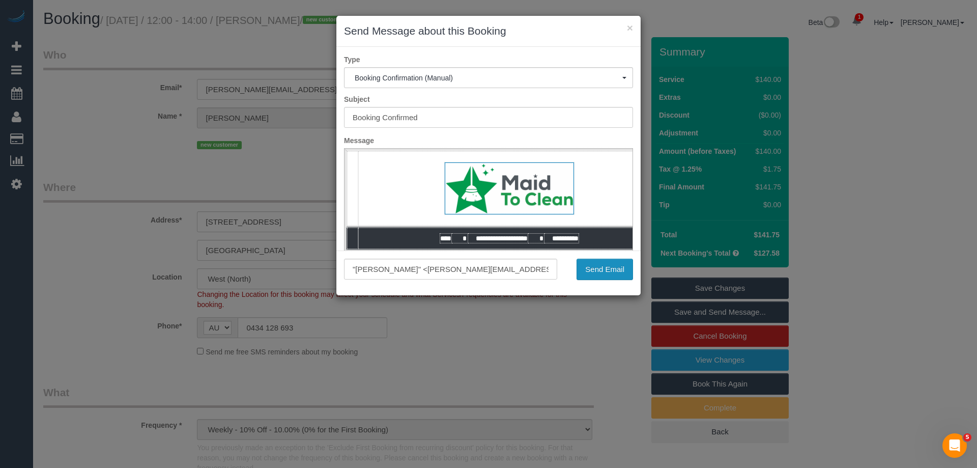
click at [606, 269] on button "Send Email" at bounding box center [604, 268] width 56 height 21
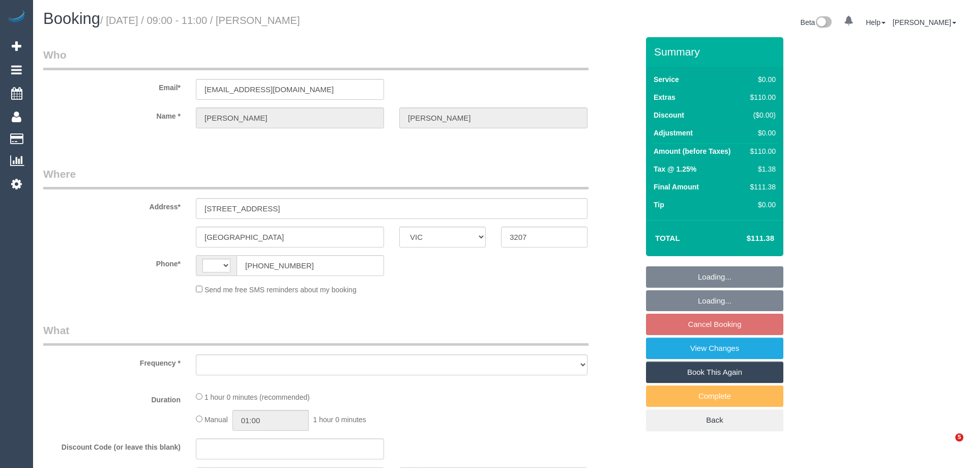
select select "VIC"
select select "object:290"
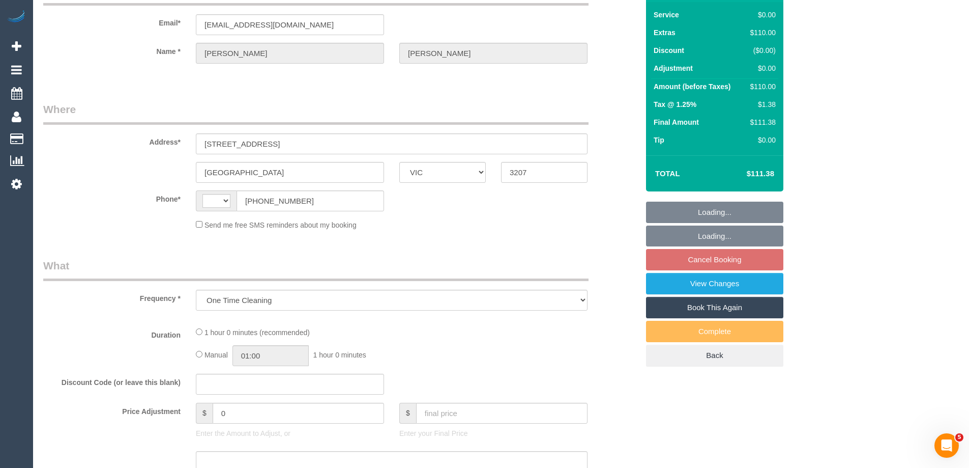
select select "string:AU"
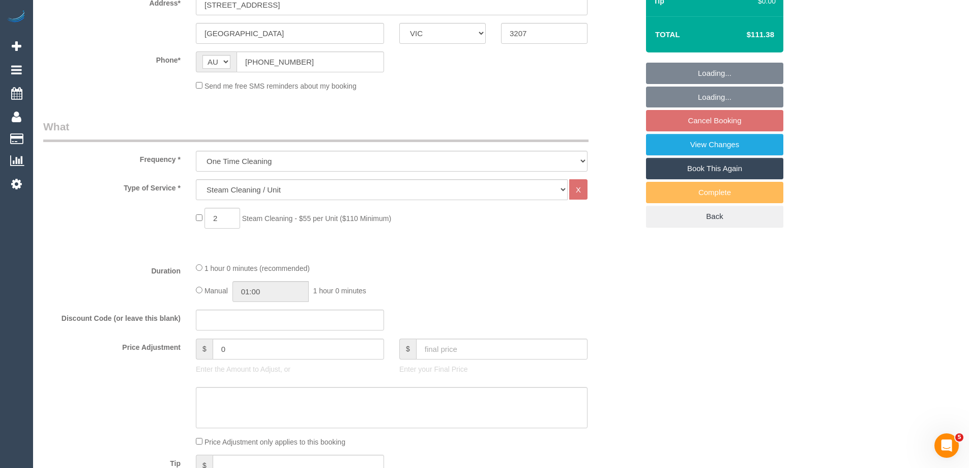
select select "string:stripe-pm_1NxOU52GScqysDRVGfHPtgPP"
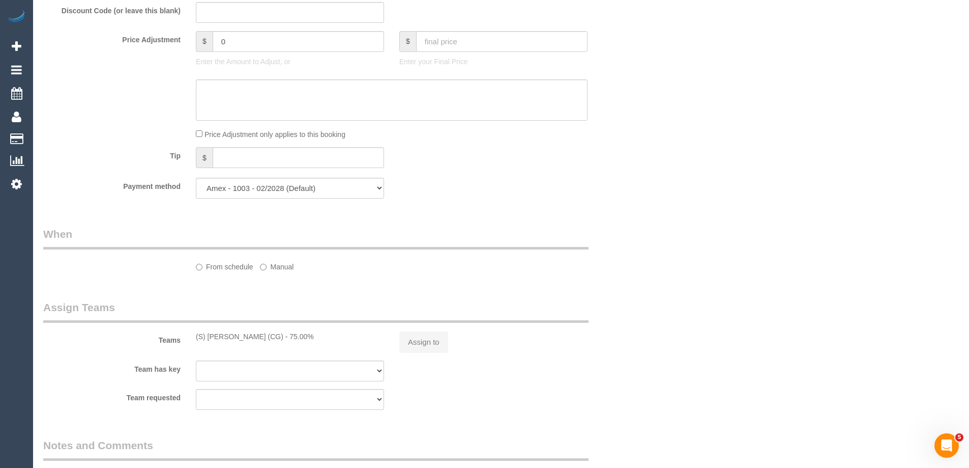
select select "number:28"
select select "number:14"
select select "number:19"
select select "number:22"
select select "number:34"
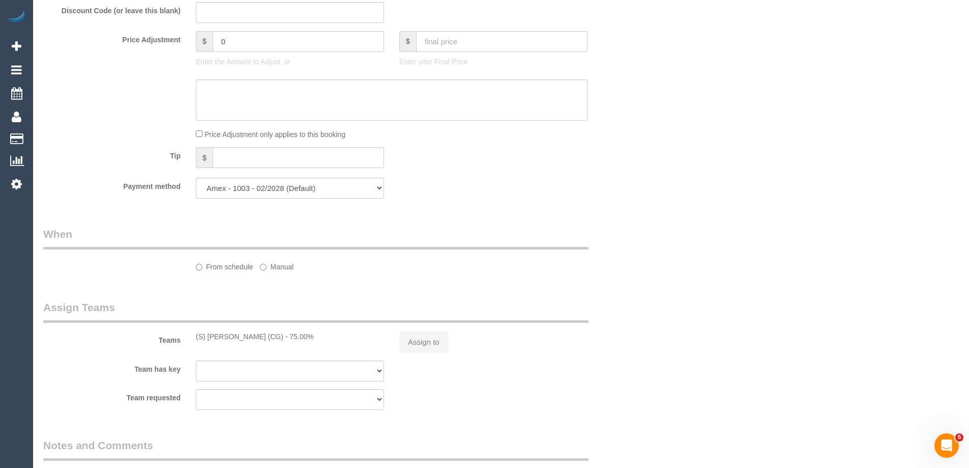
select select "number:13"
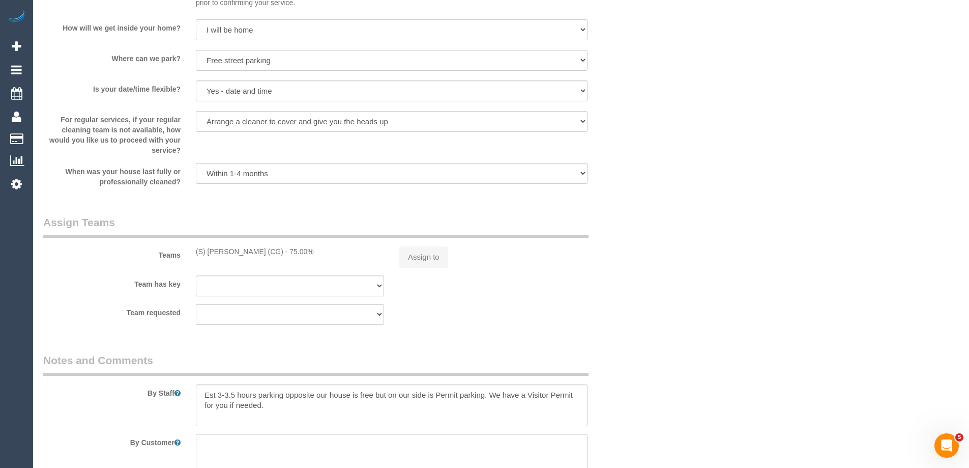
select select "object:748"
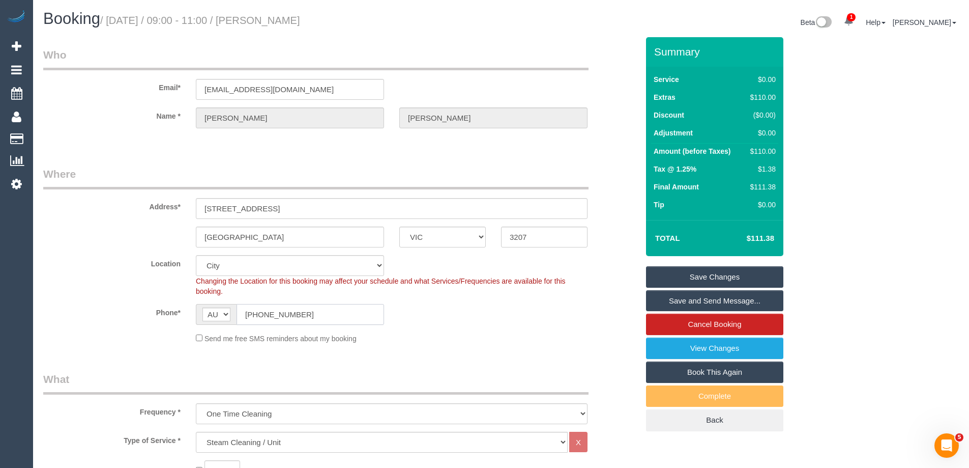
drag, startPoint x: 313, startPoint y: 310, endPoint x: 218, endPoint y: 312, distance: 94.6
click at [218, 312] on div "AF AL DZ AD AO AI AQ AG AR AM AW AU AT AZ BS BH BD BB BY BE BZ BJ BM BT BO BA B…" at bounding box center [290, 314] width 188 height 21
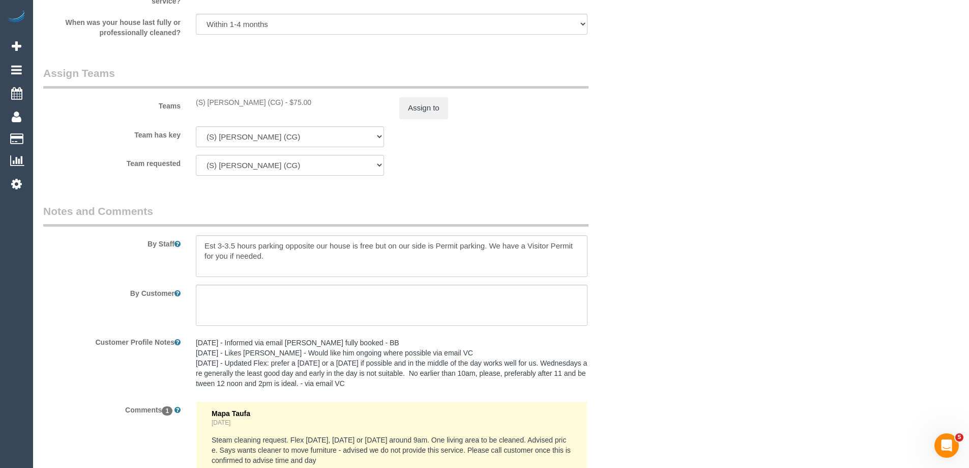
scroll to position [1202, 0]
drag, startPoint x: 256, startPoint y: 243, endPoint x: 190, endPoint y: 244, distance: 66.1
click at [190, 244] on div at bounding box center [391, 257] width 407 height 42
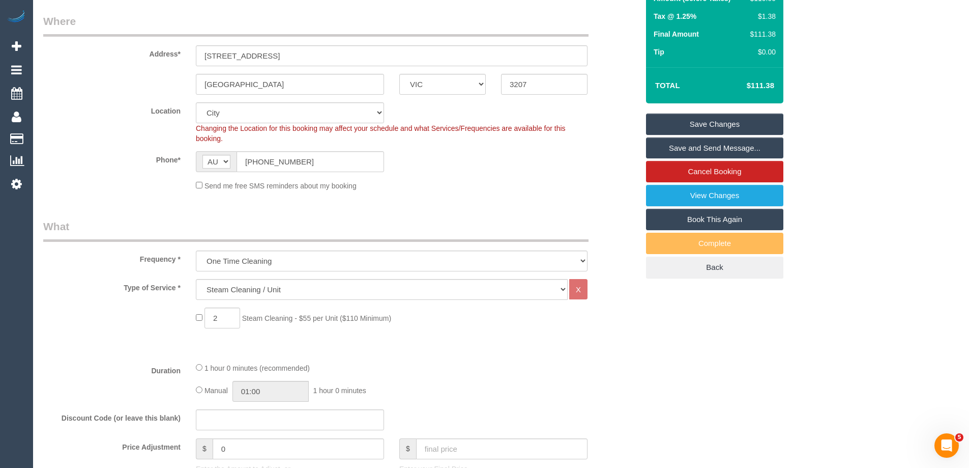
scroll to position [0, 0]
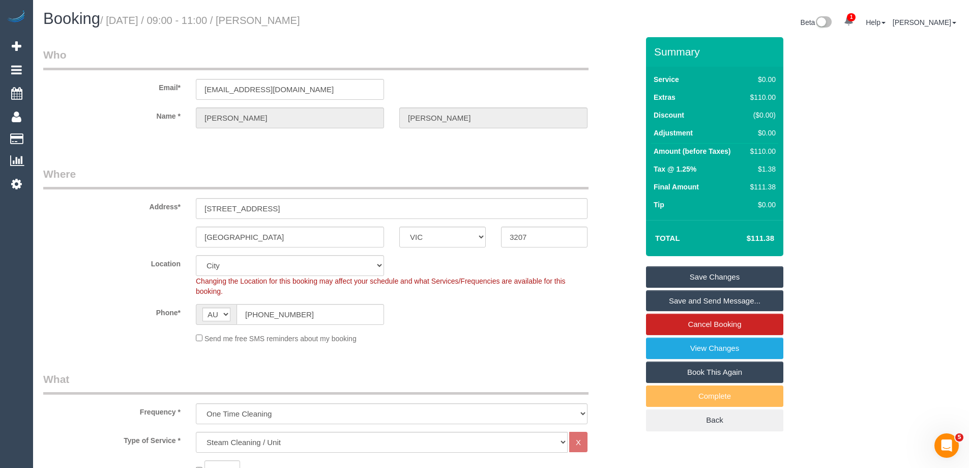
type textarea "Steam cleaning of living area. parking opposite our house is free but on our si…"
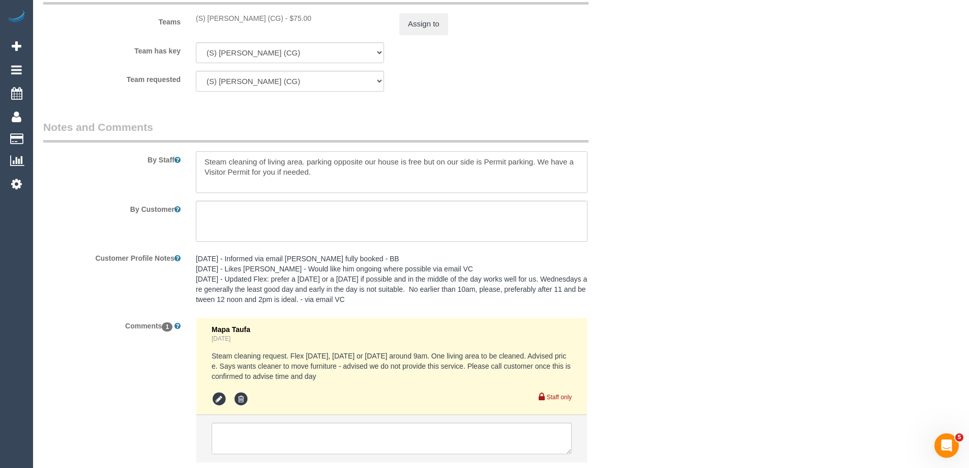
scroll to position [1354, 0]
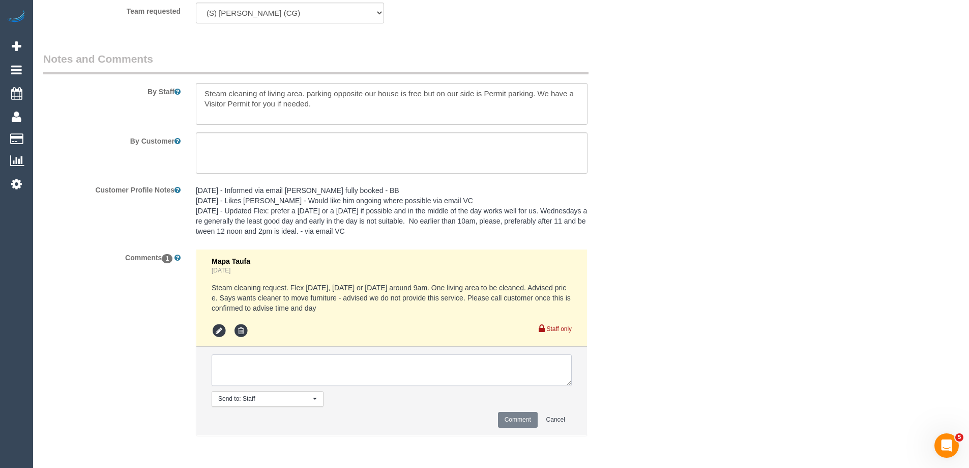
click at [245, 368] on textarea at bounding box center [392, 370] width 360 height 32
type textarea "Confirmed via phone"
click at [519, 415] on button "Comment" at bounding box center [518, 420] width 40 height 16
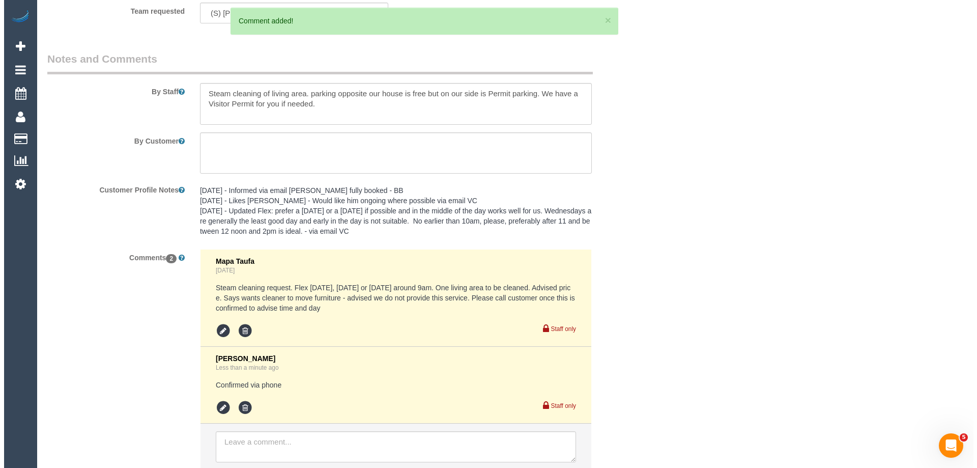
scroll to position [0, 0]
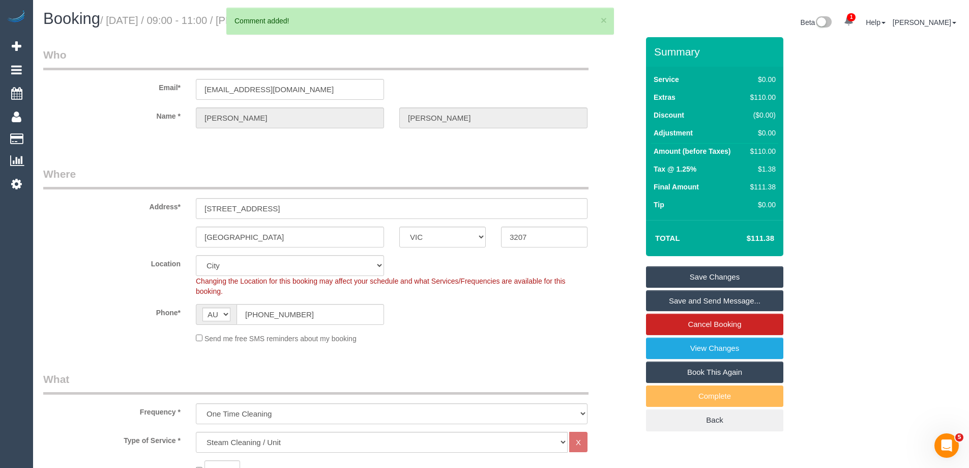
click at [673, 295] on link "Save and Send Message..." at bounding box center [714, 300] width 137 height 21
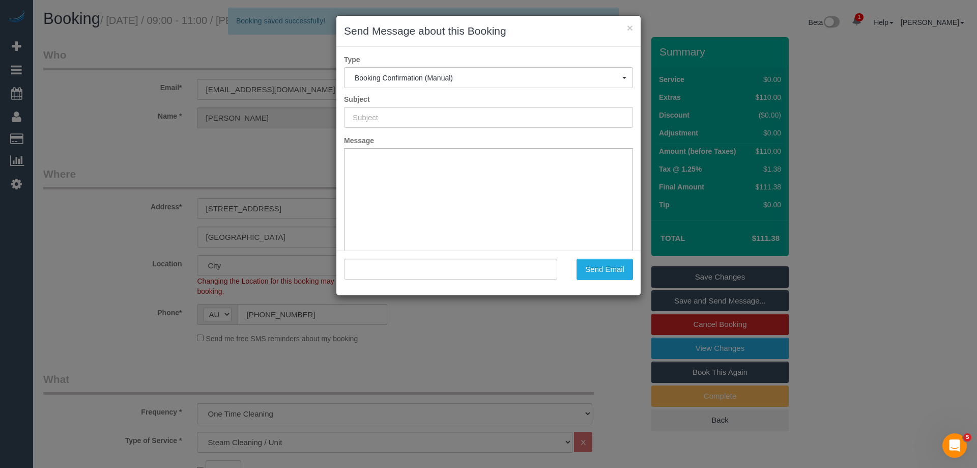
type input "Booking Confirmed"
type input ""Penny Torok" <andrewpennyt@optusnet.com.au>"
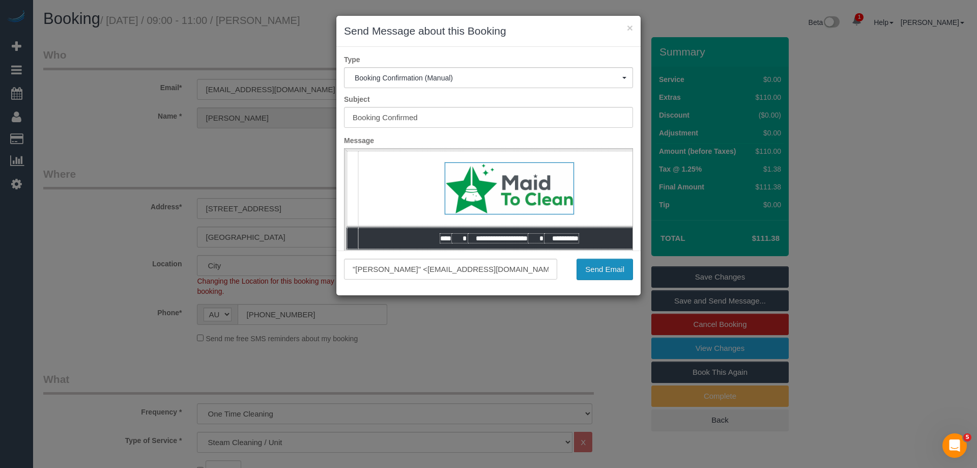
click at [583, 269] on button "Send Email" at bounding box center [604, 268] width 56 height 21
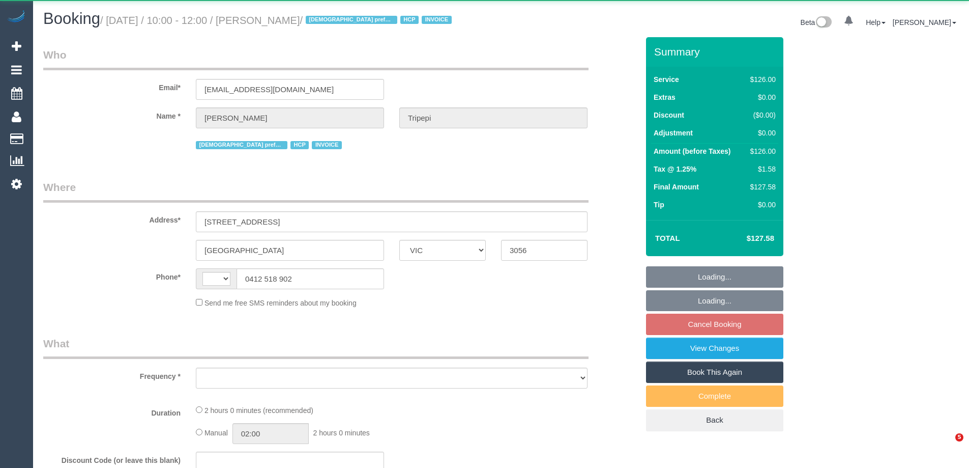
select select "VIC"
select select "string:AU"
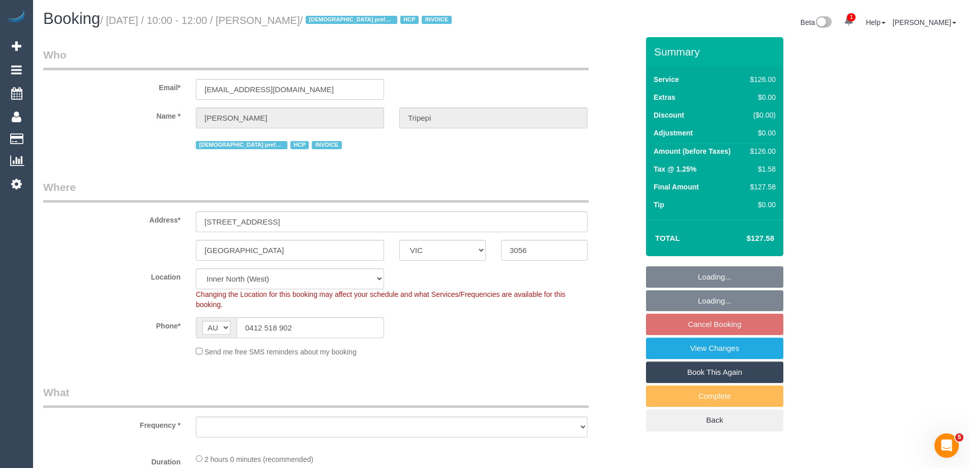
select select "object:597"
select select "120"
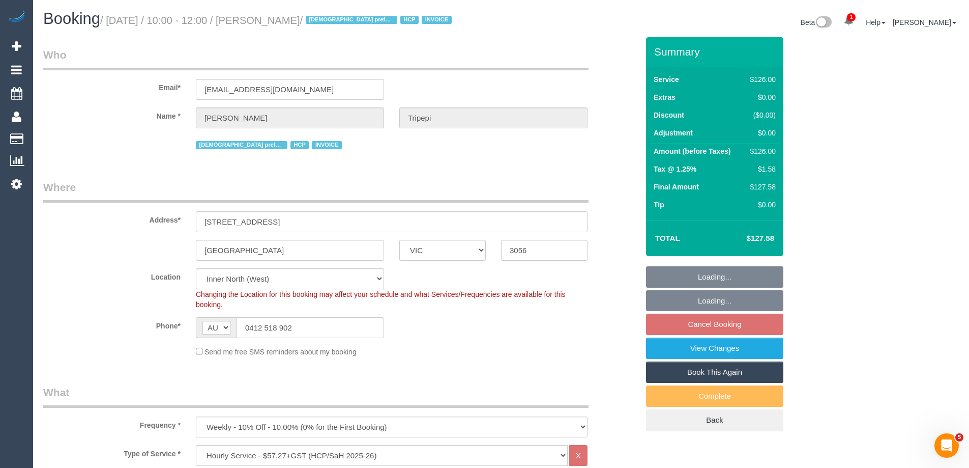
select select "object:1518"
select select "number:28"
select select "number:14"
select select "number:19"
select select "number:25"
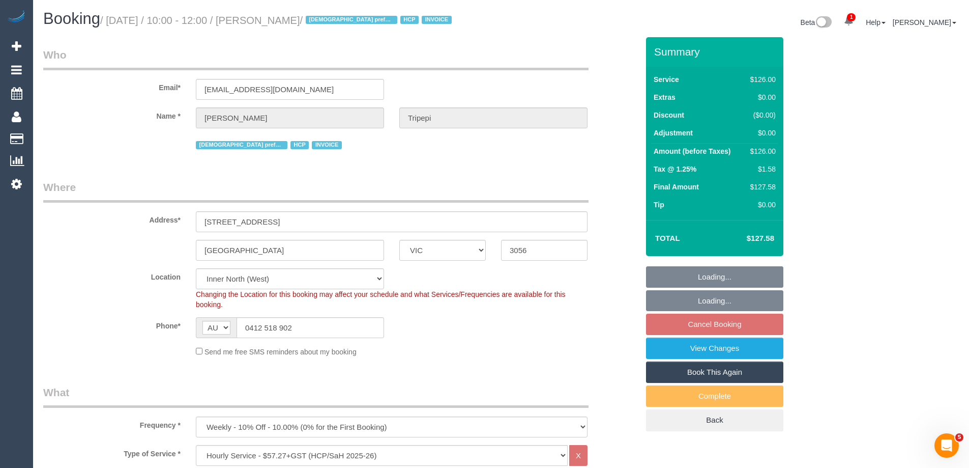
select select "number:34"
select select "number:26"
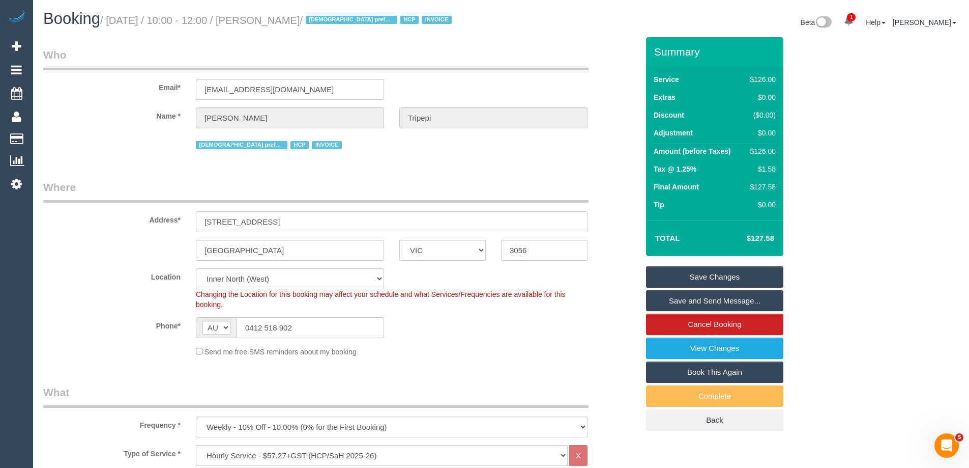
drag, startPoint x: 301, startPoint y: 328, endPoint x: 171, endPoint y: 320, distance: 130.5
click at [171, 320] on div "Phone* AF AL DZ AD AO AI AQ AG AR AM AW AU AT AZ BS BH BD BB BY BE BZ BJ BM BT …" at bounding box center [341, 327] width 610 height 21
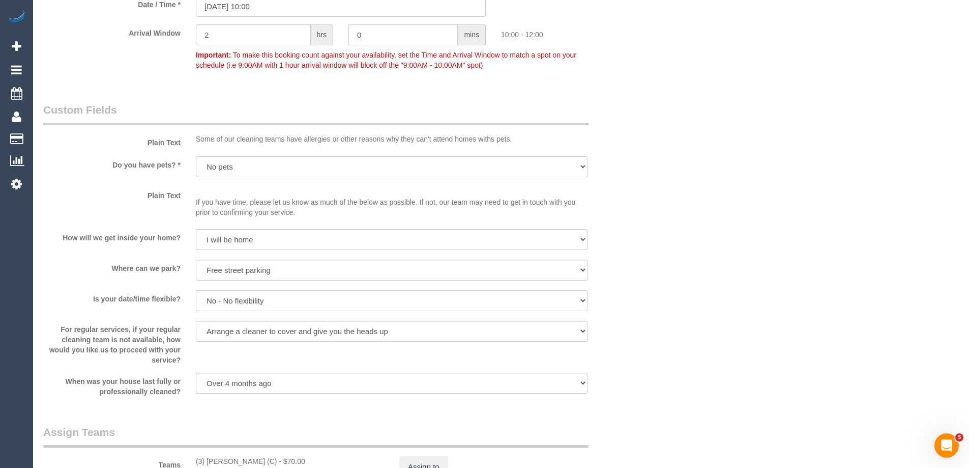
scroll to position [1654, 0]
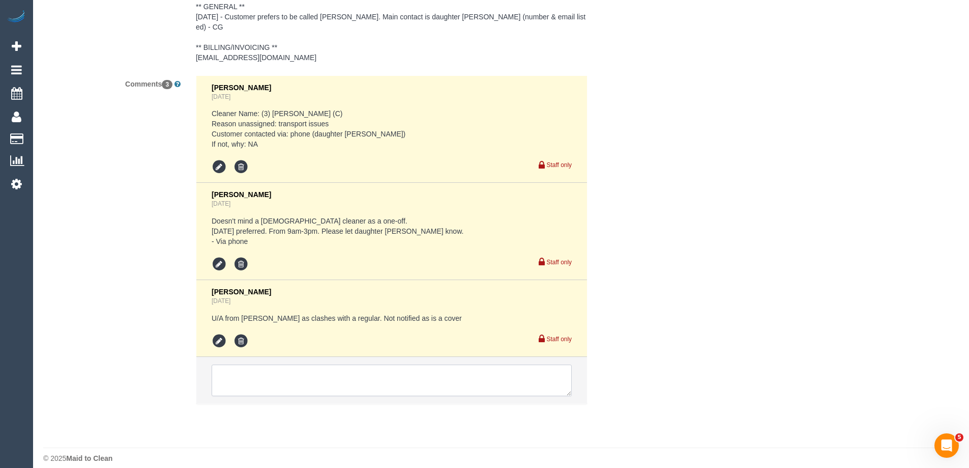
click at [277, 364] on textarea at bounding box center [392, 380] width 360 height 32
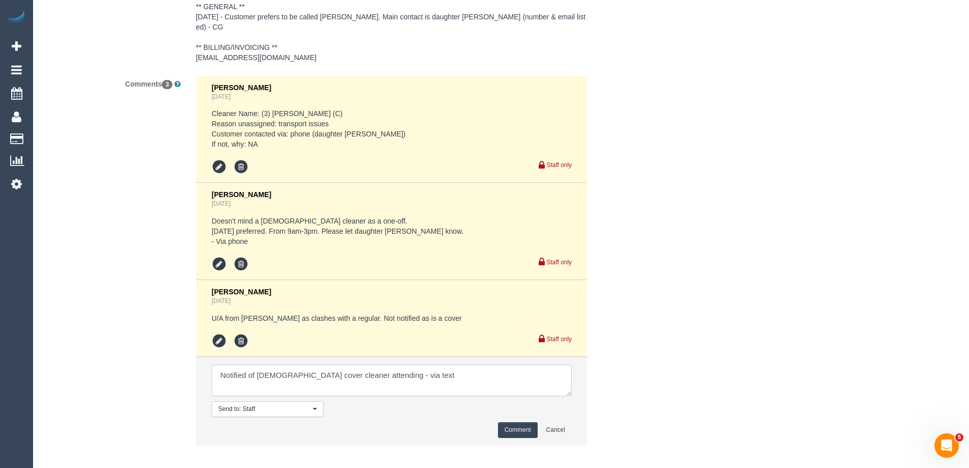
type textarea "Notified of [DEMOGRAPHIC_DATA] cover cleaner attending - via text"
click at [506, 422] on button "Comment" at bounding box center [518, 430] width 40 height 16
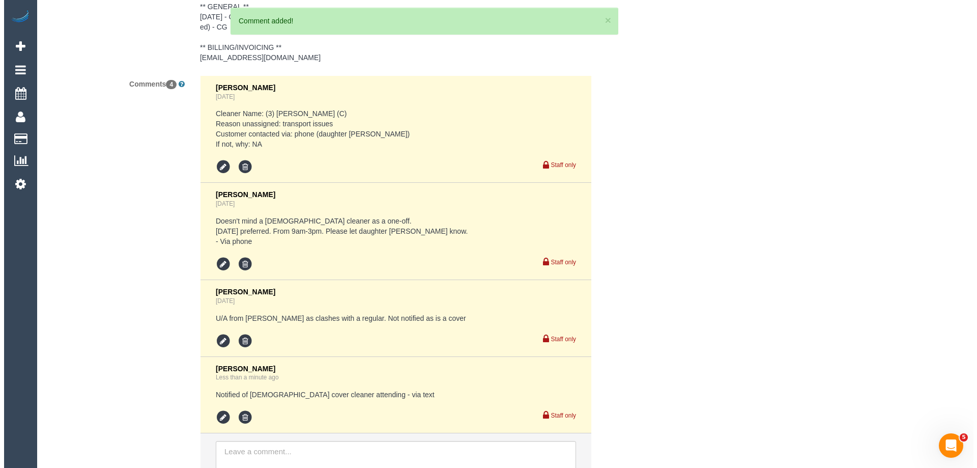
scroll to position [0, 0]
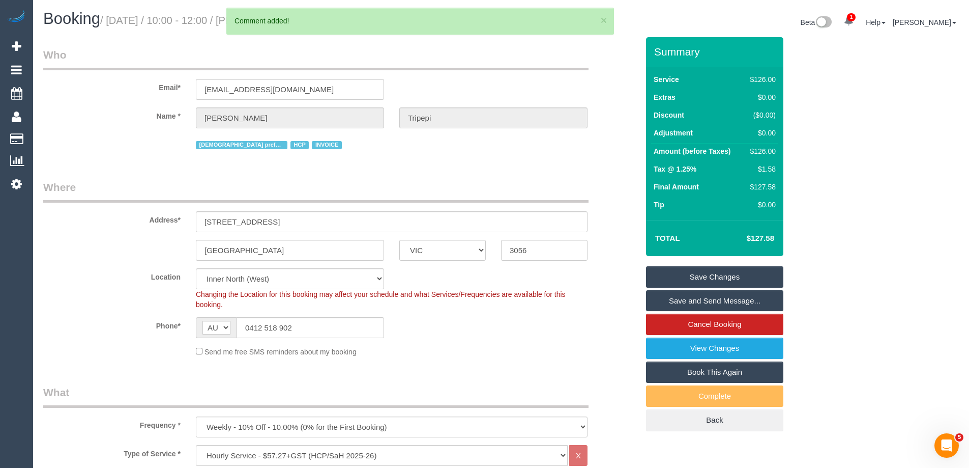
click at [663, 304] on link "Save and Send Message..." at bounding box center [714, 300] width 137 height 21
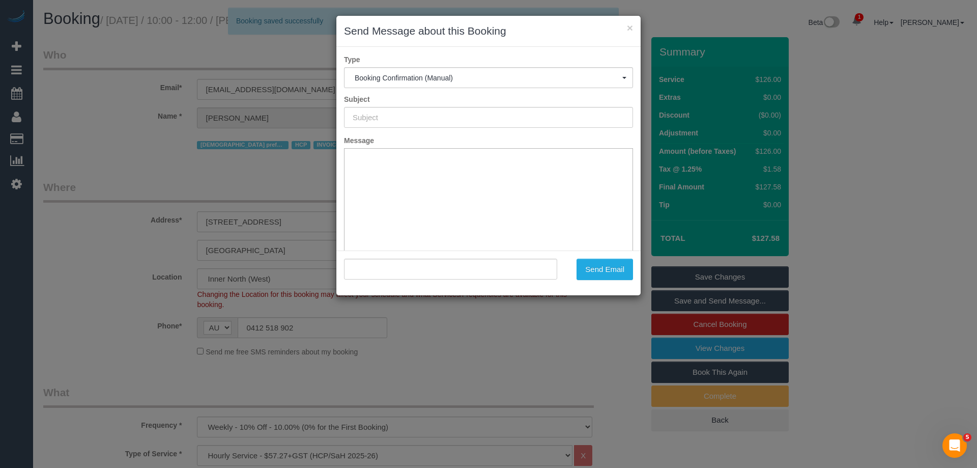
type input "Booking Confirmed"
type input ""[PERSON_NAME]" <[EMAIL_ADDRESS][DOMAIN_NAME]>"
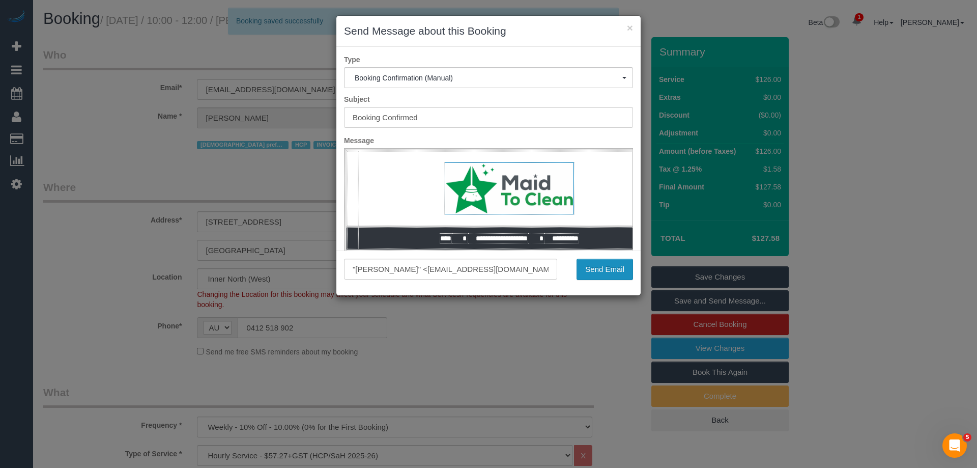
click at [608, 265] on button "Send Email" at bounding box center [604, 268] width 56 height 21
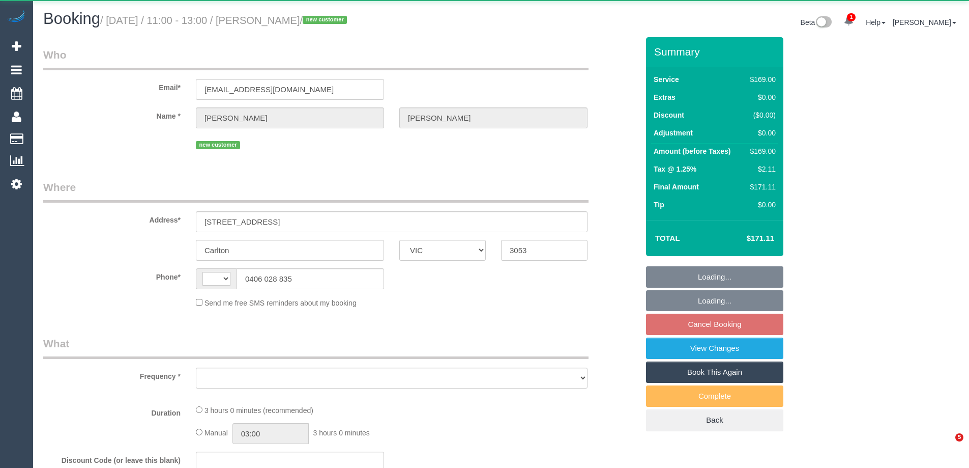
select select "VIC"
select select "string:AU"
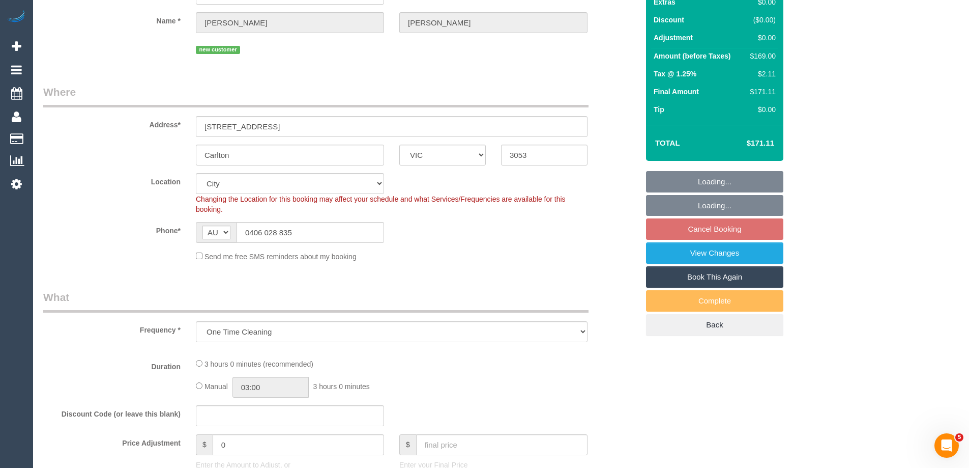
select select "object:670"
select select "string:stripe-pm_1S7W2m2GScqysDRVjmtR4PEo"
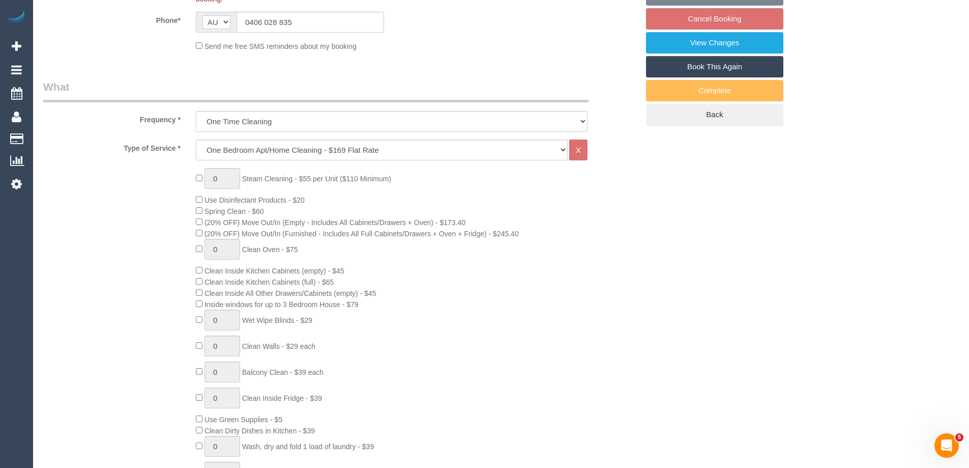
select select "number:28"
select select "number:14"
select select "number:19"
select select "number:22"
select select "number:33"
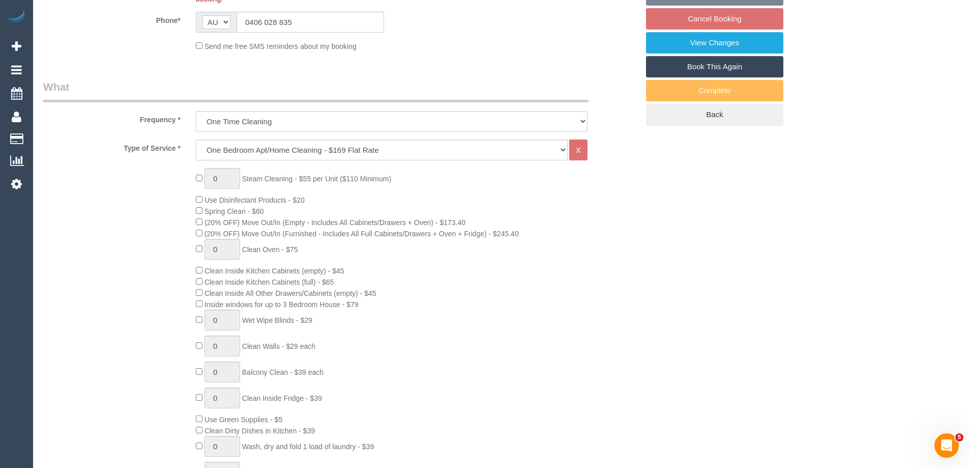
select select "number:26"
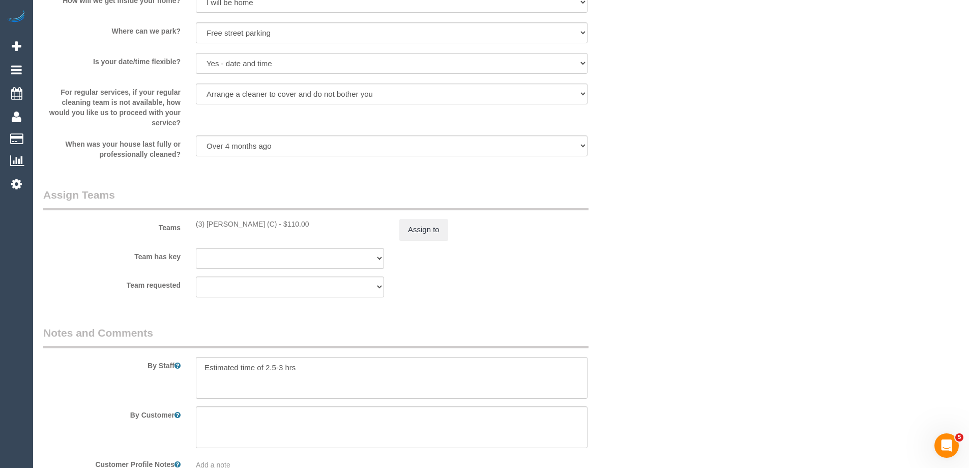
scroll to position [1628, 0]
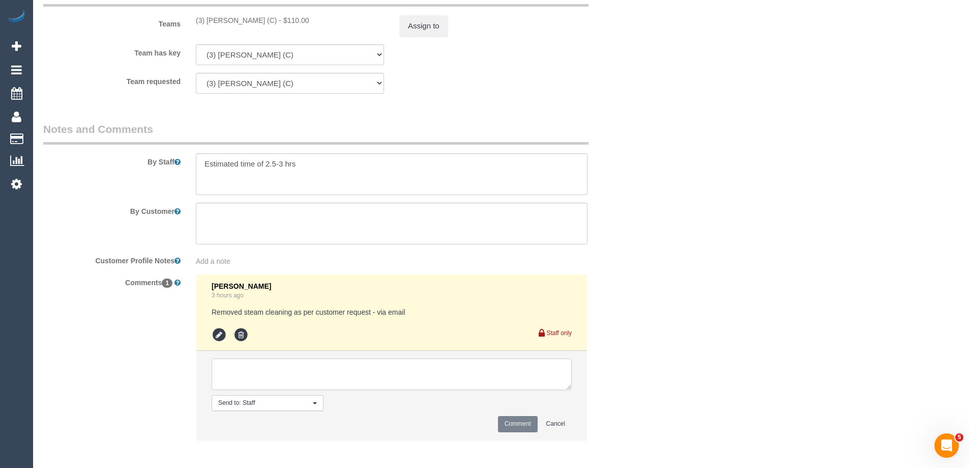
click at [239, 379] on textarea at bounding box center [392, 374] width 360 height 32
type textarea "Offered spot from 11-1pm. Pending response - via email"
click at [519, 427] on button "Comment" at bounding box center [518, 424] width 40 height 16
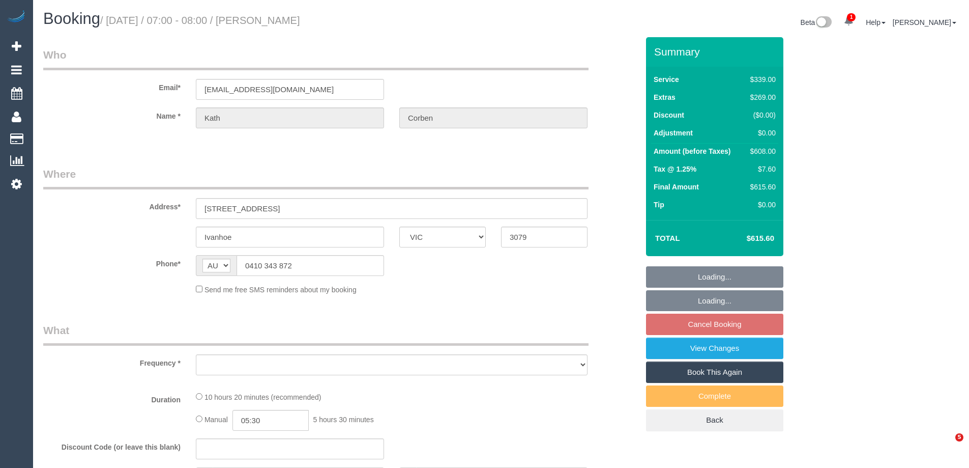
select select "VIC"
select select "object:562"
select select "string:stripe-pm_1S8JFC2GScqysDRVUQutItZh"
select select "number:30"
select select "number:14"
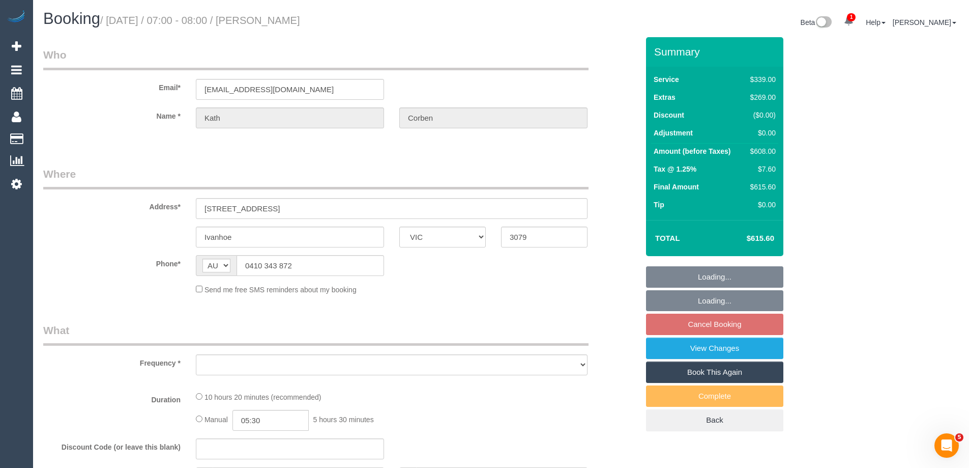
select select "number:19"
select select "number:23"
select select "number:26"
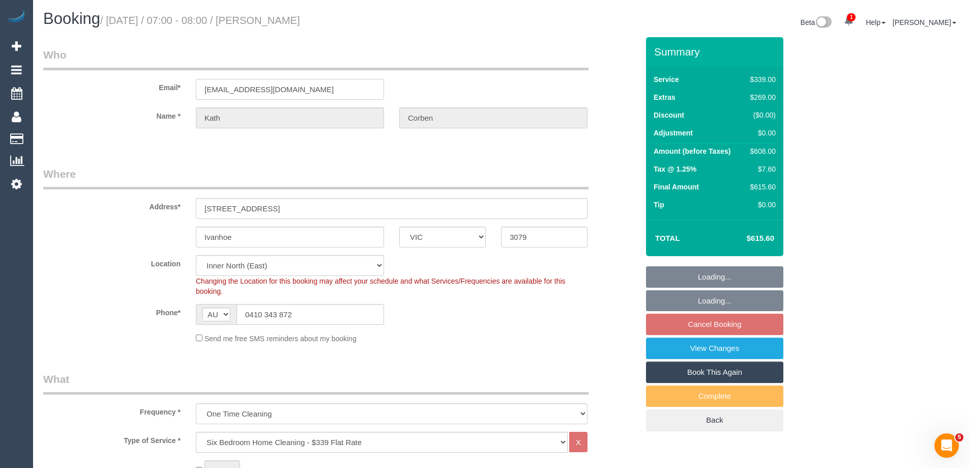
click at [70, 91] on div "Email* kath67@gmail.com" at bounding box center [341, 73] width 610 height 52
select select "object:1640"
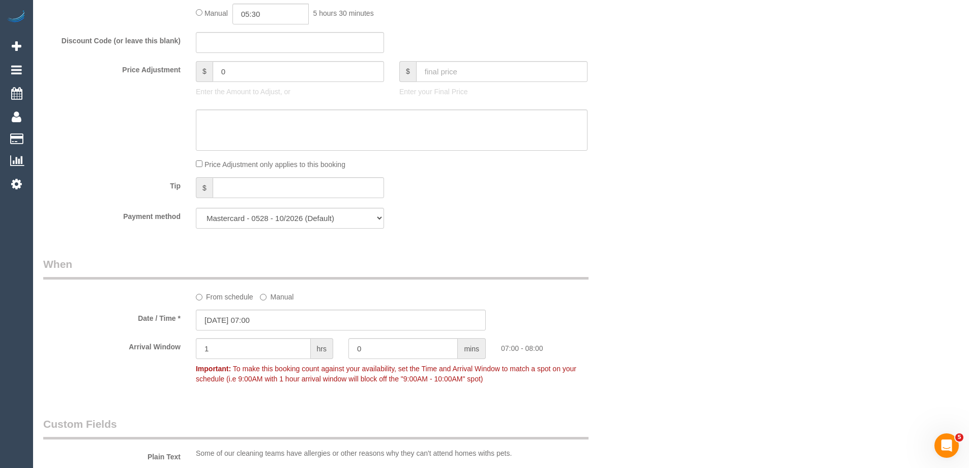
scroll to position [1619, 0]
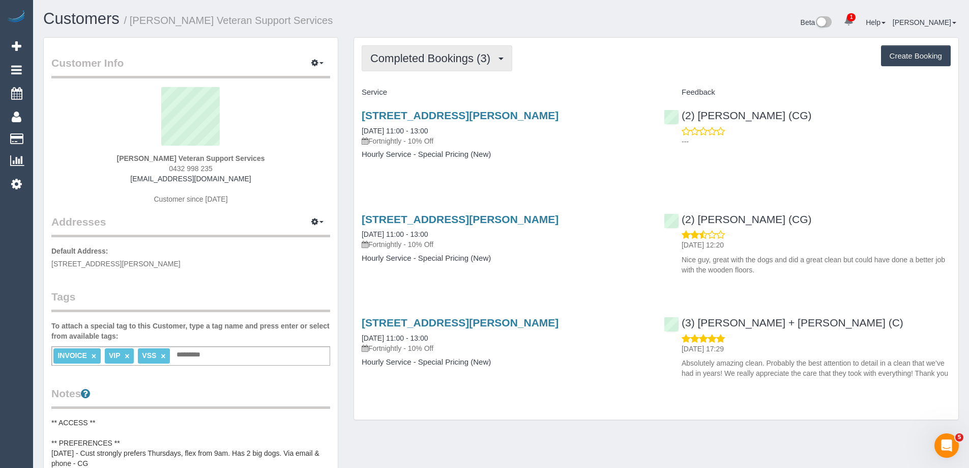
click at [403, 59] on span "Completed Bookings (3)" at bounding box center [432, 58] width 125 height 13
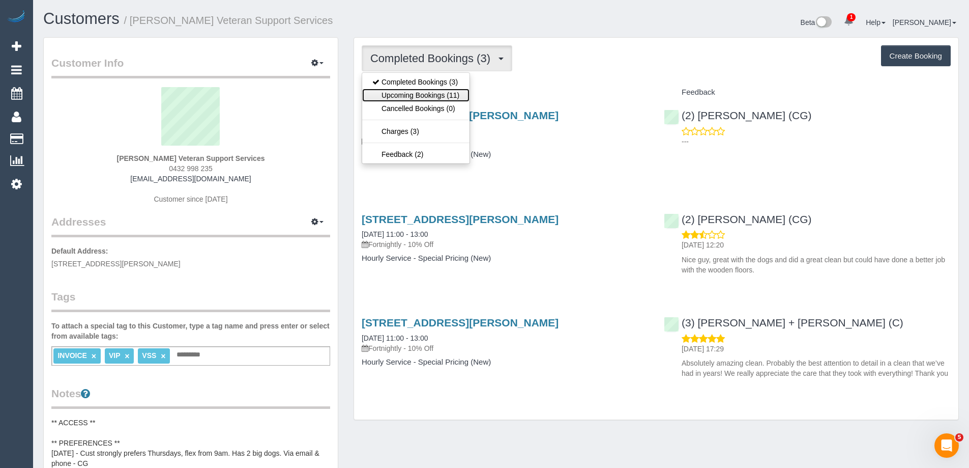
click at [434, 92] on link "Upcoming Bookings (11)" at bounding box center [415, 95] width 107 height 13
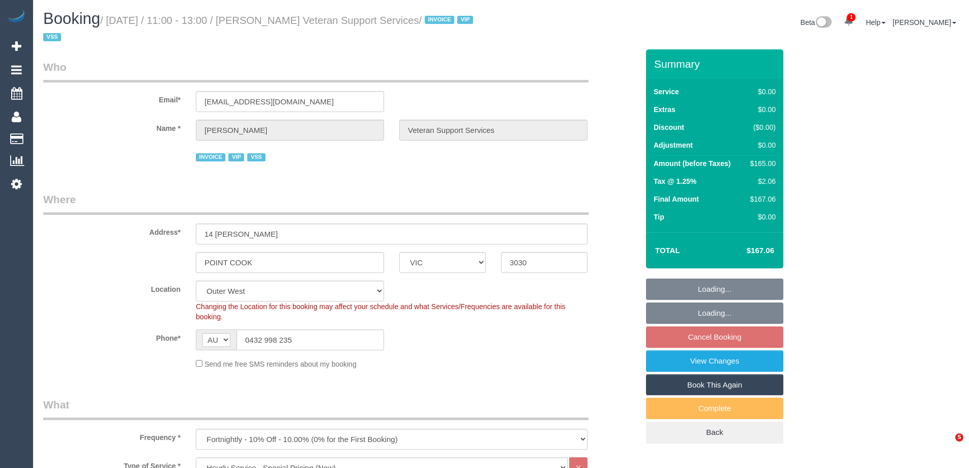
select select "VIC"
select select "180"
select select "number:27"
select select "number:14"
select select "number:19"
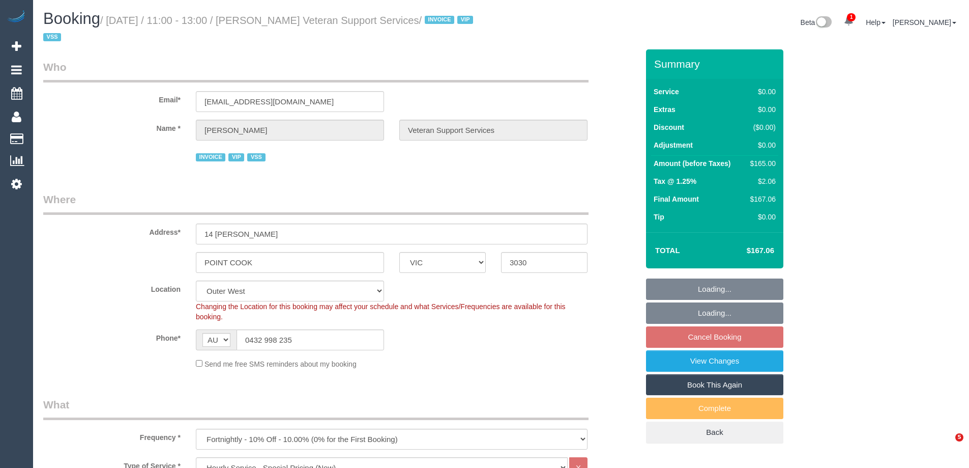
select select "number:36"
select select "number:34"
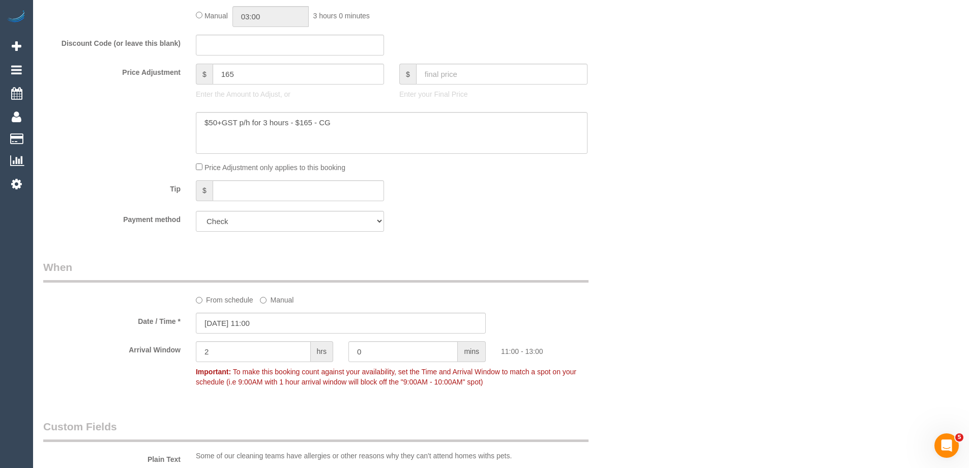
scroll to position [661, 0]
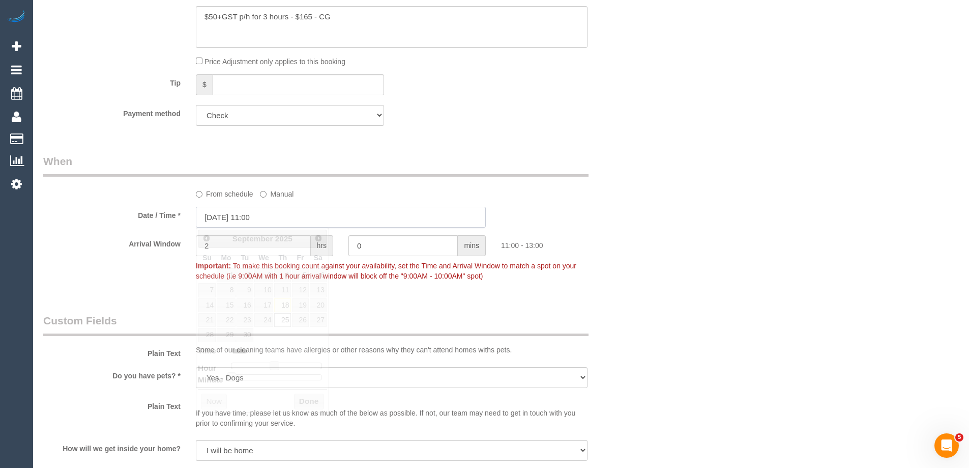
click at [224, 213] on input "[DATE] 11:00" at bounding box center [341, 217] width 290 height 21
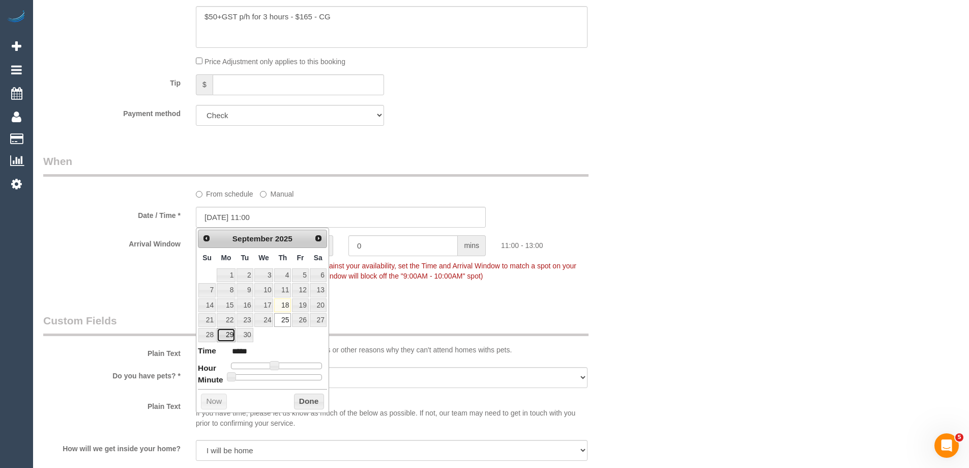
click at [225, 333] on link "29" at bounding box center [226, 335] width 19 height 14
type input "29/09/2025 12:00"
type input "*****"
type input "29/09/2025 13:00"
type input "*****"
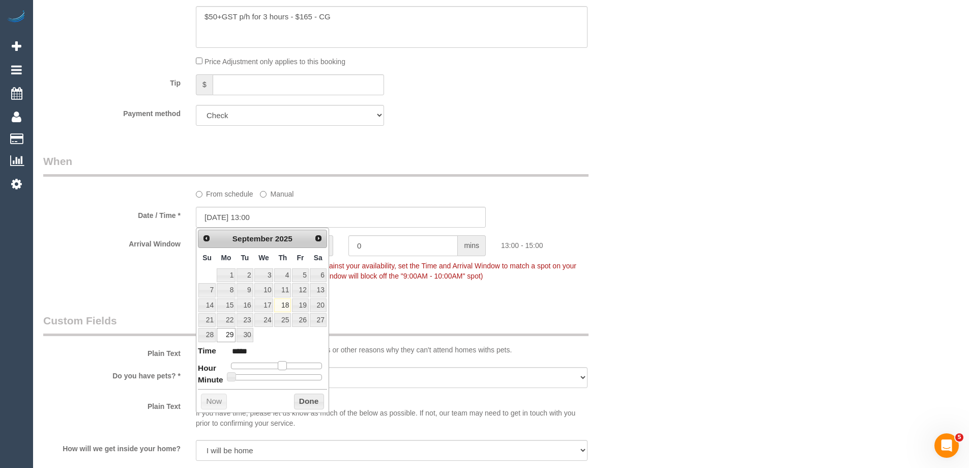
drag, startPoint x: 279, startPoint y: 367, endPoint x: 286, endPoint y: 368, distance: 7.1
click at [286, 368] on span at bounding box center [282, 365] width 9 height 9
click at [295, 406] on button "Done" at bounding box center [309, 401] width 30 height 16
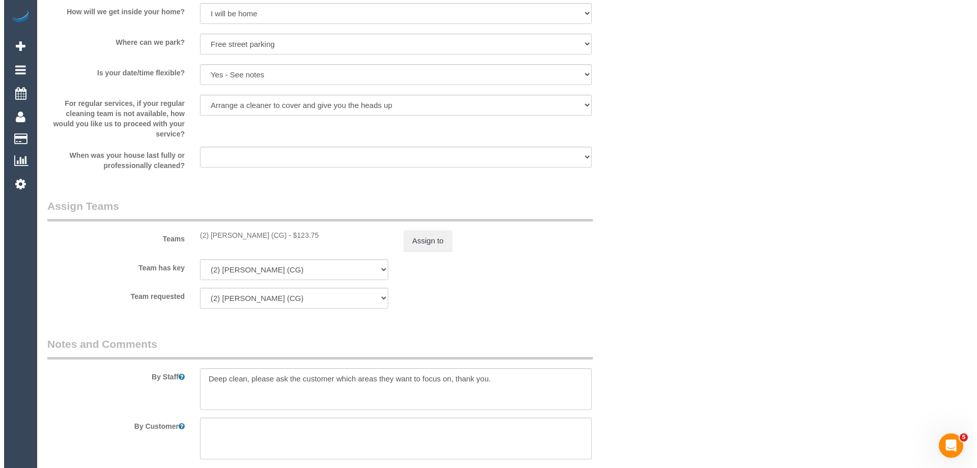
scroll to position [1170, 0]
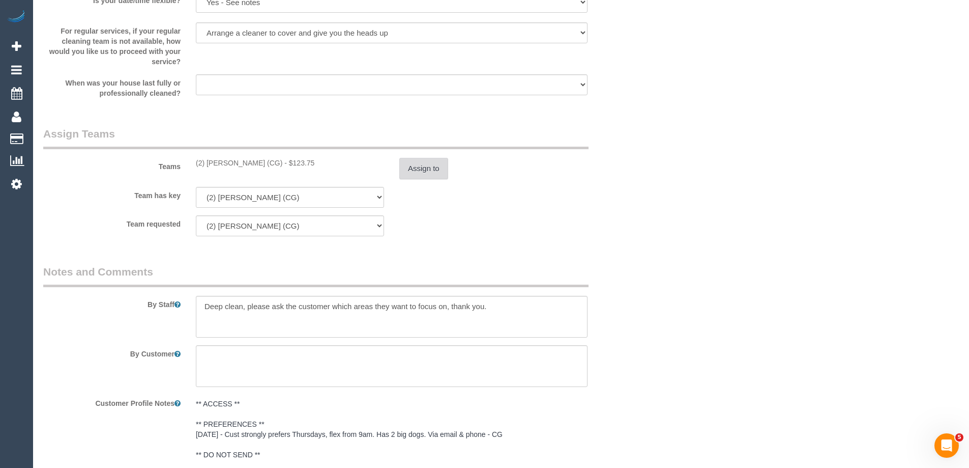
click at [444, 170] on button "Assign to" at bounding box center [423, 168] width 49 height 21
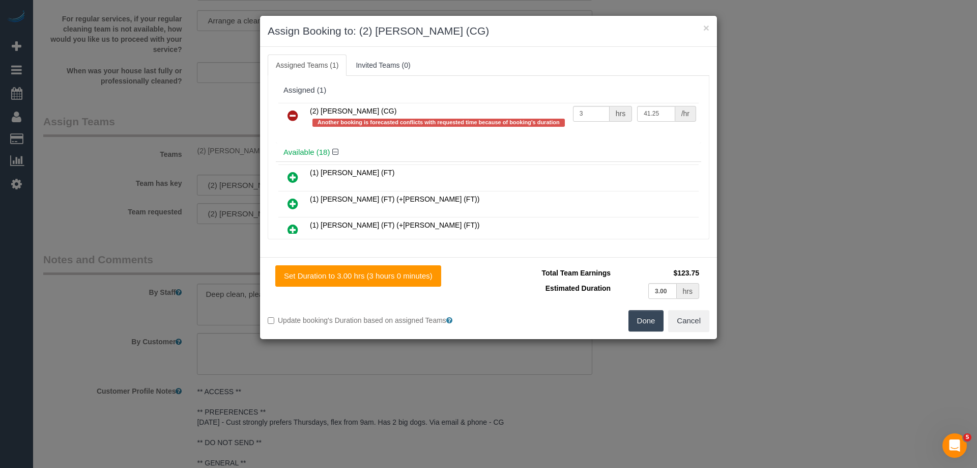
click at [298, 114] on icon at bounding box center [292, 115] width 11 height 12
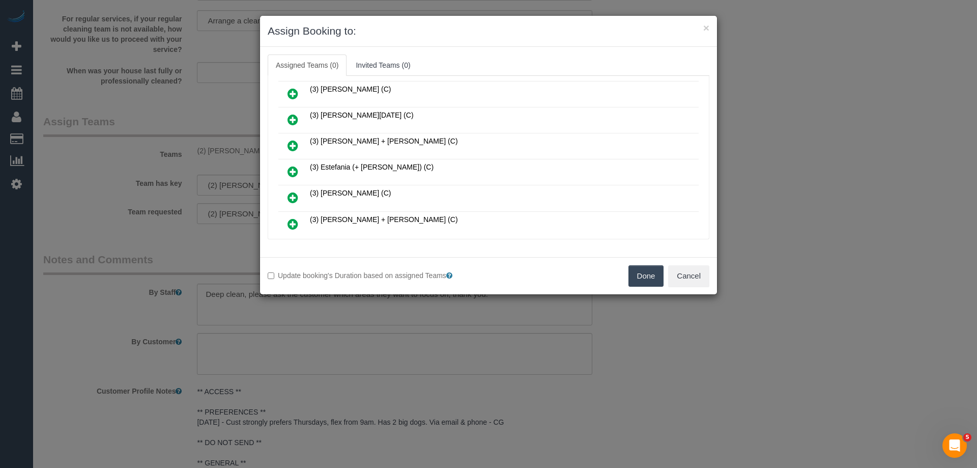
scroll to position [254, 0]
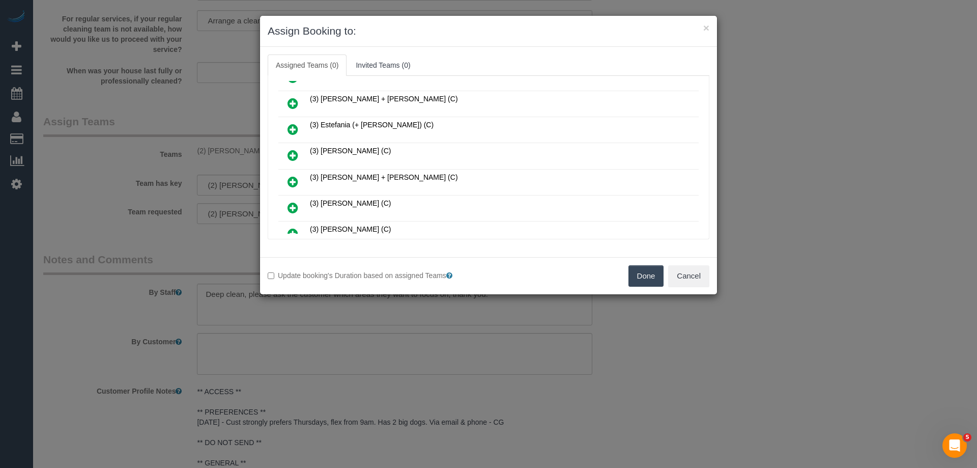
click at [299, 182] on link at bounding box center [293, 182] width 24 height 20
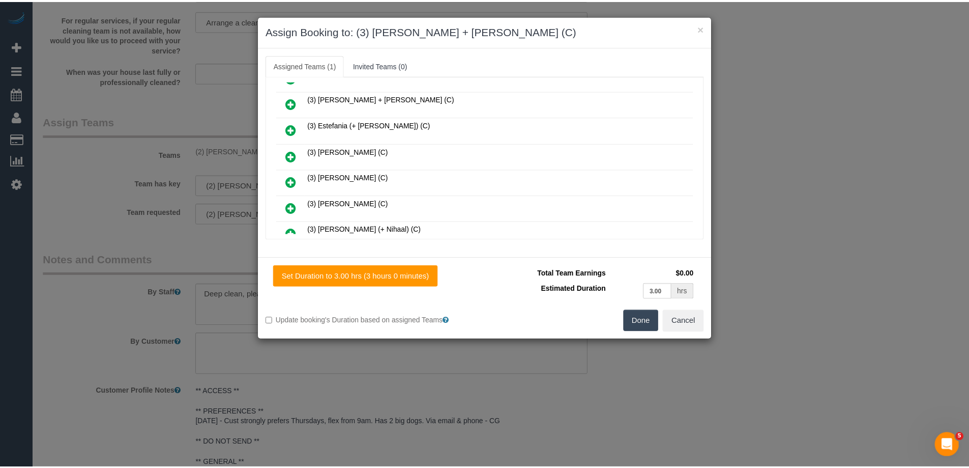
scroll to position [0, 0]
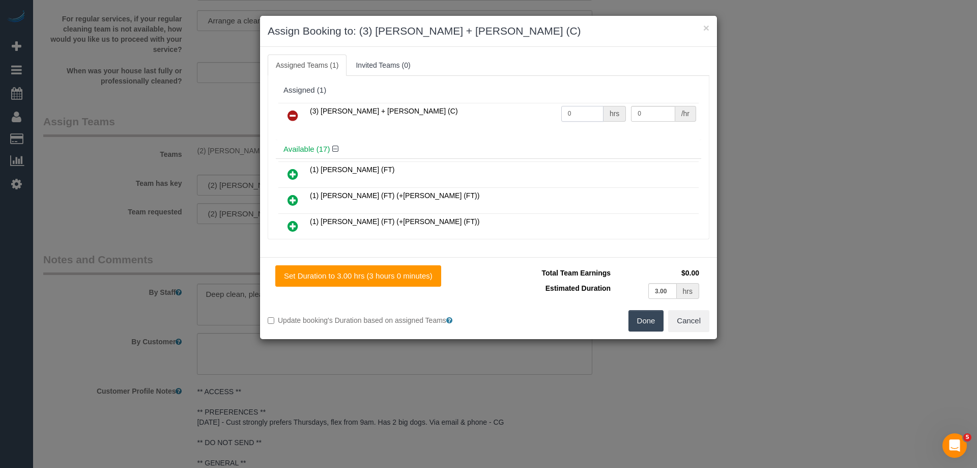
drag, startPoint x: 577, startPoint y: 107, endPoint x: 534, endPoint y: 107, distance: 43.2
click at [544, 107] on tr "(3) Gurdeep + Kamalpreet (C) 0 hrs 0 /hr" at bounding box center [488, 116] width 420 height 26
type input "3"
drag, startPoint x: 648, startPoint y: 113, endPoint x: 545, endPoint y: 110, distance: 102.8
click at [557, 110] on tr "(3) Gurdeep + Kamalpreet (C) 3 hrs 0 /hr" at bounding box center [488, 116] width 420 height 26
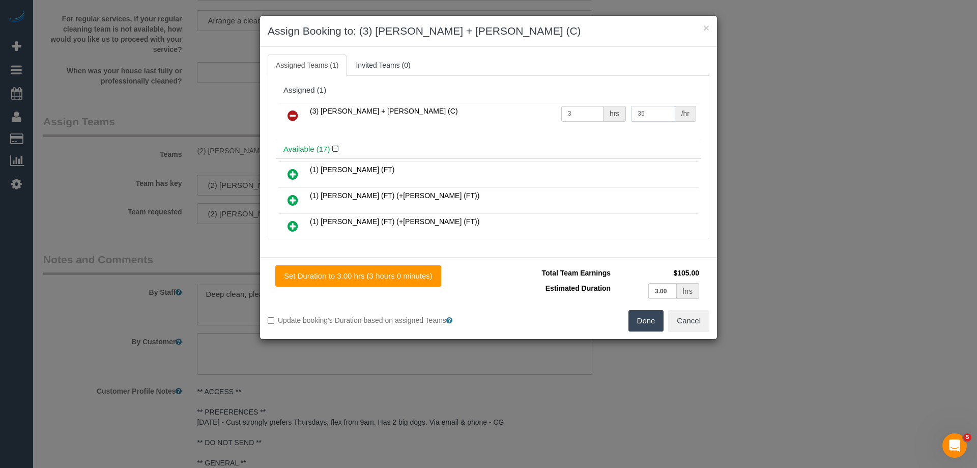
type input "35"
click at [647, 324] on button "Done" at bounding box center [646, 320] width 36 height 21
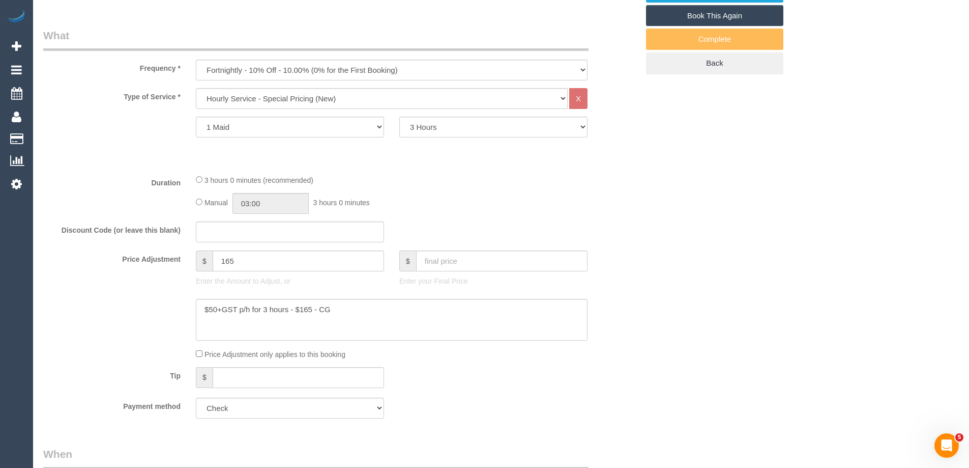
scroll to position [350, 0]
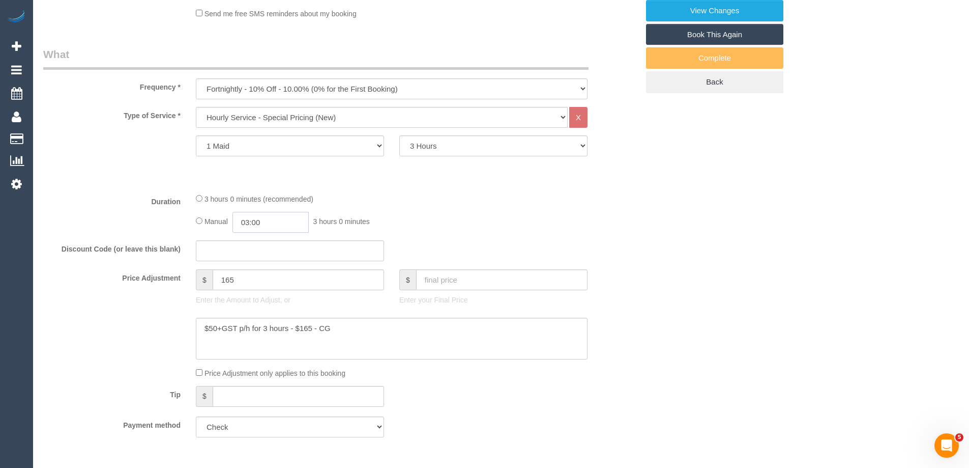
click at [252, 216] on input "03:00" at bounding box center [270, 222] width 76 height 21
type input "01:30"
click at [256, 249] on li "01:30" at bounding box center [259, 253] width 45 height 13
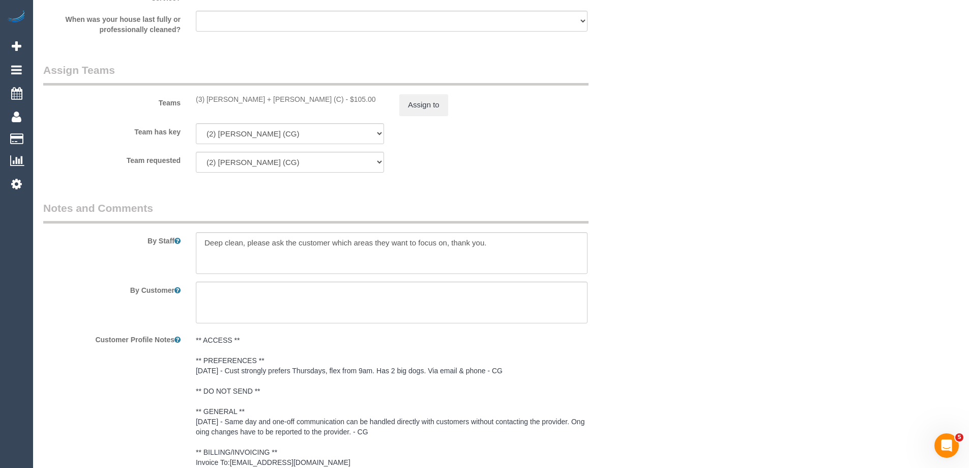
scroll to position [1469, 0]
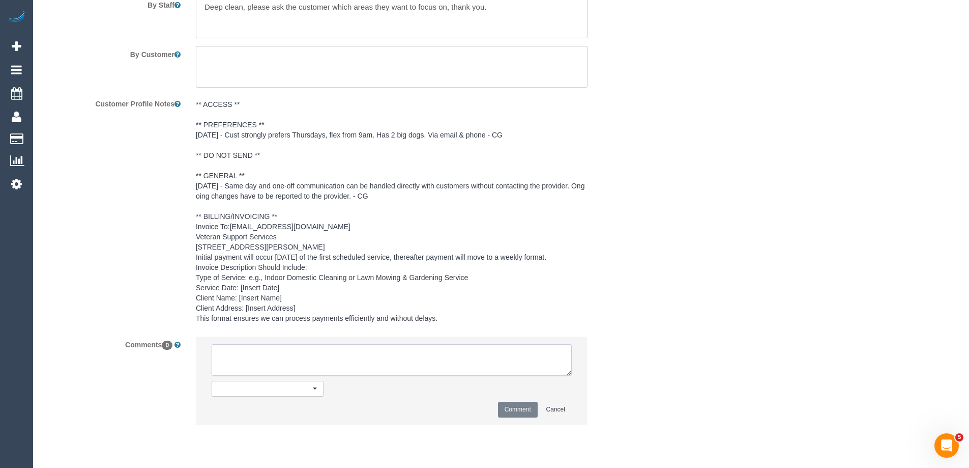
click at [244, 375] on textarea at bounding box center [392, 360] width 360 height 32
type textarea "Rescheduled to 1-3pm on the 29/09 with G+K as per customer request - via email"
click at [527, 414] on button "Comment" at bounding box center [518, 409] width 40 height 16
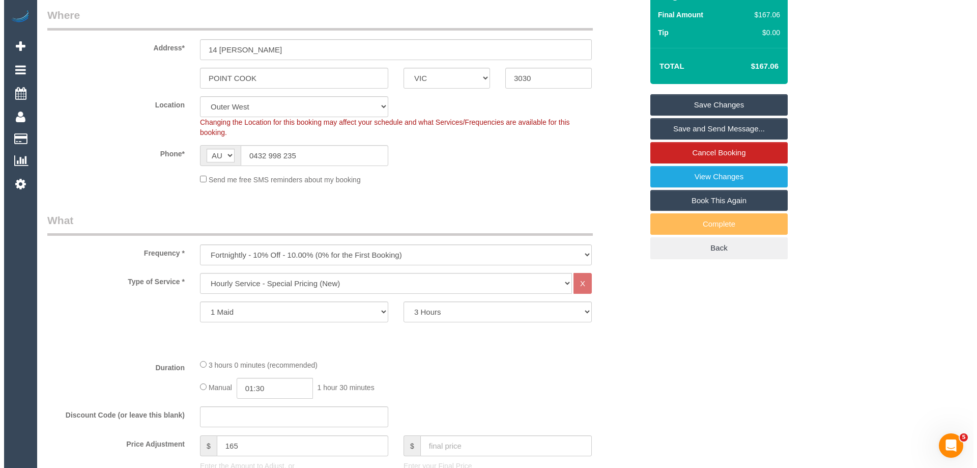
scroll to position [0, 0]
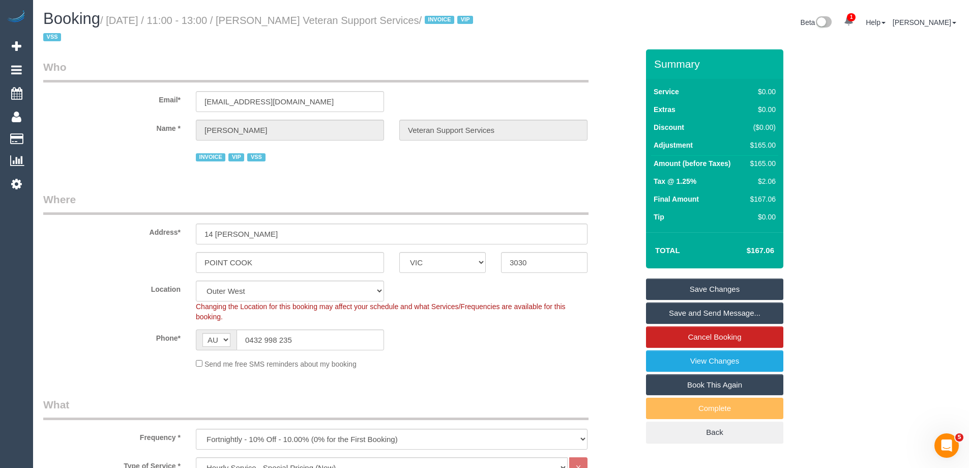
drag, startPoint x: 462, startPoint y: 21, endPoint x: 281, endPoint y: 24, distance: 180.6
click at [281, 24] on small "/ September 25, 2025 / 11:00 - 13:00 / Matthew Allan Veteran Support Services /…" at bounding box center [259, 29] width 433 height 28
copy small "Matthew Allan Veteran Support Services"
click at [674, 288] on link "Save Changes" at bounding box center [714, 288] width 137 height 21
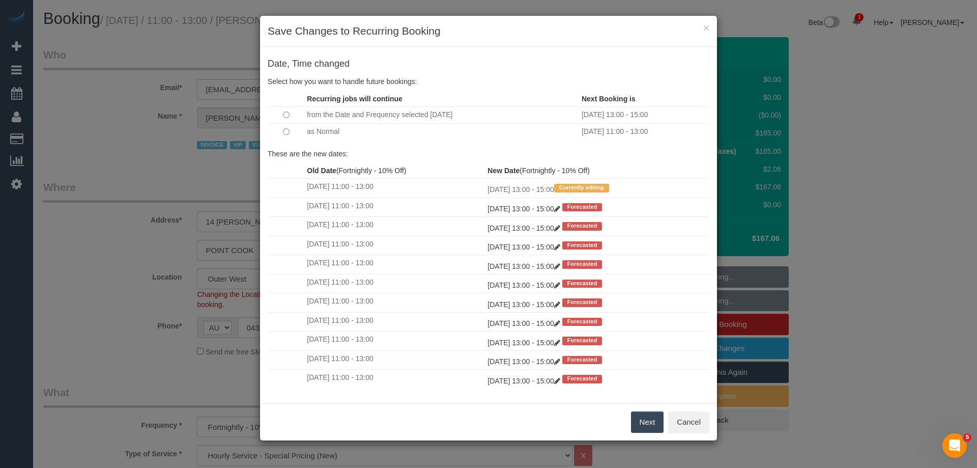
click at [646, 421] on button "Next" at bounding box center [647, 421] width 33 height 21
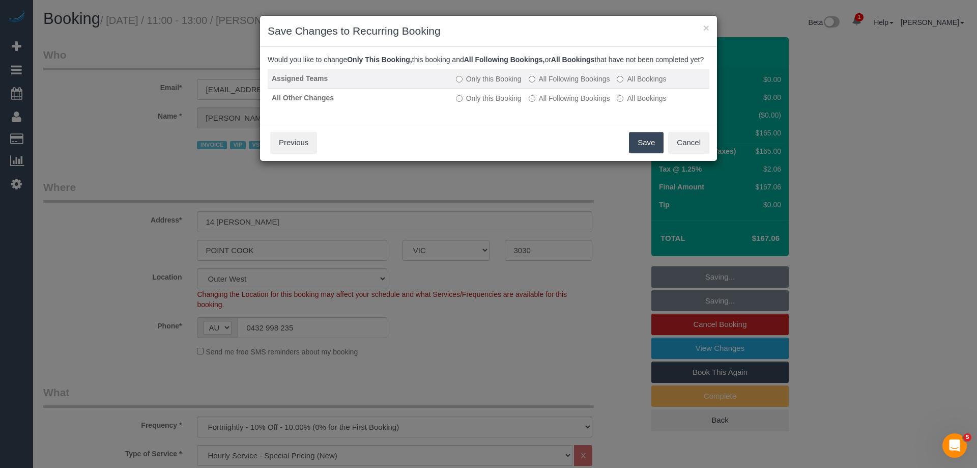
click at [546, 84] on label "All Following Bookings" at bounding box center [569, 79] width 81 height 10
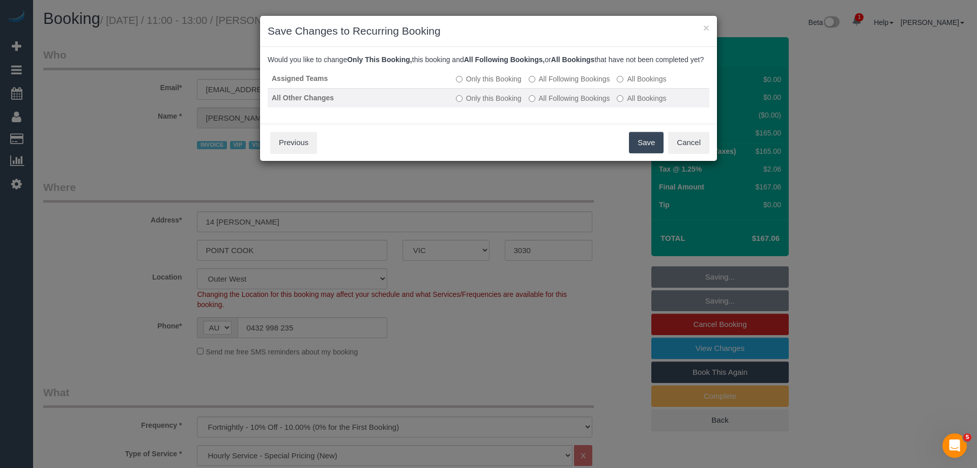
click at [546, 103] on label "All Following Bookings" at bounding box center [569, 98] width 81 height 10
click at [638, 153] on button "Save" at bounding box center [646, 142] width 35 height 21
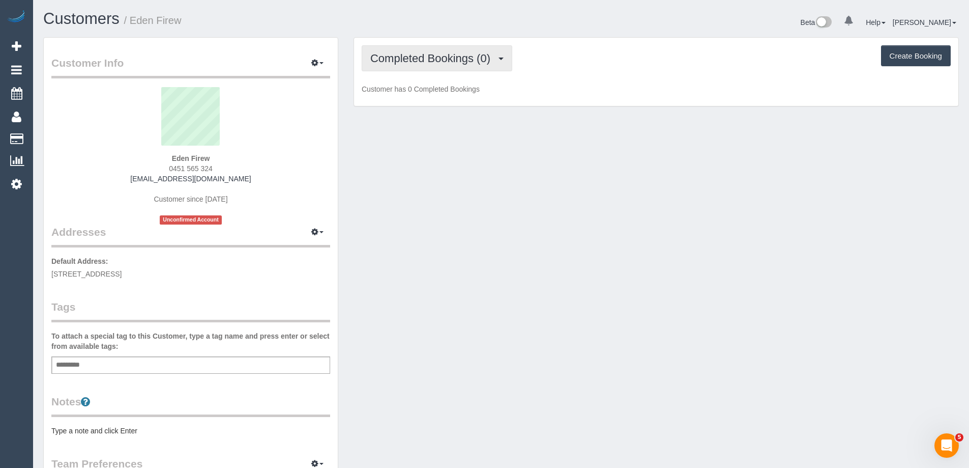
click at [449, 65] on button "Completed Bookings (0)" at bounding box center [437, 58] width 151 height 26
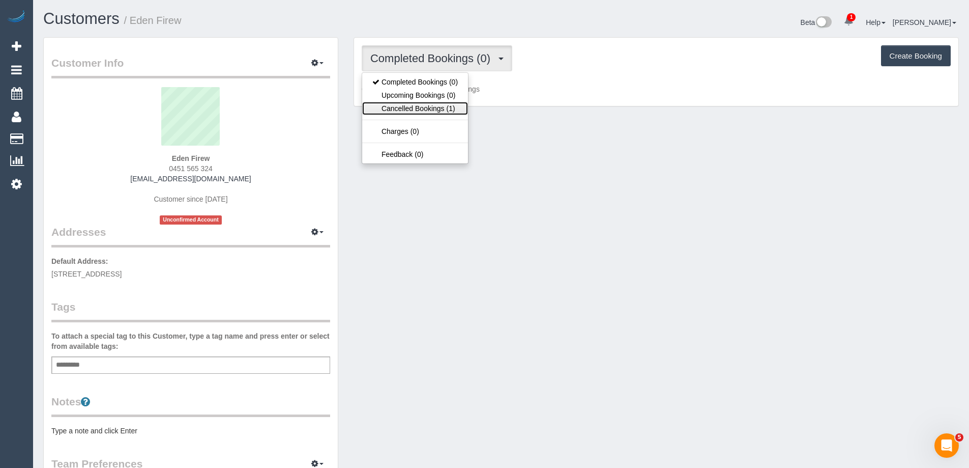
click at [431, 108] on link "Cancelled Bookings (1)" at bounding box center [415, 108] width 106 height 13
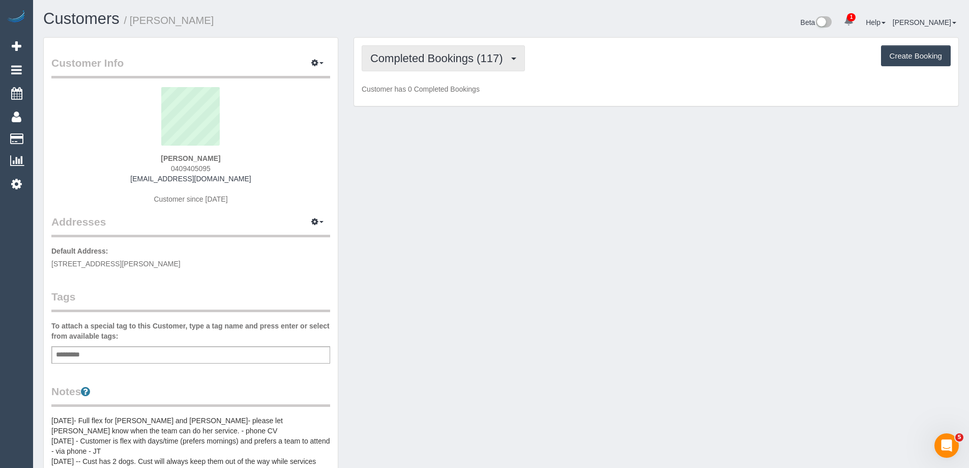
click at [422, 60] on span "Completed Bookings (117)" at bounding box center [438, 58] width 137 height 13
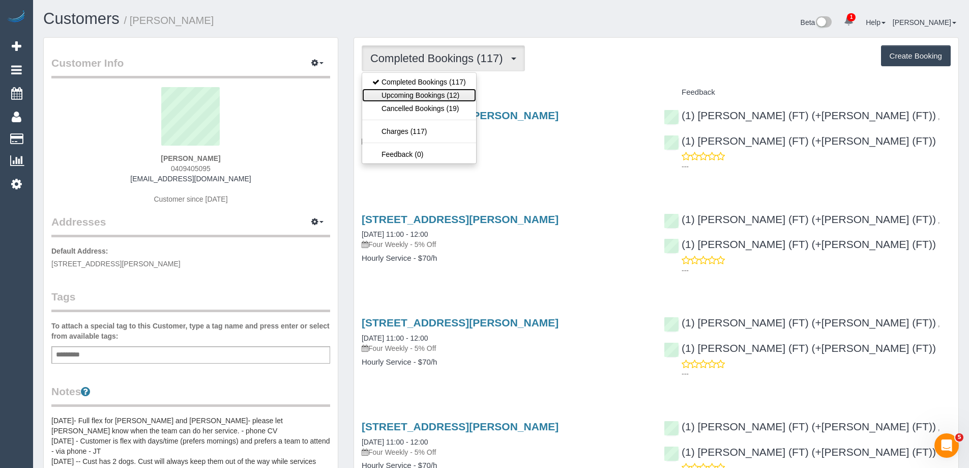
click at [429, 91] on link "Upcoming Bookings (12)" at bounding box center [419, 95] width 114 height 13
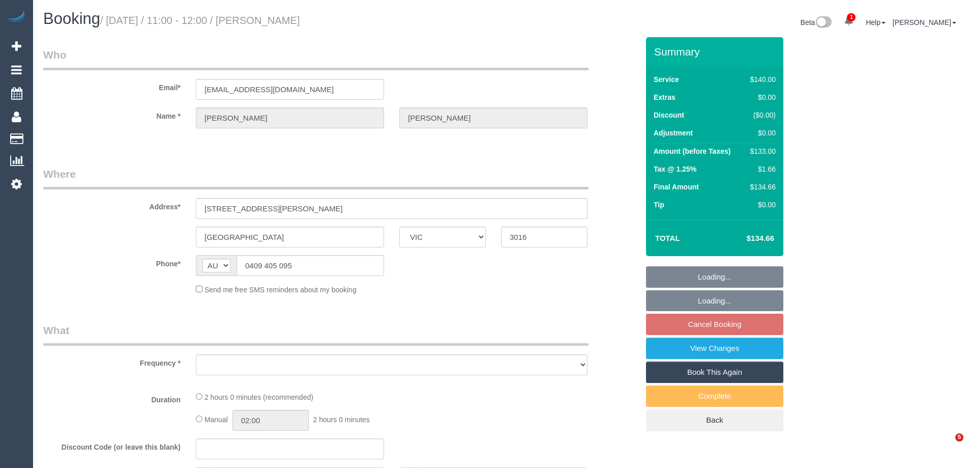
select select "VIC"
select select "object:537"
select select "string:stripe-pm_1MhQp22GScqysDRVjI4ymGkD"
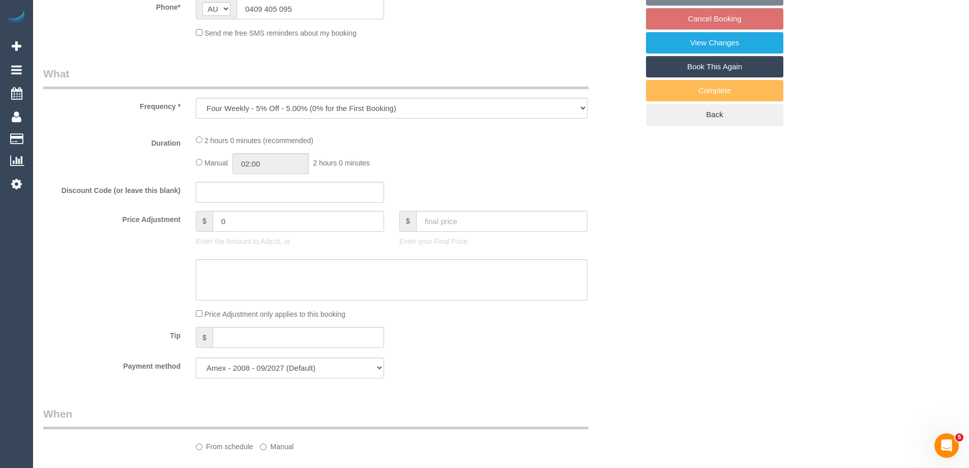
select select "number:27"
select select "number:14"
select select "number:19"
select select "number:22"
select select "number:34"
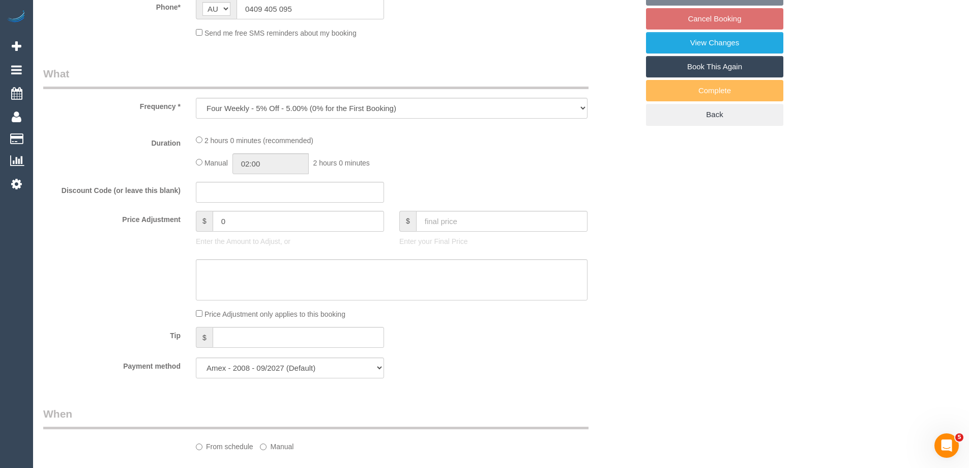
select select "object:711"
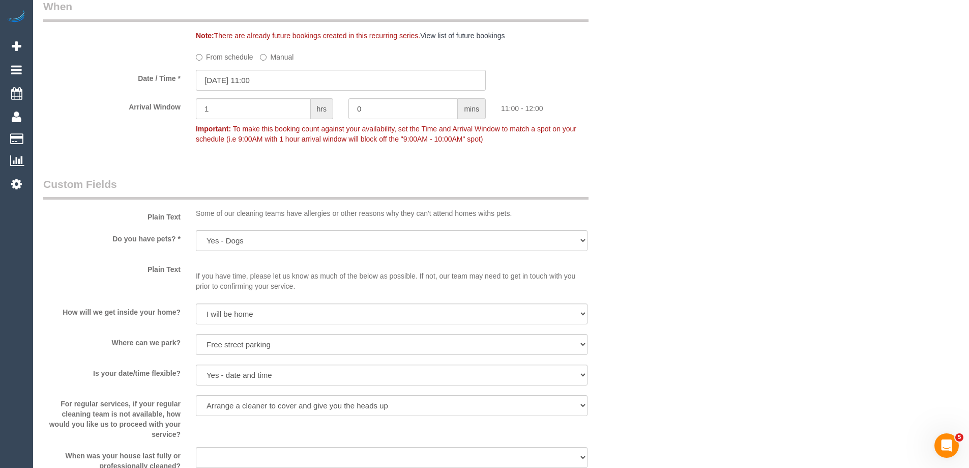
scroll to position [938, 0]
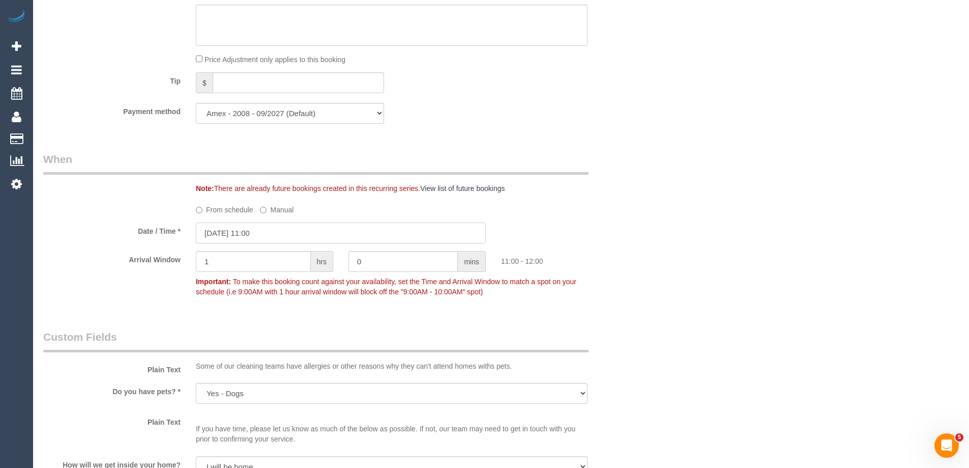
click at [229, 236] on input "25/09/2025 11:00" at bounding box center [341, 232] width 290 height 21
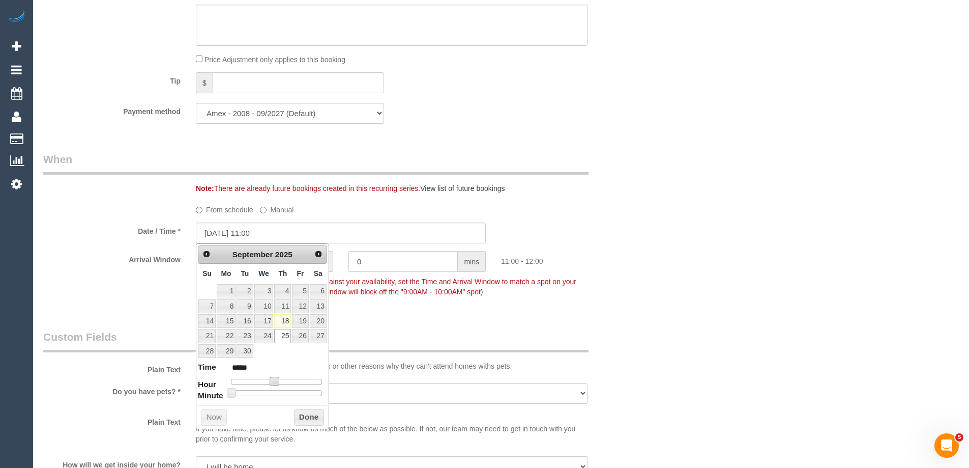
type input "25/09/2025 12:00"
type input "*****"
type input "25/09/2025 13:00"
type input "*****"
type input "25/09/2025 14:00"
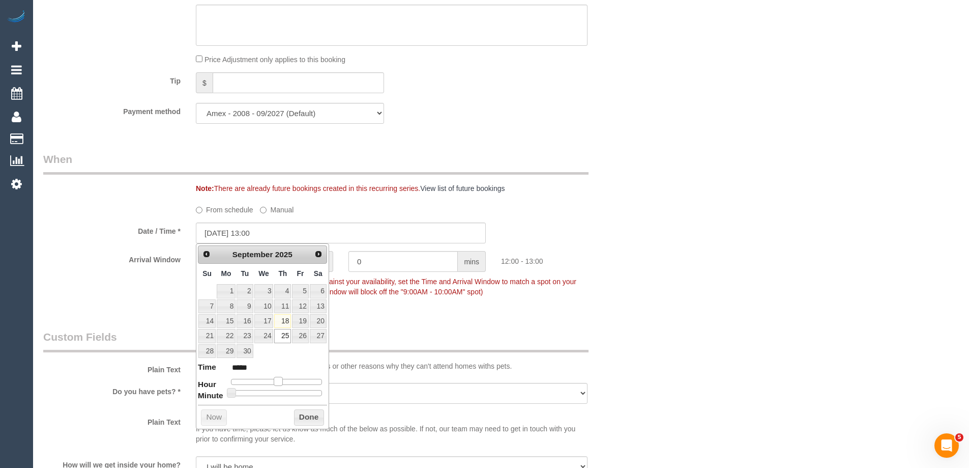
type input "*****"
drag, startPoint x: 272, startPoint y: 383, endPoint x: 285, endPoint y: 384, distance: 13.3
click at [285, 384] on span at bounding box center [285, 380] width 9 height 9
click at [303, 412] on button "Done" at bounding box center [309, 417] width 30 height 16
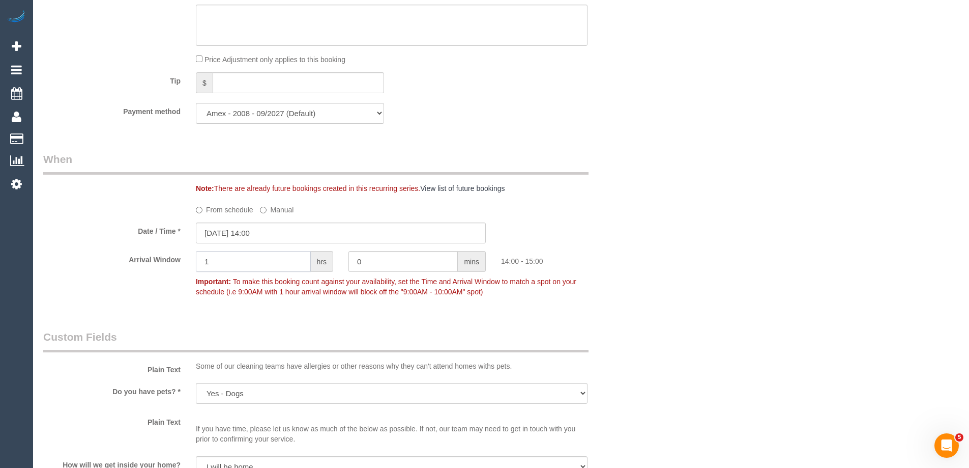
drag, startPoint x: 228, startPoint y: 259, endPoint x: 154, endPoint y: 261, distance: 74.3
click at [160, 261] on div "Arrival Window 1 hrs 0 mins 14:00 - 15:00 Important: To make this booking count…" at bounding box center [341, 276] width 610 height 50
type input "2"
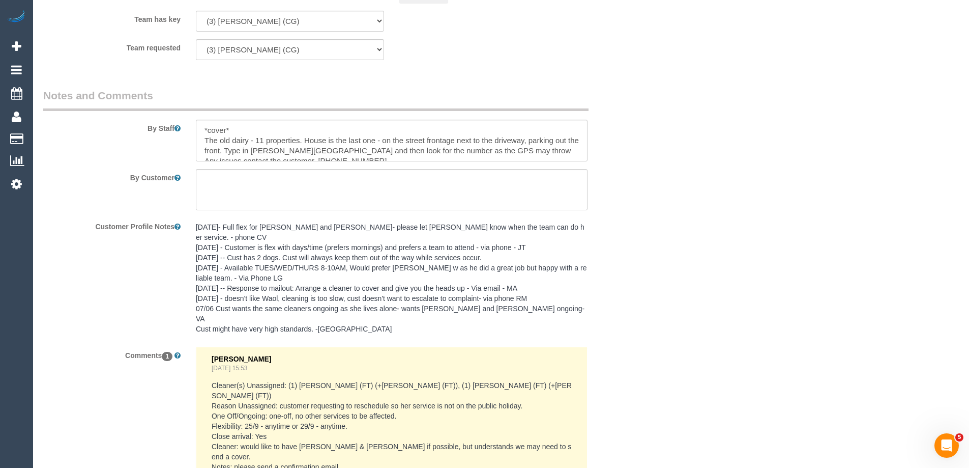
scroll to position [1767, 0]
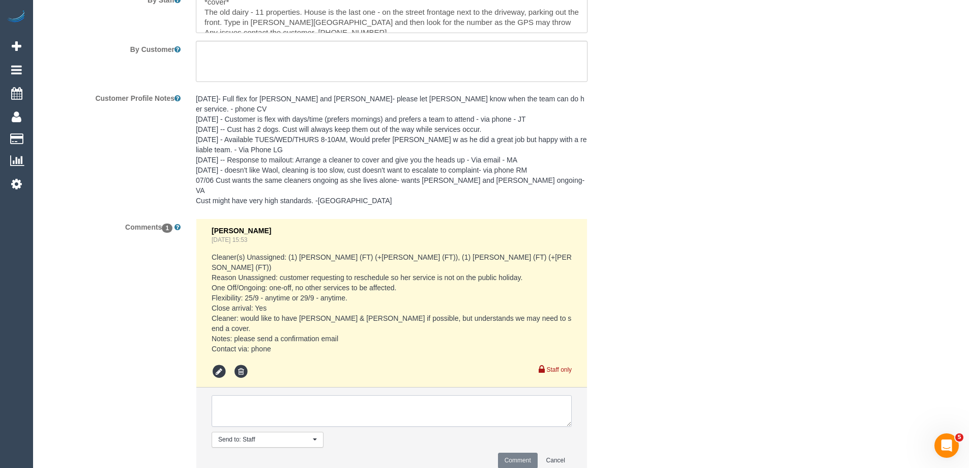
click at [250, 395] on textarea at bounding box center [392, 411] width 360 height 32
type textarea "Rescheduled to 2-4pm as per customer request - via email"
click at [510, 452] on button "Comment" at bounding box center [518, 460] width 40 height 16
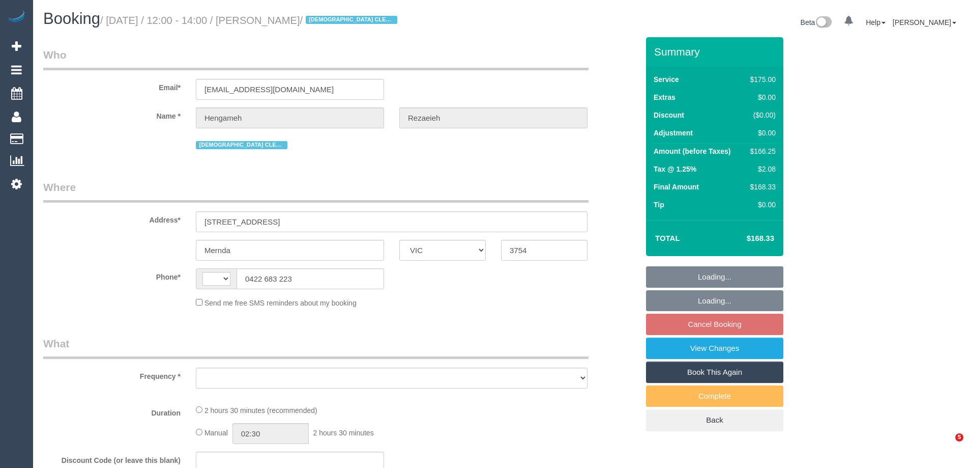
select select "VIC"
select select "string:AU"
select select "object:540"
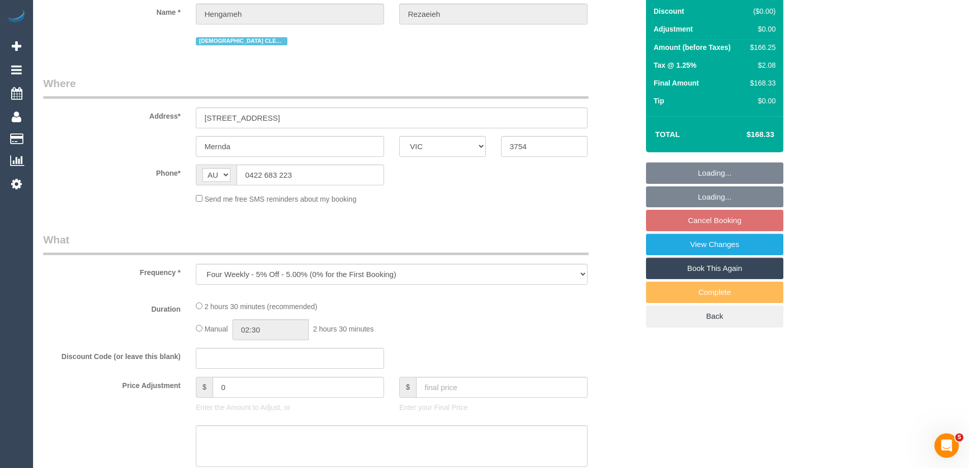
select select "string:stripe-pm_1NBBiB2GScqysDRVMJrcw7wk"
select select "150"
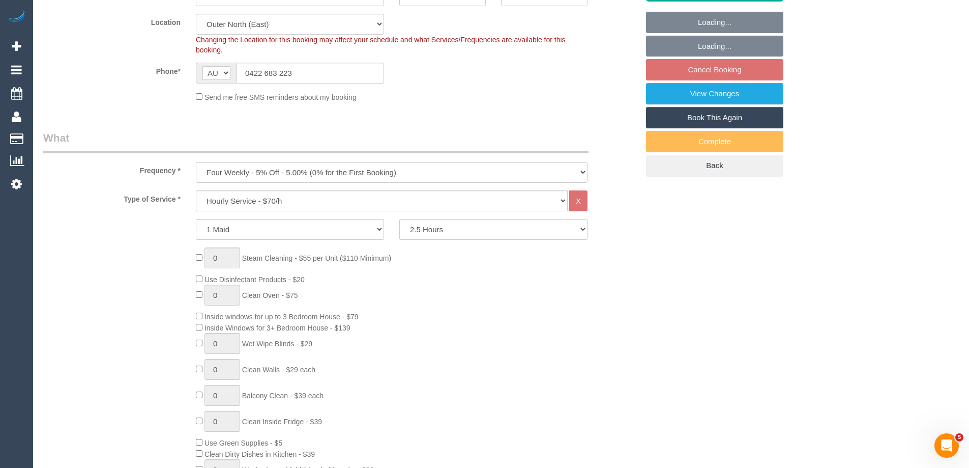
select select "object:746"
select select "number:29"
select select "number:14"
select select "number:19"
select select "number:24"
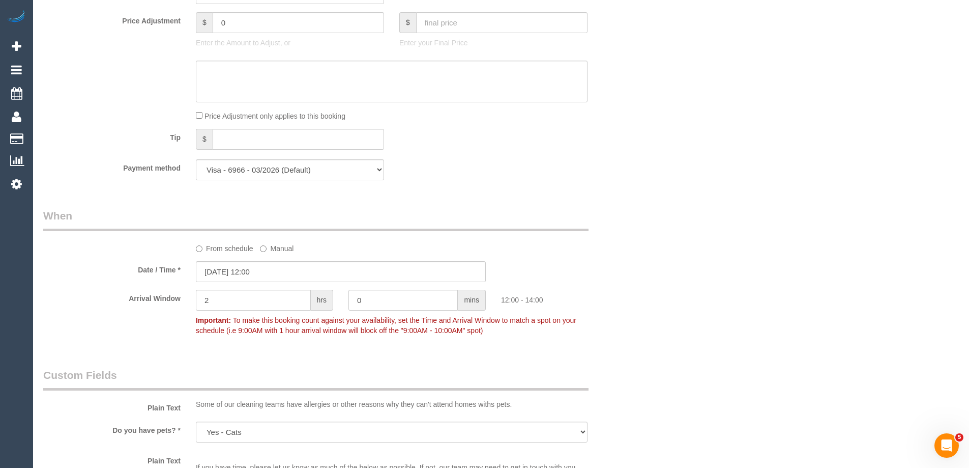
scroll to position [1068, 0]
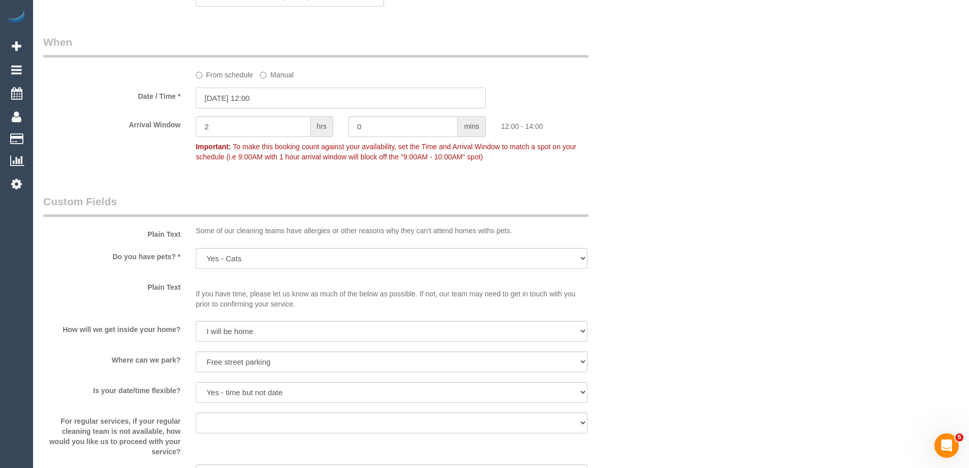
click at [233, 99] on input "[DATE] 12:00" at bounding box center [341, 97] width 290 height 21
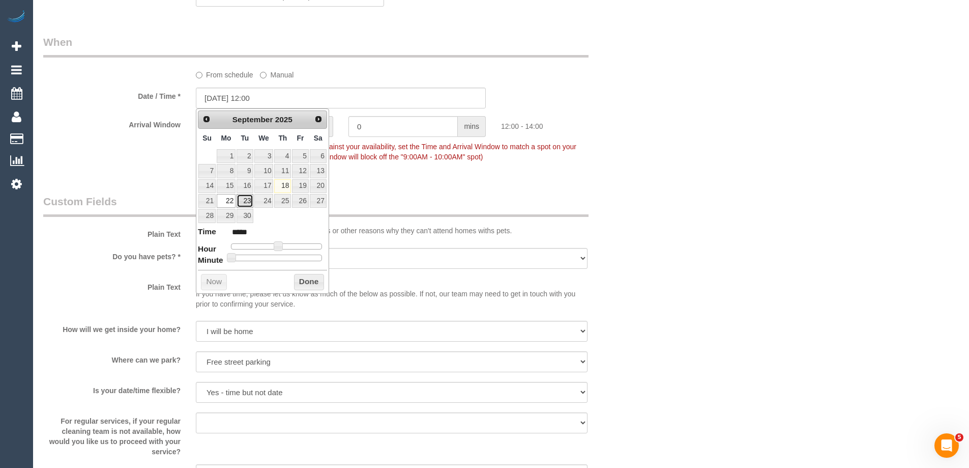
click at [245, 201] on link "23" at bounding box center [245, 201] width 16 height 14
type input "[DATE] 11:00"
type input "*****"
type input "[DATE] 10:00"
type input "*****"
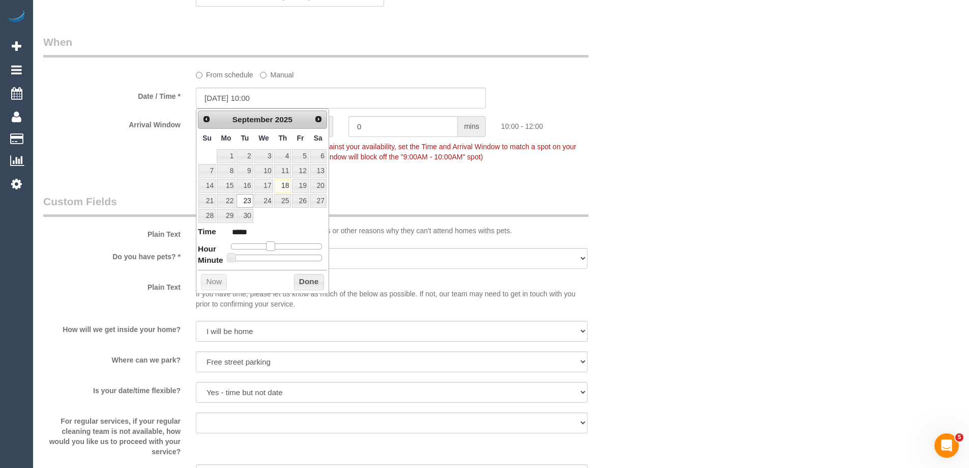
type input "[DATE] 09:00"
type input "*****"
type input "[DATE] 08:00"
type input "*****"
drag, startPoint x: 275, startPoint y: 244, endPoint x: 259, endPoint y: 244, distance: 15.8
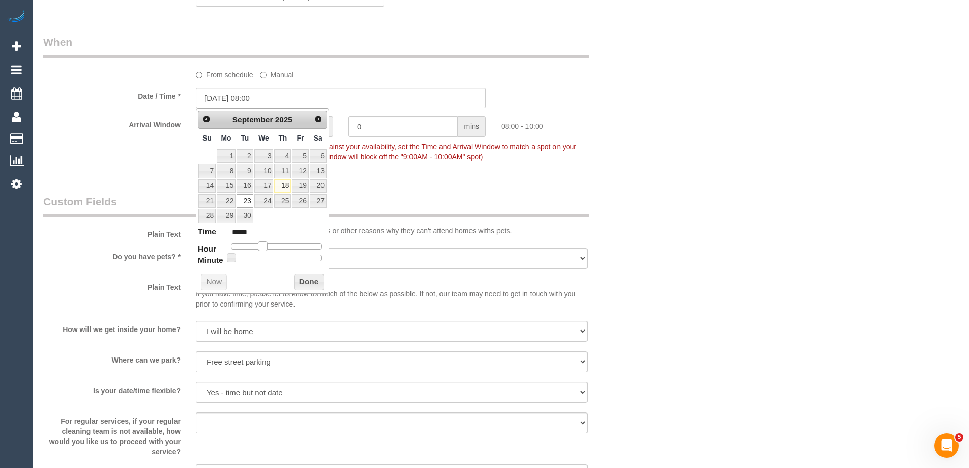
click at [259, 244] on span at bounding box center [262, 245] width 9 height 9
click at [310, 281] on button "Done" at bounding box center [309, 282] width 30 height 16
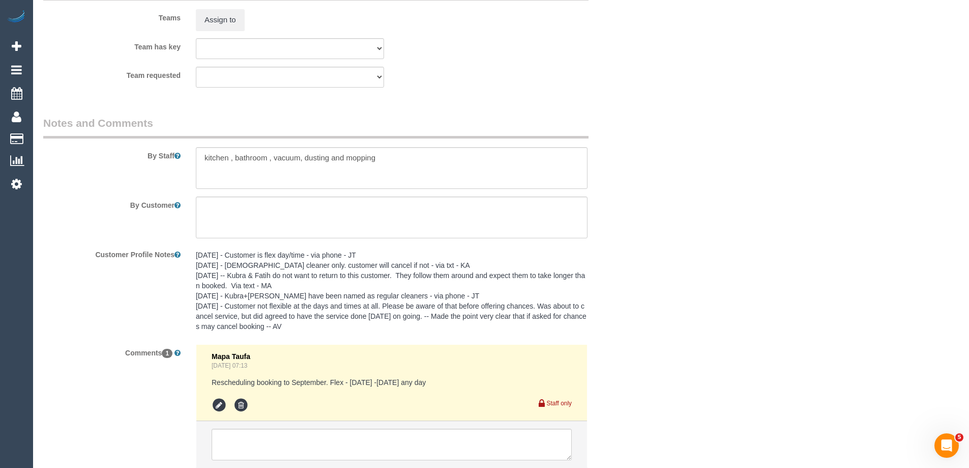
scroll to position [1681, 0]
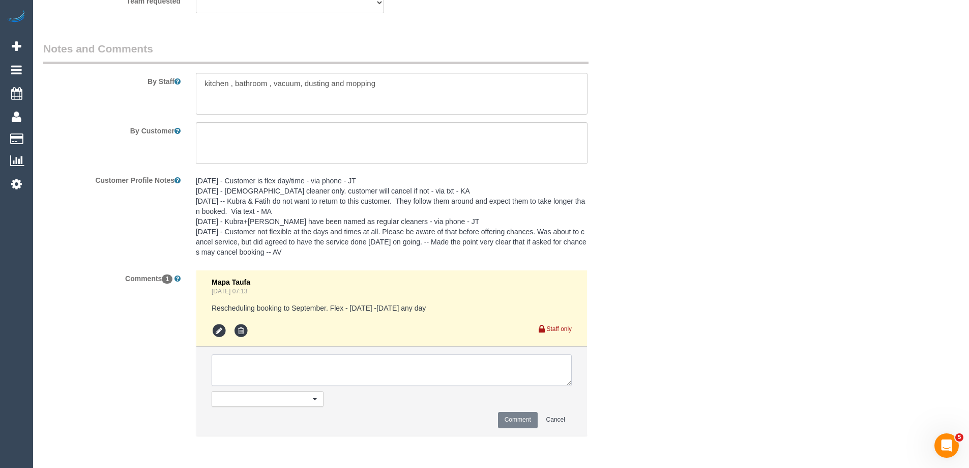
click at [230, 368] on textarea at bounding box center [392, 370] width 360 height 32
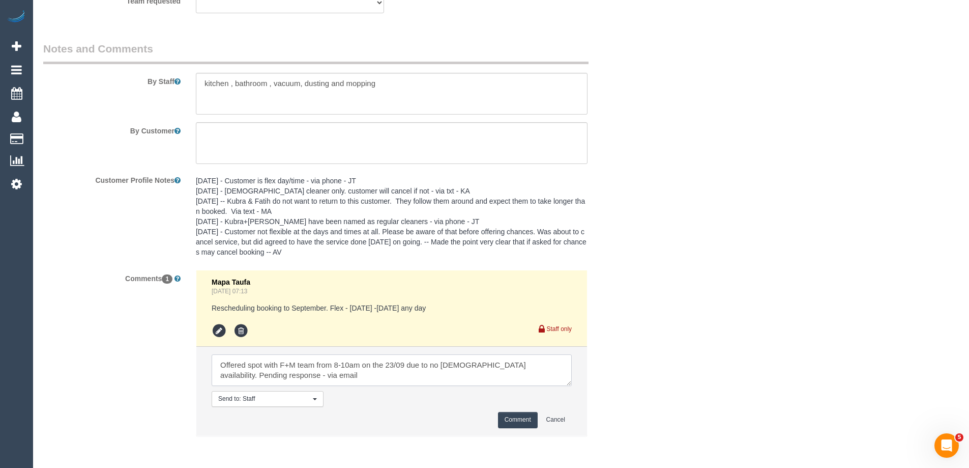
type textarea "Offered spot with F+M team from 8-10am on the 23/09 due to no [DEMOGRAPHIC_DATA…"
click at [517, 420] on button "Comment" at bounding box center [518, 420] width 40 height 16
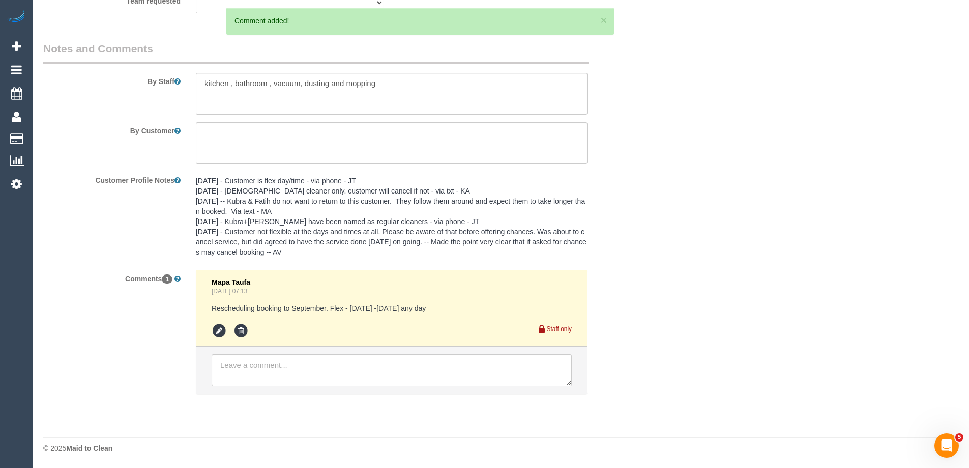
scroll to position [0, 0]
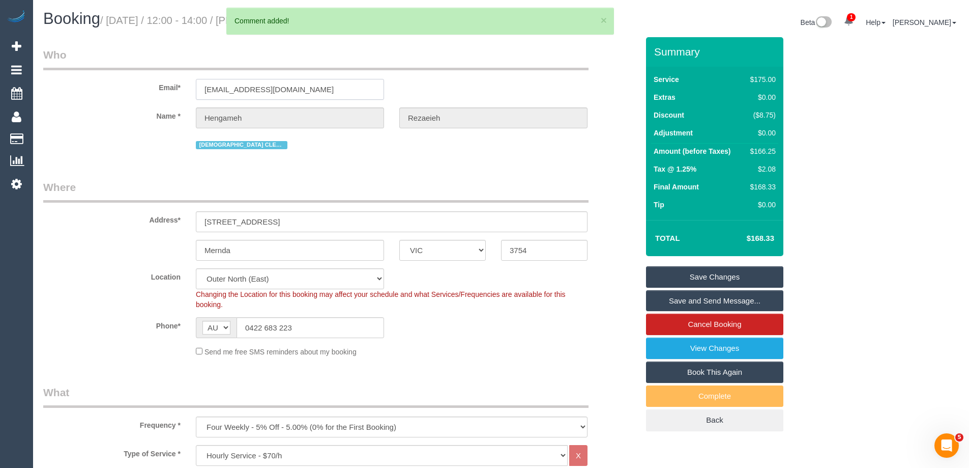
drag, startPoint x: 336, startPoint y: 93, endPoint x: -15, endPoint y: 93, distance: 351.0
click at [0, 93] on html "1 Beta Your Notifications You have 0 alerts × You have 2 to charge for [DATE] A…" at bounding box center [484, 234] width 969 height 468
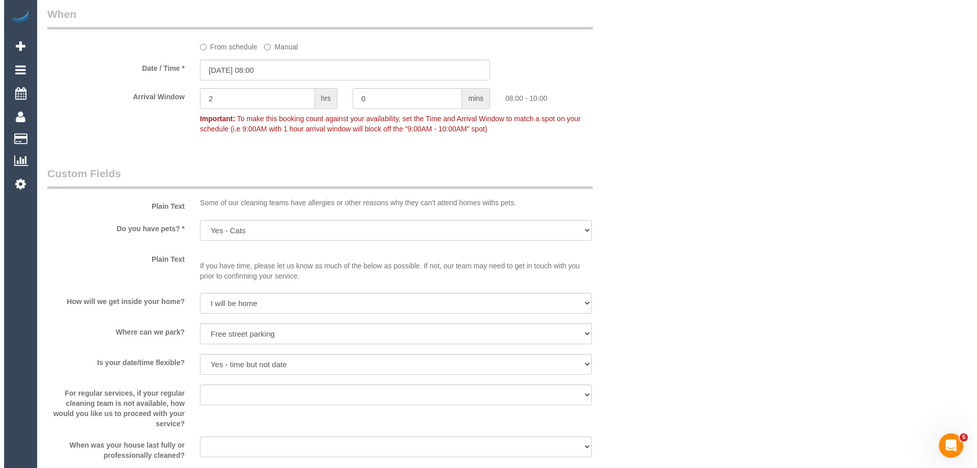
scroll to position [1452, 0]
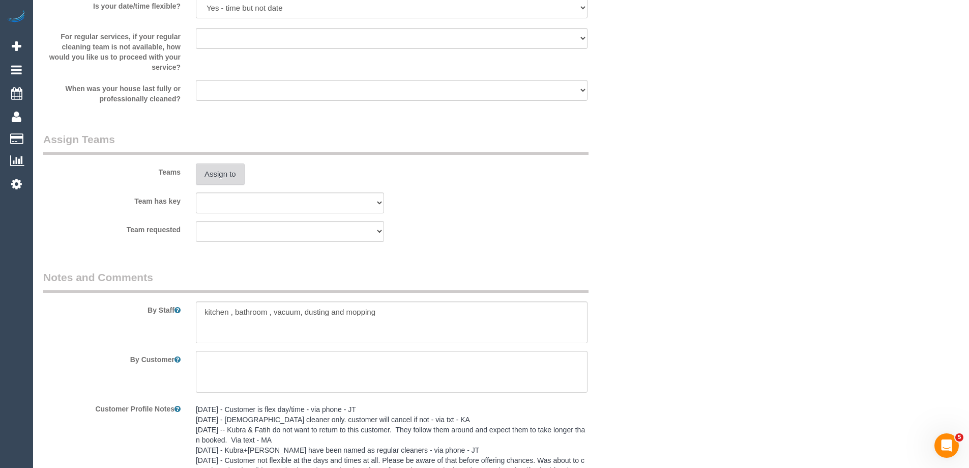
click at [219, 174] on button "Assign to" at bounding box center [220, 173] width 49 height 21
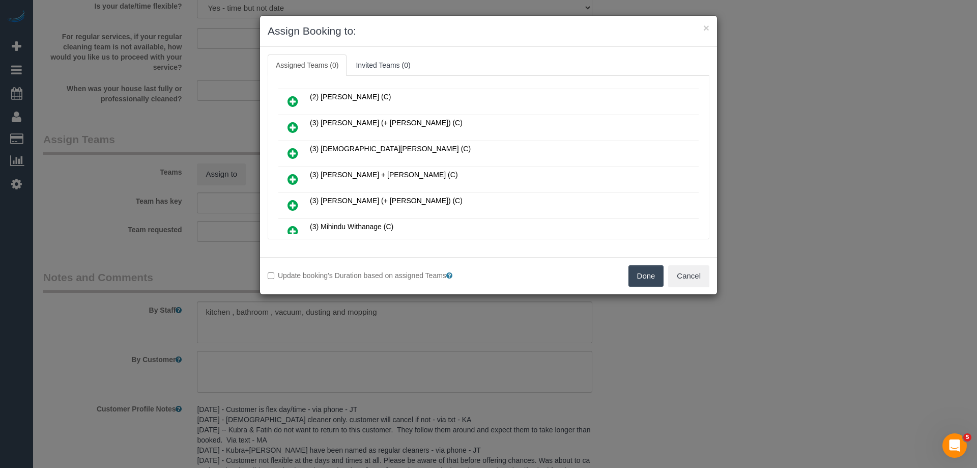
click at [299, 175] on link at bounding box center [293, 179] width 24 height 20
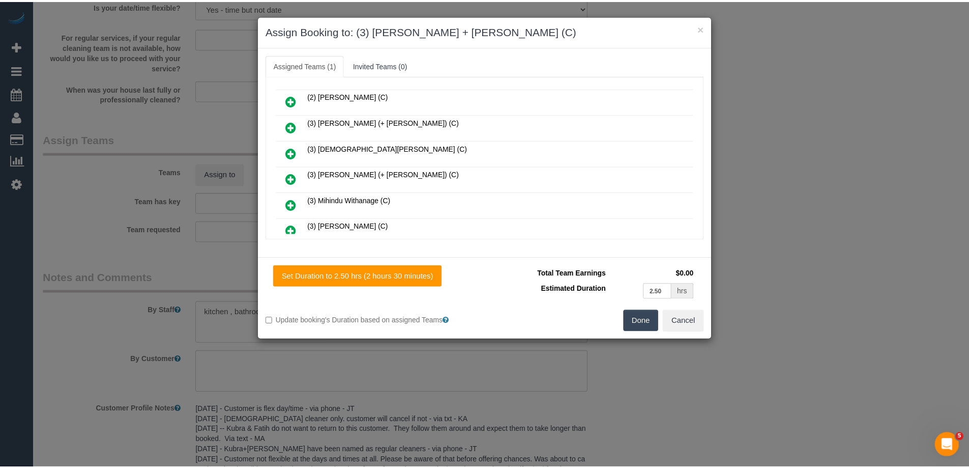
scroll to position [0, 0]
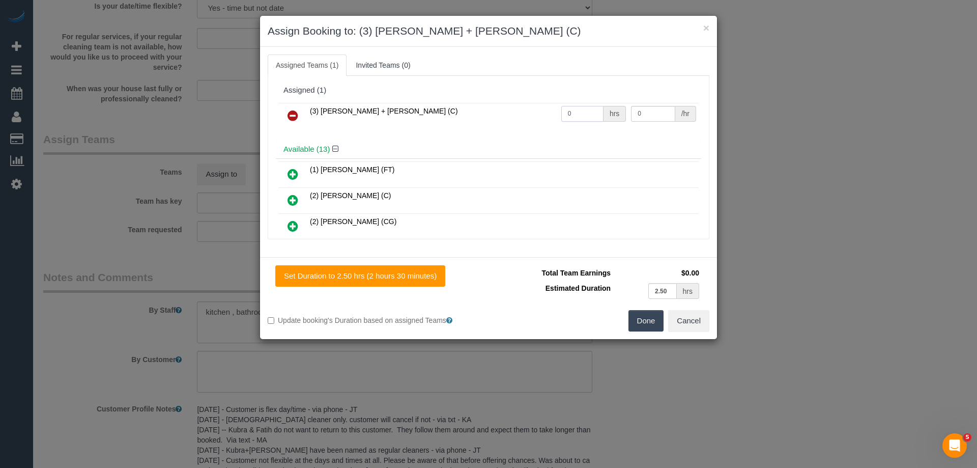
drag, startPoint x: 569, startPoint y: 114, endPoint x: 532, endPoint y: 113, distance: 37.6
click at [533, 113] on tr "(3) [PERSON_NAME] + [PERSON_NAME] (C) 0 hrs 0 /hr" at bounding box center [488, 116] width 420 height 26
type input "2.5"
click at [553, 108] on tr "(3) [PERSON_NAME] + [PERSON_NAME] (C) 2.5 hrs 0 /hr" at bounding box center [488, 116] width 420 height 26
type input "35"
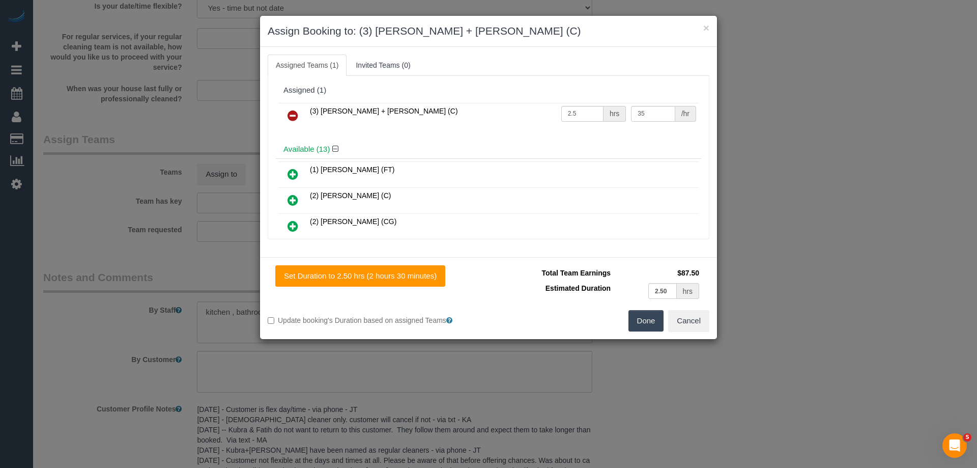
click at [638, 323] on button "Done" at bounding box center [646, 320] width 36 height 21
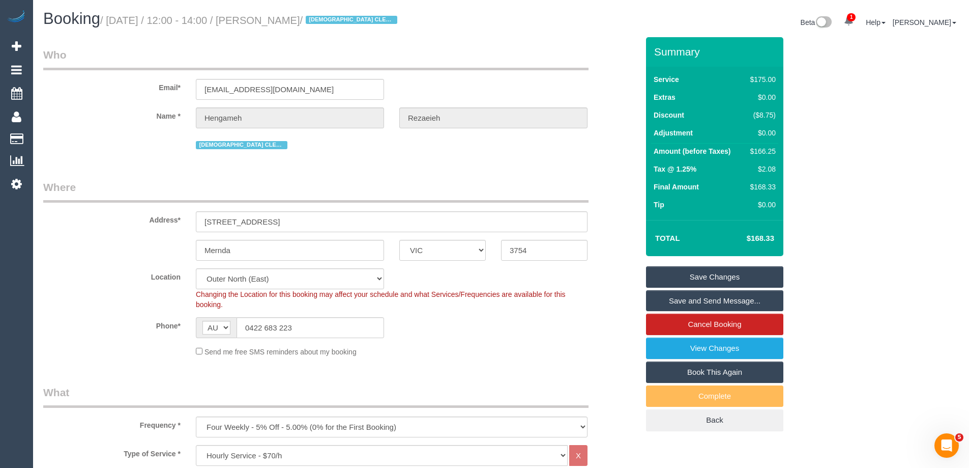
click at [376, 21] on small "/ [DATE] / 12:00 - 14:00 / [PERSON_NAME] / [DEMOGRAPHIC_DATA] CLEANER ONLY" at bounding box center [250, 20] width 300 height 11
drag, startPoint x: 376, startPoint y: 21, endPoint x: 289, endPoint y: 18, distance: 87.0
click at [289, 18] on small "/ [DATE] / 12:00 - 14:00 / [PERSON_NAME] / [DEMOGRAPHIC_DATA] CLEANER ONLY" at bounding box center [250, 20] width 300 height 11
copy small "[PERSON_NAME]"
click at [676, 282] on link "Save Changes" at bounding box center [714, 276] width 137 height 21
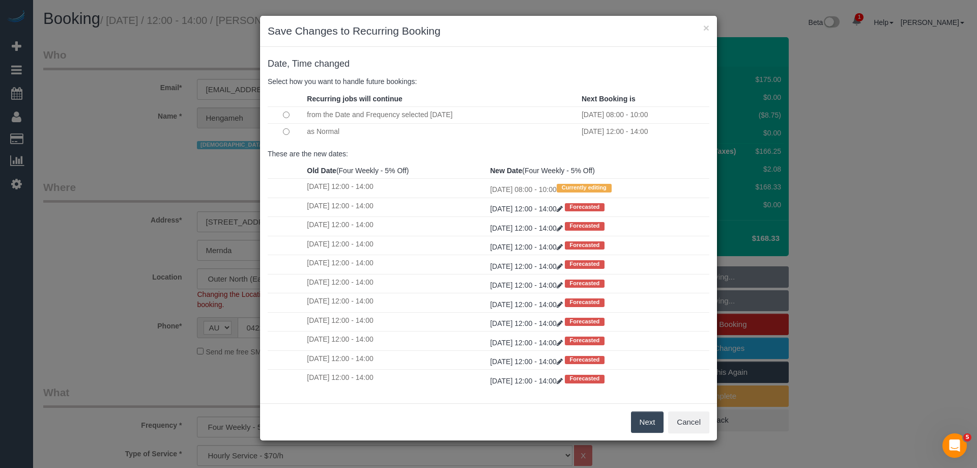
click at [645, 421] on button "Next" at bounding box center [647, 421] width 33 height 21
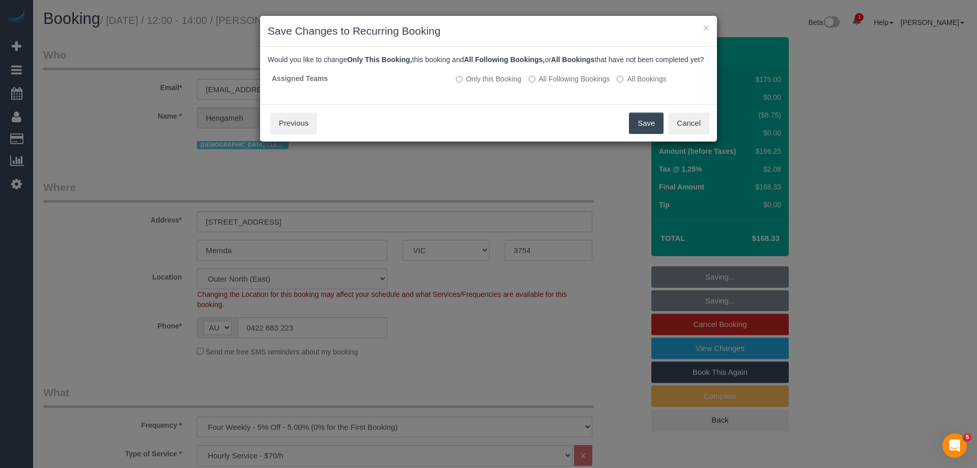
click at [656, 128] on button "Save" at bounding box center [646, 122] width 35 height 21
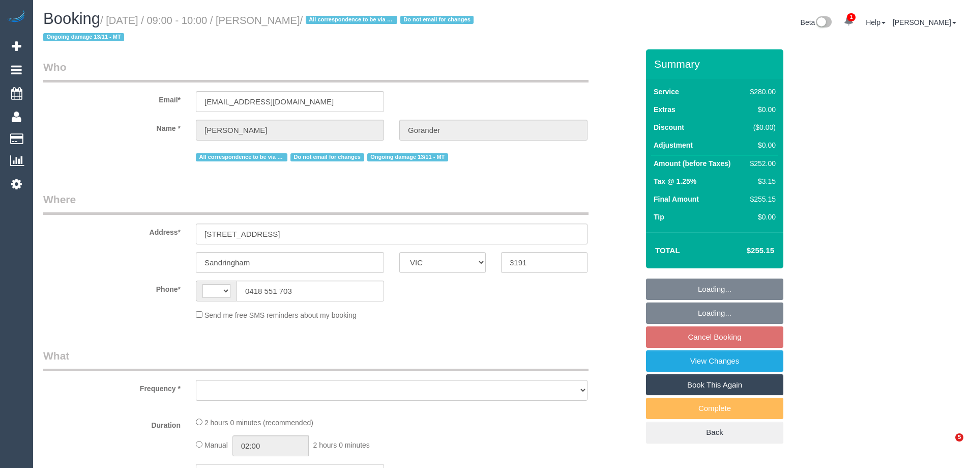
select select "VIC"
select select "string:AU"
select select "object:548"
select select "string:stripe-pm_1Gmrcl2GScqysDRVmcm1JmZh"
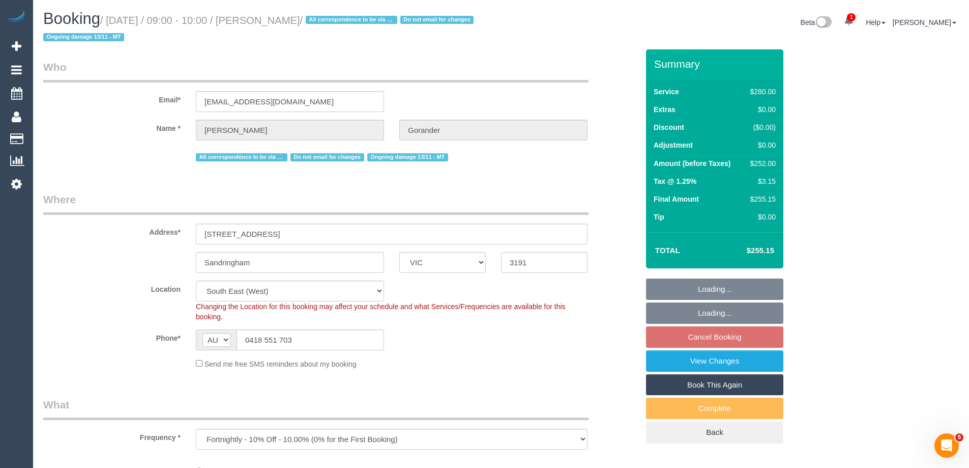
select select "2"
select select "number:32"
select select "number:14"
select select "number:19"
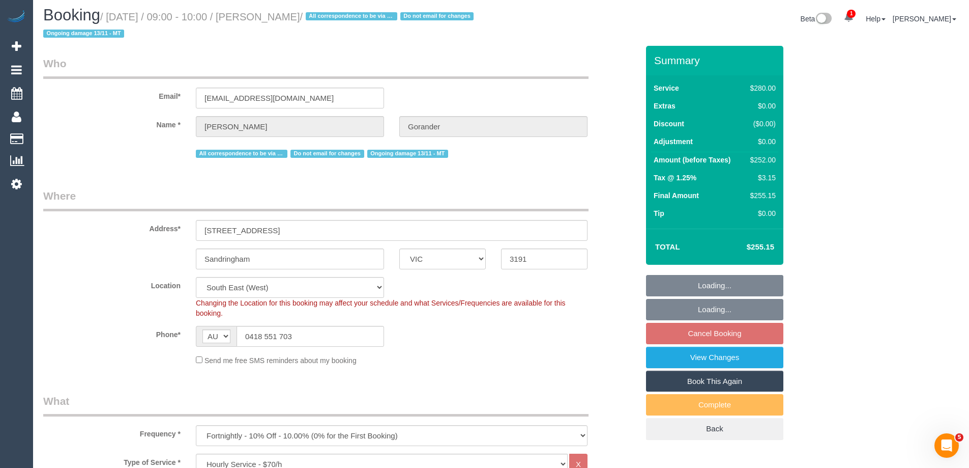
select select "object:1391"
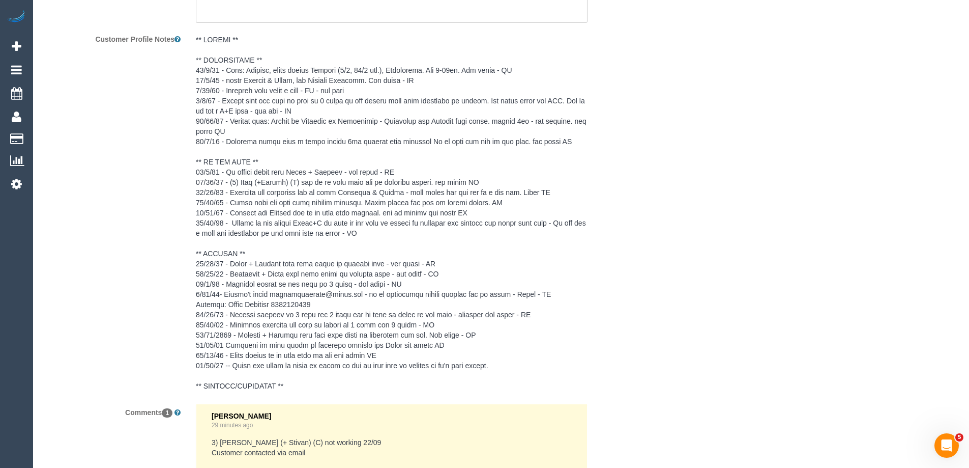
scroll to position [2027, 0]
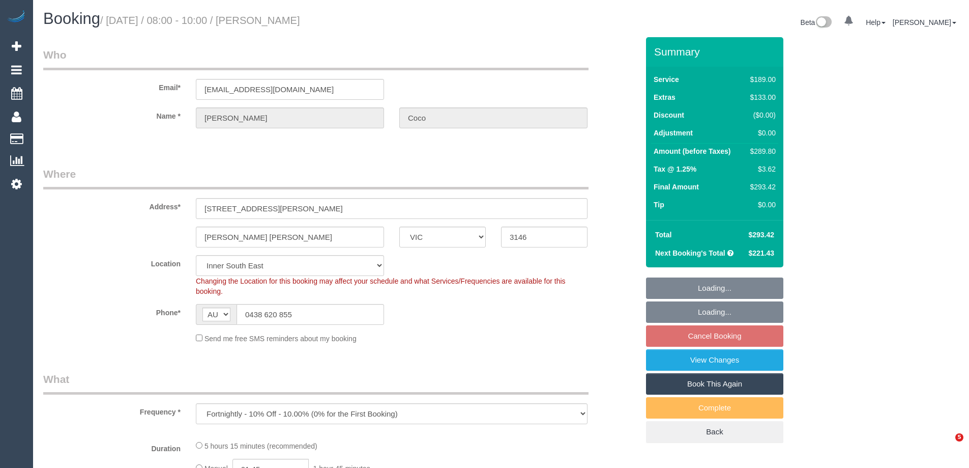
select select "VIC"
select select "string:stripe-pm_1R8bWJ2GScqysDRVQzph50T6"
select select "number:29"
select select "number:14"
select select "number:18"
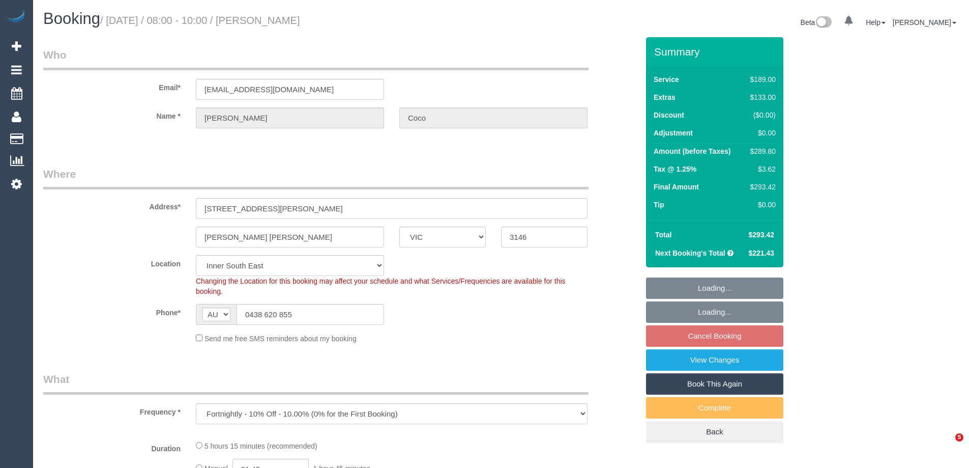
select select "number:24"
select select "number:35"
select select "number:26"
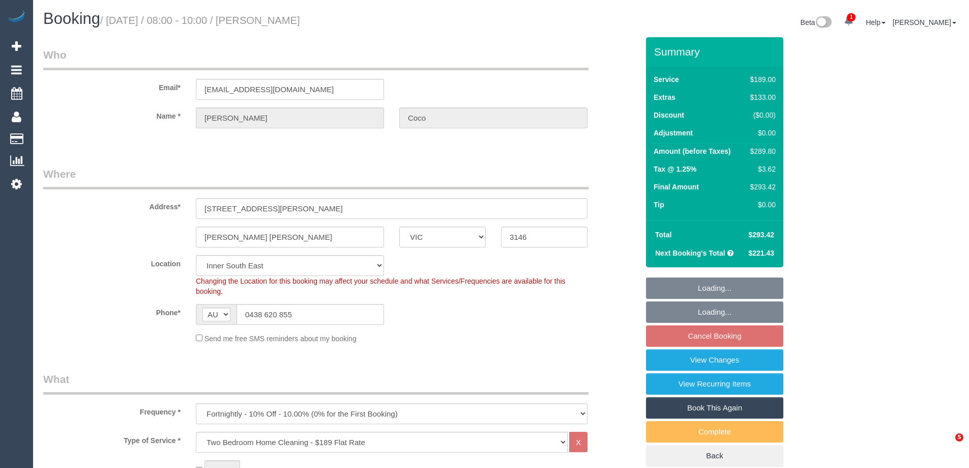
select select "object:1400"
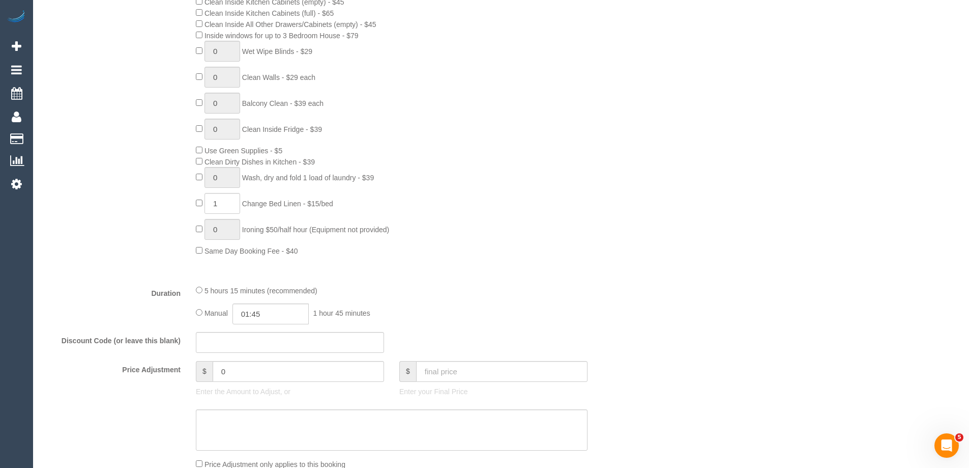
scroll to position [560, 0]
click at [251, 317] on input "01:45" at bounding box center [270, 314] width 76 height 21
type input "02:45"
click at [430, 238] on div "0 Steam Cleaning - $55 per Unit ($110 Minimum) Use Disinfectant Products - $20 …" at bounding box center [417, 78] width 458 height 357
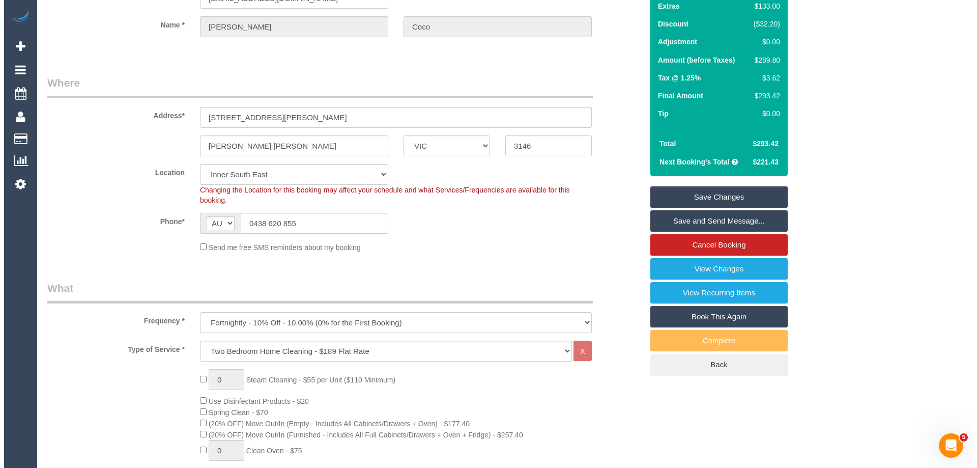
scroll to position [0, 0]
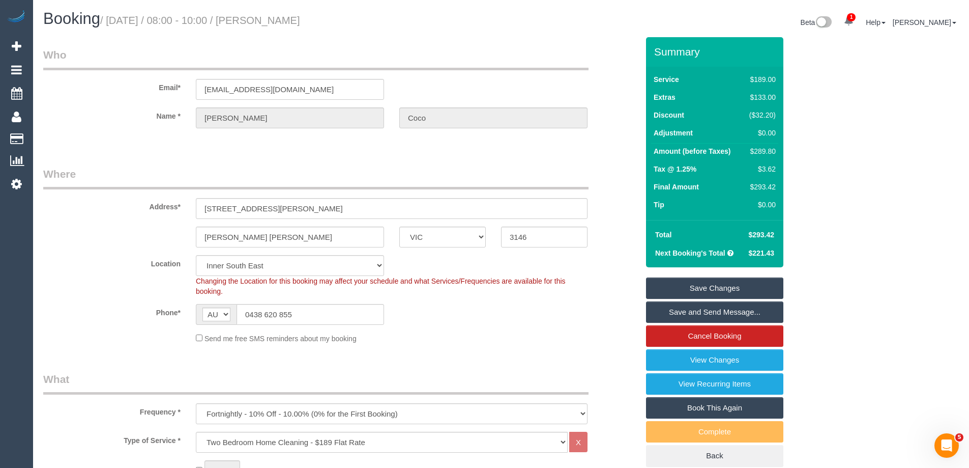
click at [685, 286] on link "Save Changes" at bounding box center [714, 287] width 137 height 21
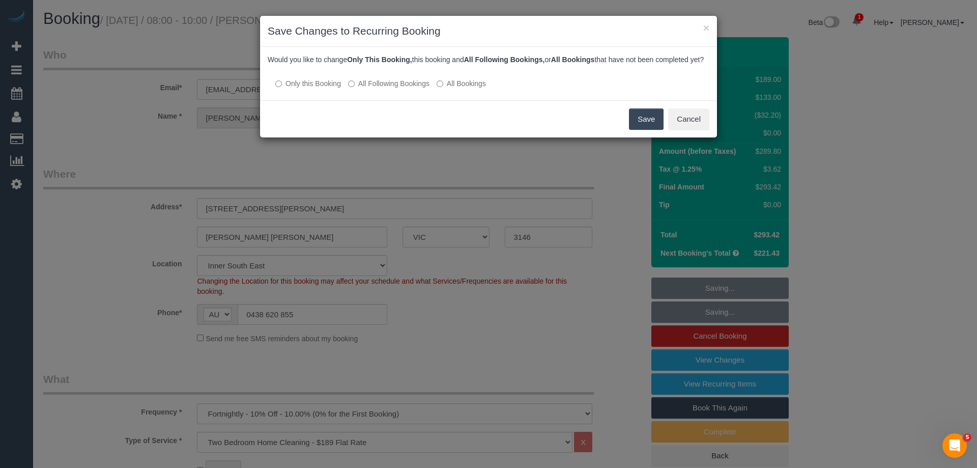
click at [647, 124] on button "Save" at bounding box center [646, 118] width 35 height 21
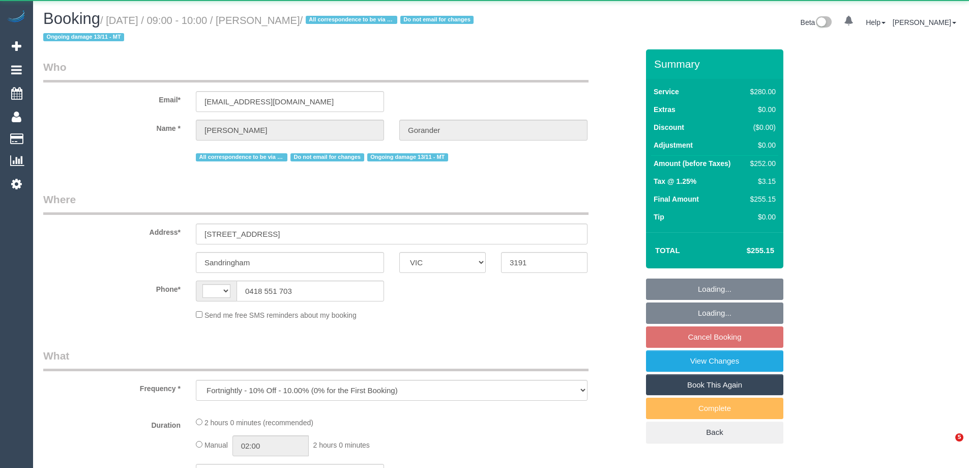
select select "VIC"
select select "string:AU"
select select "2"
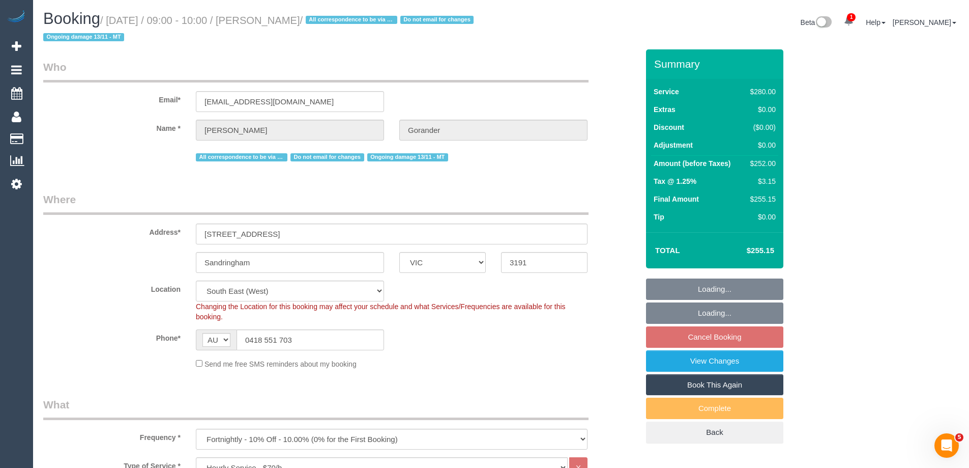
select select "object:886"
select select "string:stripe-pm_1Gmrcl2GScqysDRVmcm1JmZh"
select select "number:32"
select select "number:14"
select select "number:19"
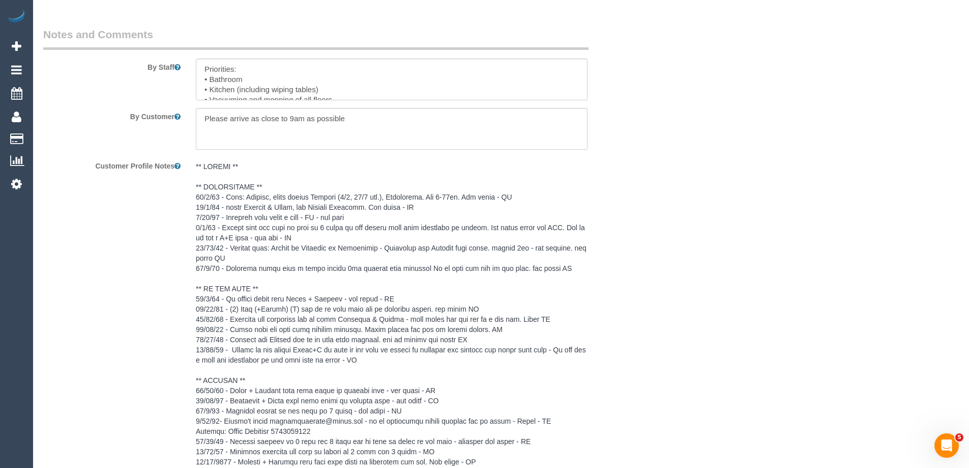
scroll to position [1780, 0]
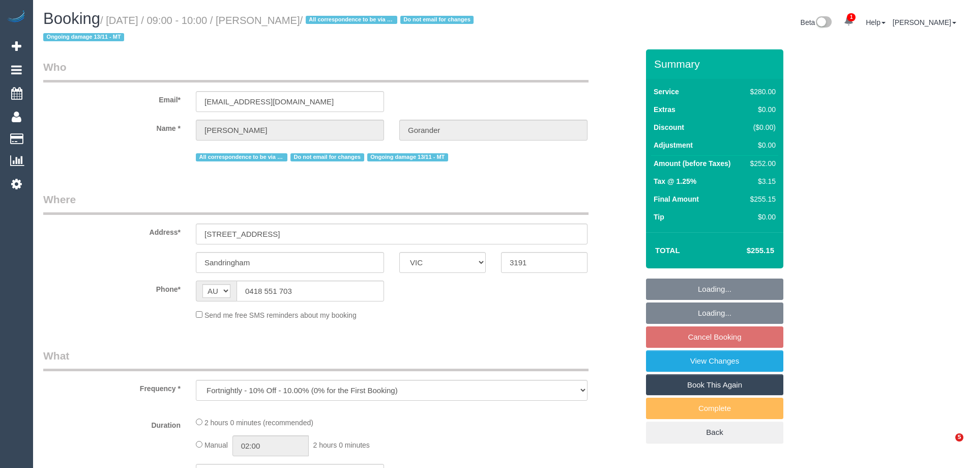
select select "VIC"
select select "string:stripe-pm_1Gmrcl2GScqysDRVmcm1JmZh"
select select "2"
select select "number:32"
select select "number:14"
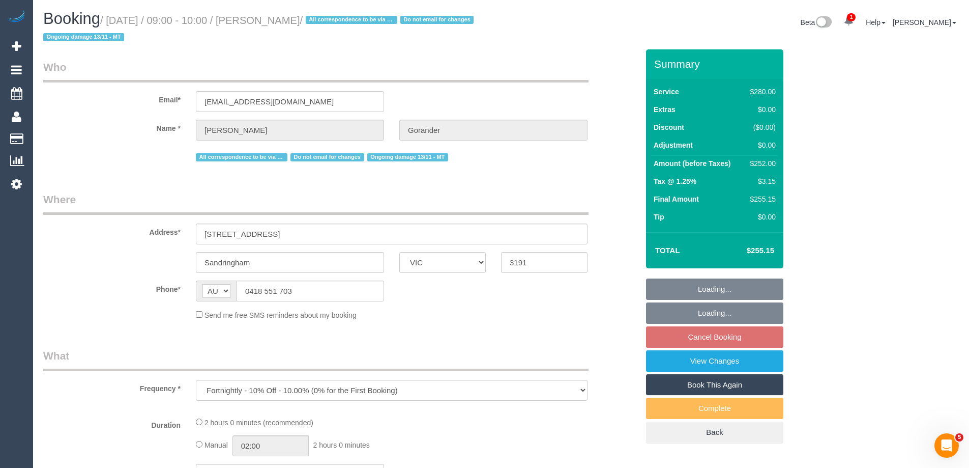
select select "number:19"
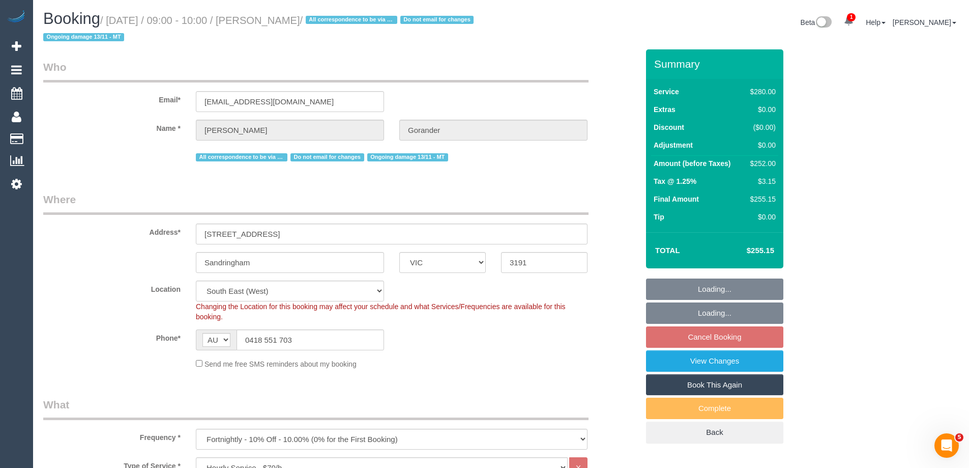
select select "object:1401"
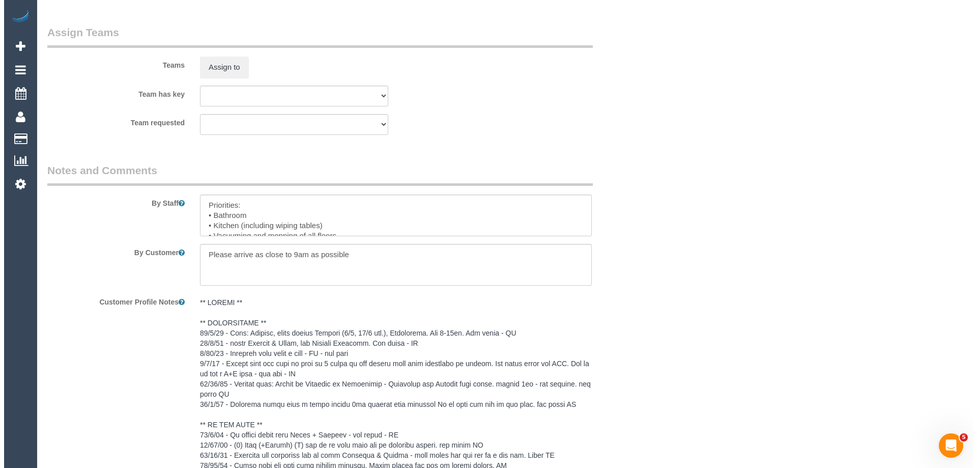
scroll to position [1314, 0]
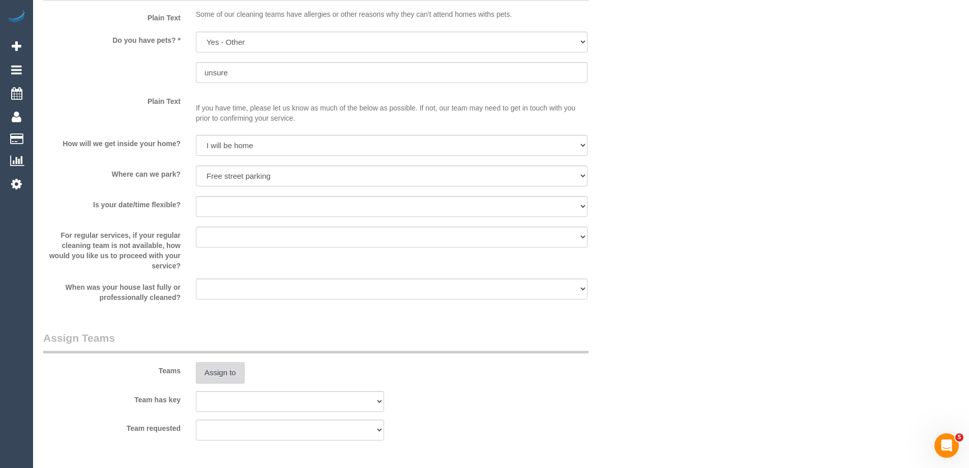
click at [226, 374] on button "Assign to" at bounding box center [220, 372] width 49 height 21
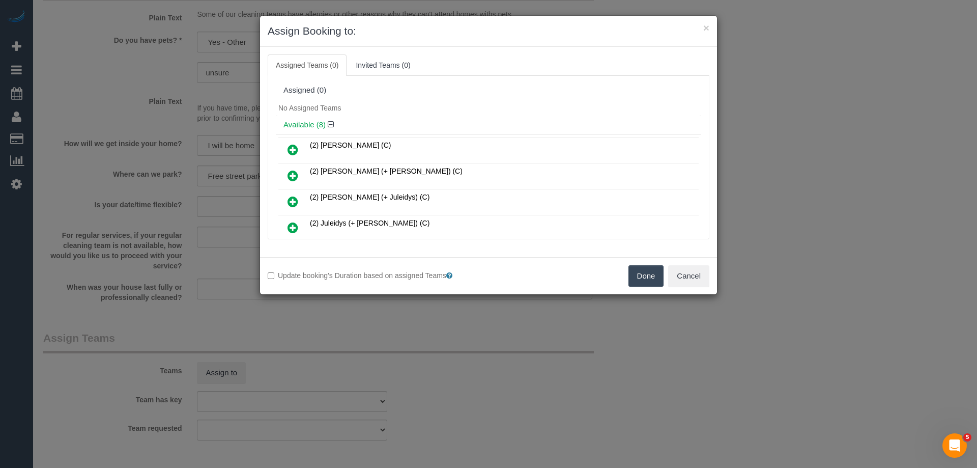
click at [284, 177] on link at bounding box center [293, 176] width 24 height 20
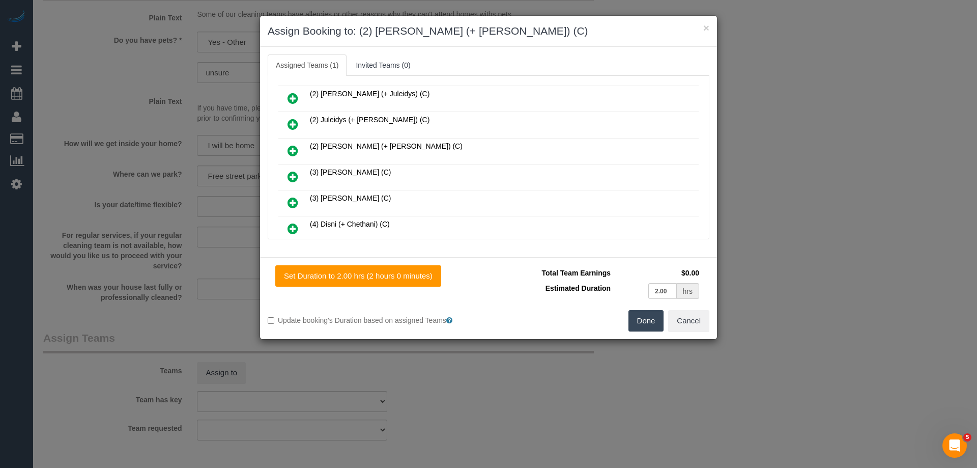
click at [293, 152] on icon at bounding box center [292, 150] width 11 height 12
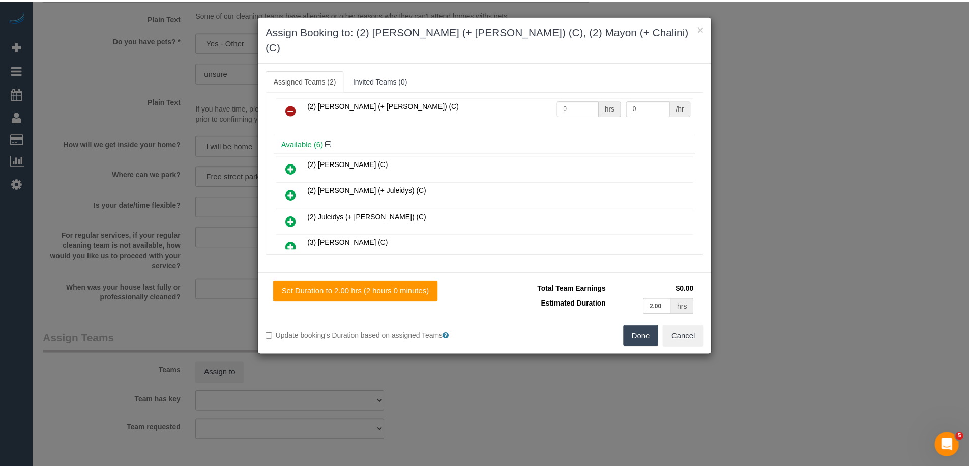
scroll to position [0, 0]
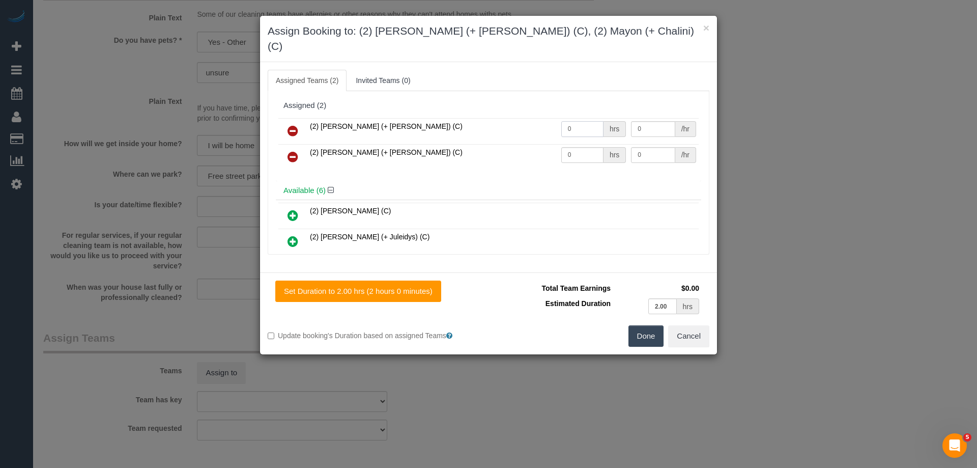
drag, startPoint x: 582, startPoint y: 112, endPoint x: 511, endPoint y: 109, distance: 70.8
click at [511, 118] on tr "(2) Chalini (+ Mayon) (C) 0 hrs 0 /hr" at bounding box center [488, 131] width 420 height 26
type input "2"
drag, startPoint x: 578, startPoint y: 132, endPoint x: 495, endPoint y: 128, distance: 82.5
click at [506, 144] on tr "(2) Mayon (+ Chalini) (C) 0 hrs 0 /hr" at bounding box center [488, 157] width 420 height 26
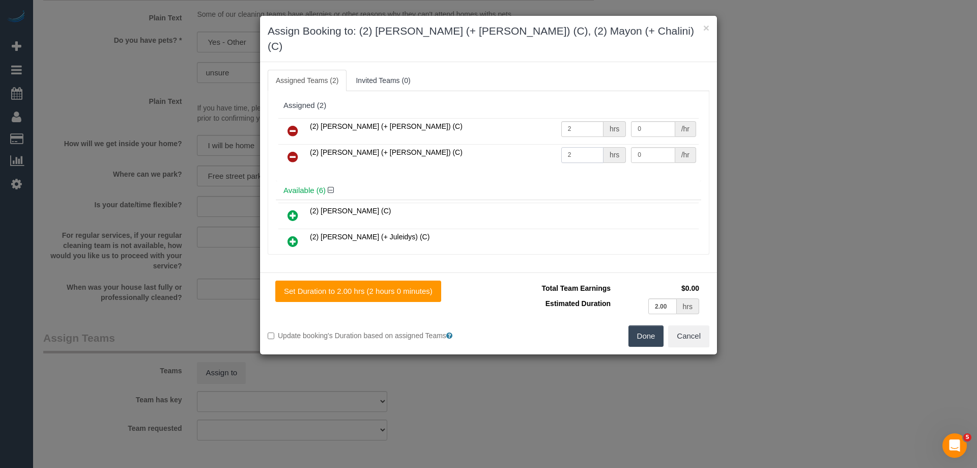
type input "2"
drag, startPoint x: 624, startPoint y: 137, endPoint x: 573, endPoint y: 132, distance: 51.6
click at [576, 144] on tr "(2) Mayon (+ Chalini) (C) 2 hrs 0 /hr" at bounding box center [488, 157] width 420 height 26
type input "37.5"
drag, startPoint x: 639, startPoint y: 111, endPoint x: 592, endPoint y: 107, distance: 47.0
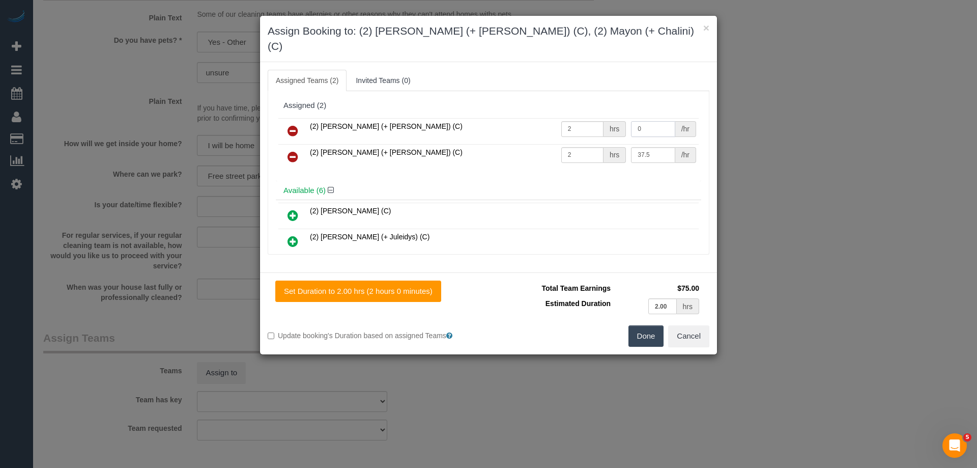
click at [593, 118] on tr "(2) Chalini (+ Mayon) (C) 2 hrs 0 /hr" at bounding box center [488, 131] width 420 height 26
drag, startPoint x: 647, startPoint y: 115, endPoint x: 580, endPoint y: 107, distance: 67.6
click at [580, 118] on tr "(2) Chalini (+ Mayon) (C) 2 hrs 6 /hr" at bounding box center [488, 131] width 420 height 26
type input "37.5"
click at [642, 325] on button "Done" at bounding box center [646, 335] width 36 height 21
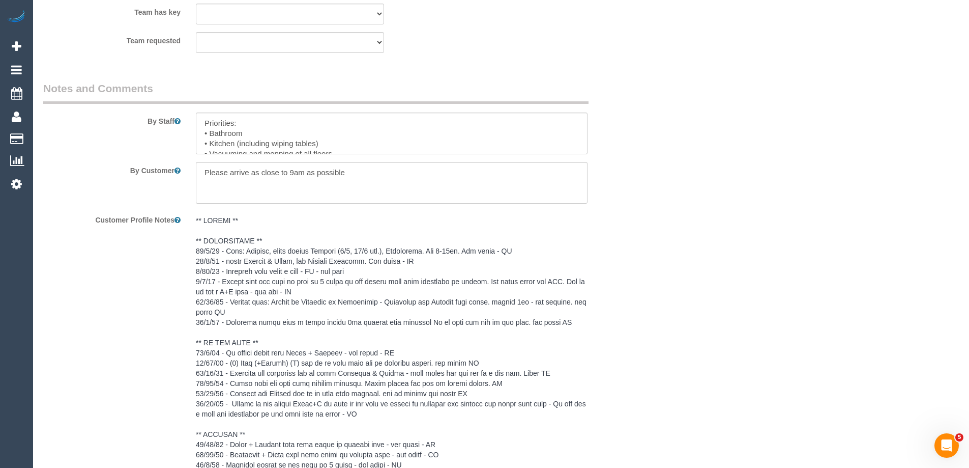
scroll to position [1631, 0]
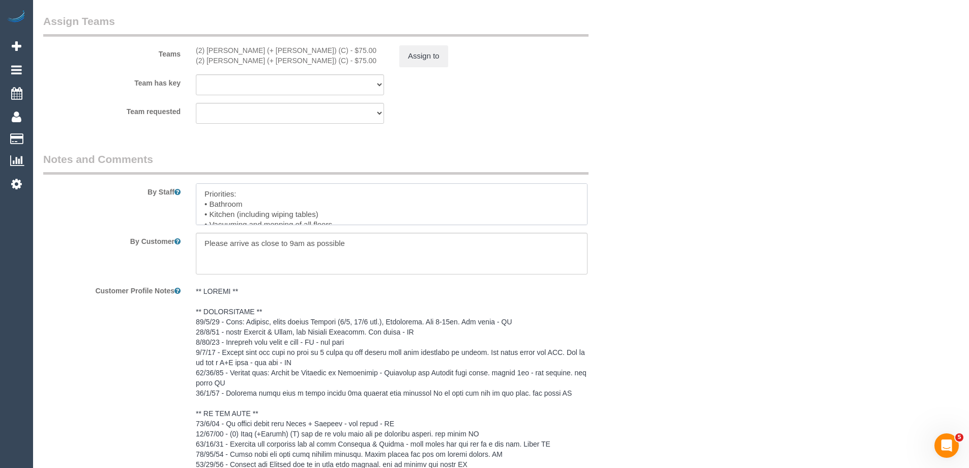
click at [204, 193] on textarea at bounding box center [392, 204] width 392 height 42
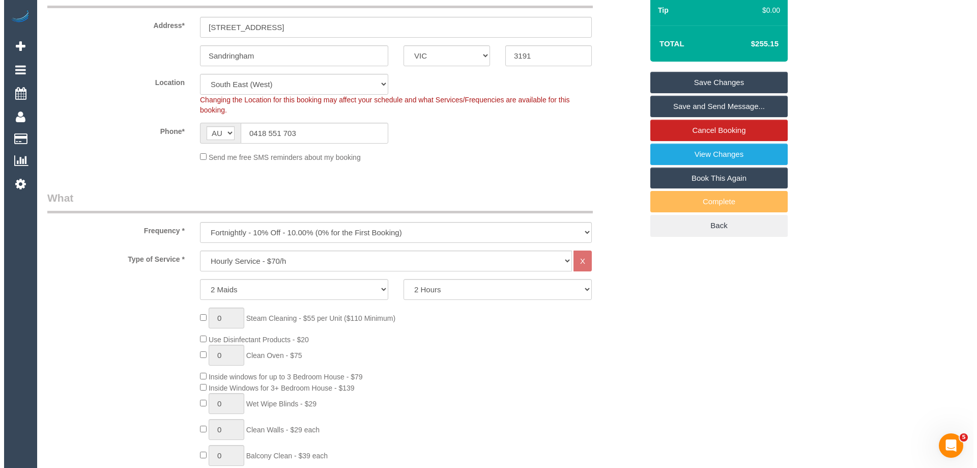
scroll to position [0, 0]
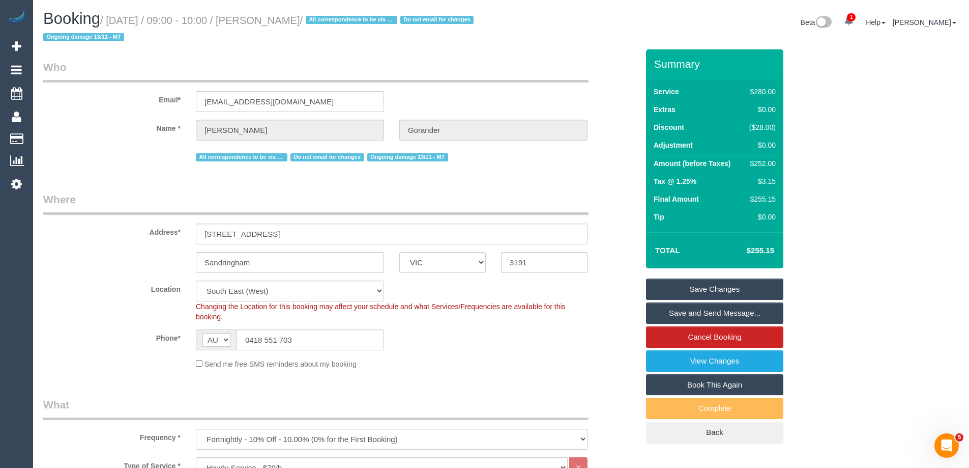
type textarea "*Cover* Priorities: • Bathroom • Kitchen (including wiping tables) • Vacuuming …"
drag, startPoint x: 351, startPoint y: 19, endPoint x: 280, endPoint y: 18, distance: 71.2
click at [280, 18] on small "/ September 22, 2025 / 09:00 - 10:00 / Alicia Gorander / All correspondence to …" at bounding box center [259, 29] width 433 height 28
copy small "Alicia Gorander"
click at [695, 306] on link "Save and Send Message..." at bounding box center [714, 312] width 137 height 21
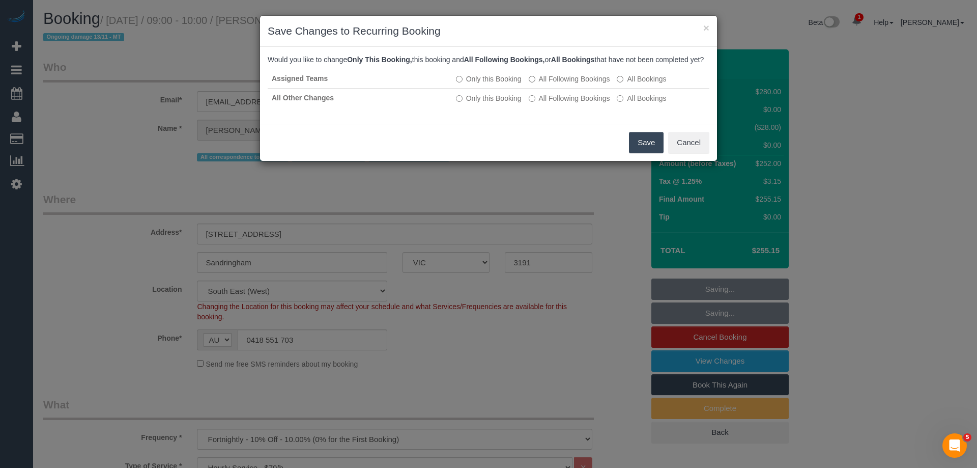
click at [640, 153] on button "Save" at bounding box center [646, 142] width 35 height 21
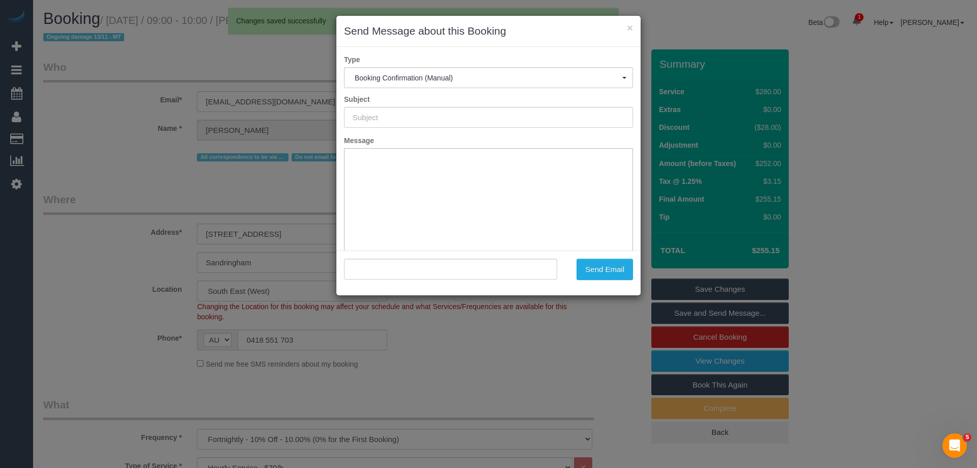
type input "Booking Confirmed"
type input ""Alicia Gorander" <aliciagorander@gmail.com>"
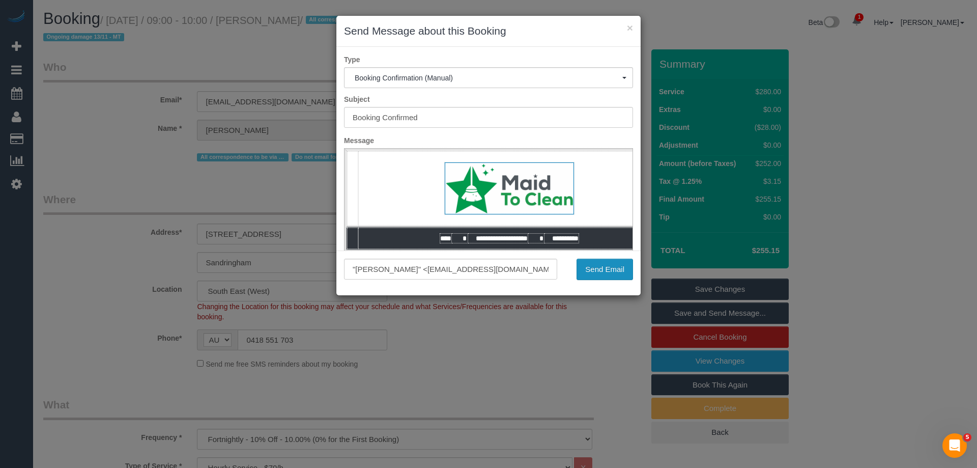
click at [604, 261] on button "Send Email" at bounding box center [604, 268] width 56 height 21
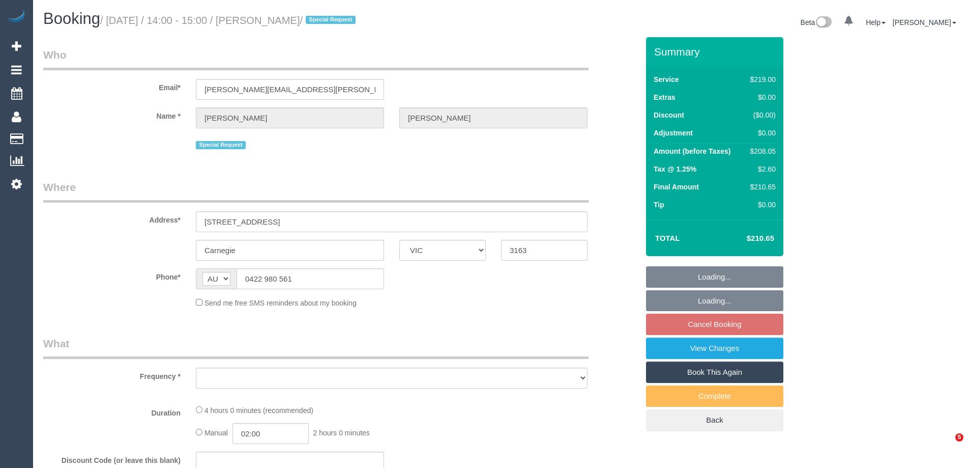
select select "VIC"
select select "object:540"
select select "string:stripe-pm_1ReTZW2GScqysDRVu5mOD1Qt"
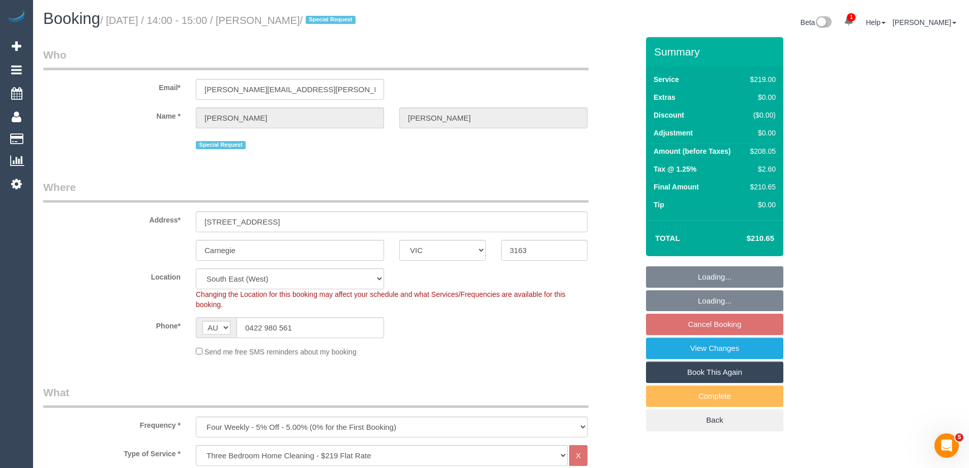
select select "number:28"
select select "number:15"
select select "number:18"
select select "number:24"
select select "number:35"
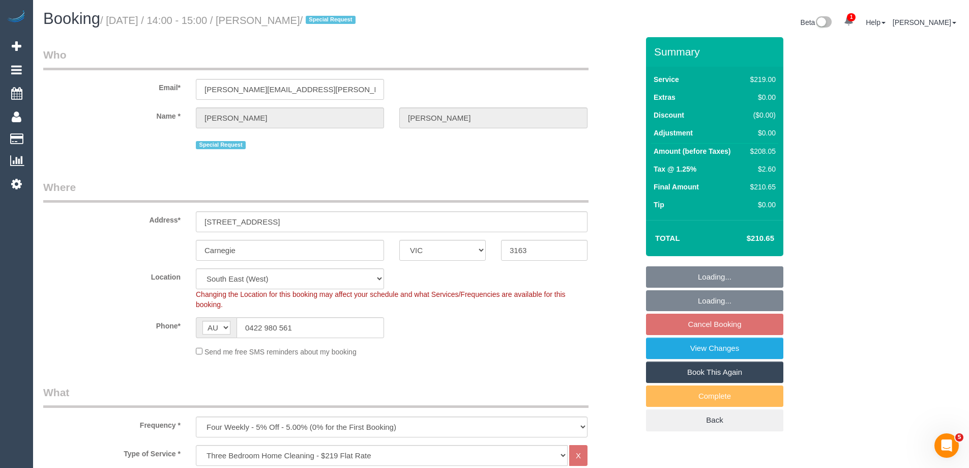
select select "number:11"
select select "object:1346"
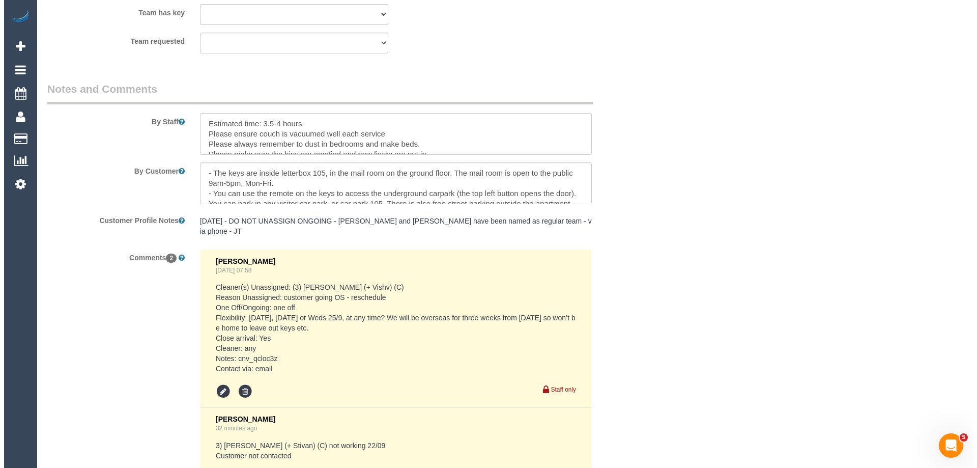
scroll to position [1577, 0]
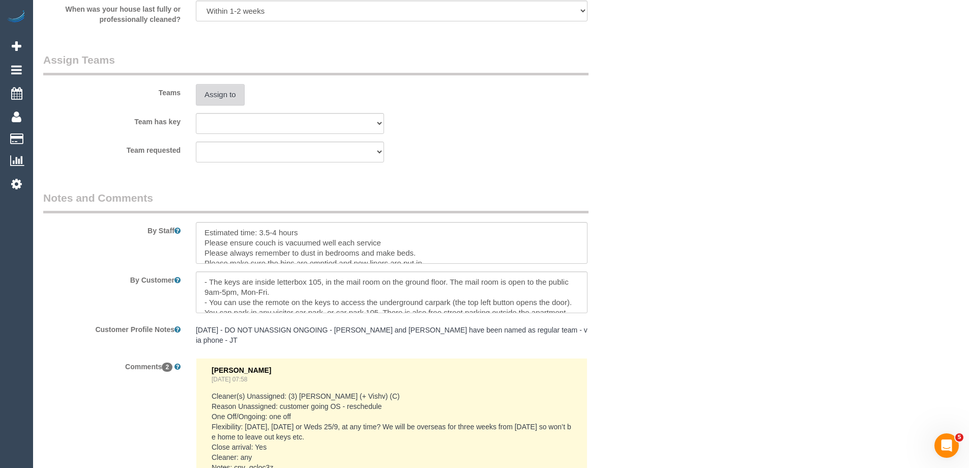
click at [206, 92] on button "Assign to" at bounding box center [220, 94] width 49 height 21
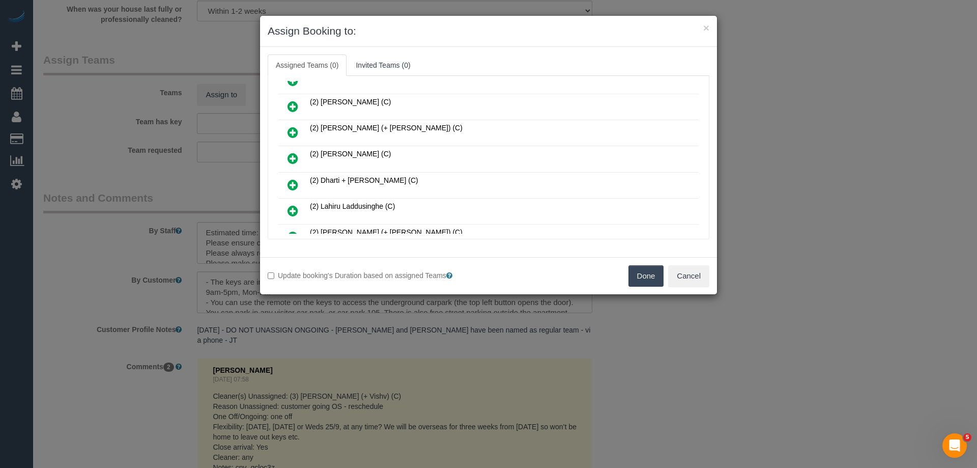
scroll to position [153, 0]
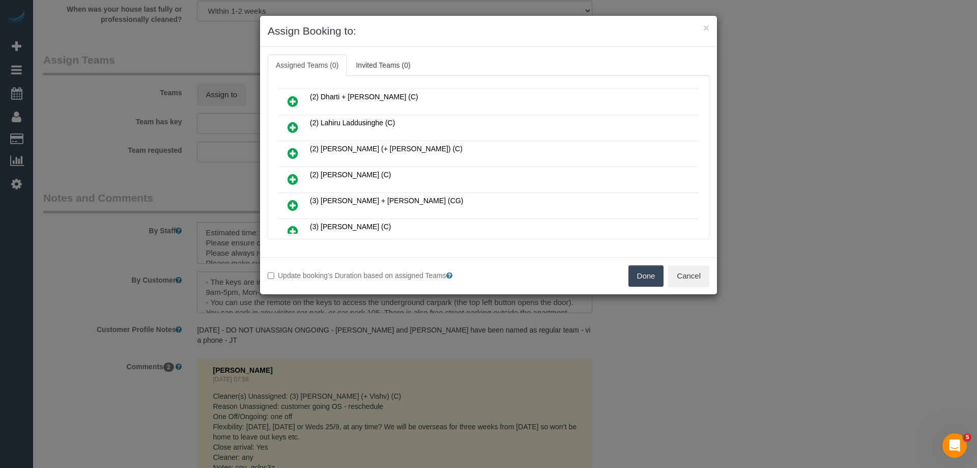
click at [297, 202] on icon at bounding box center [292, 205] width 11 height 12
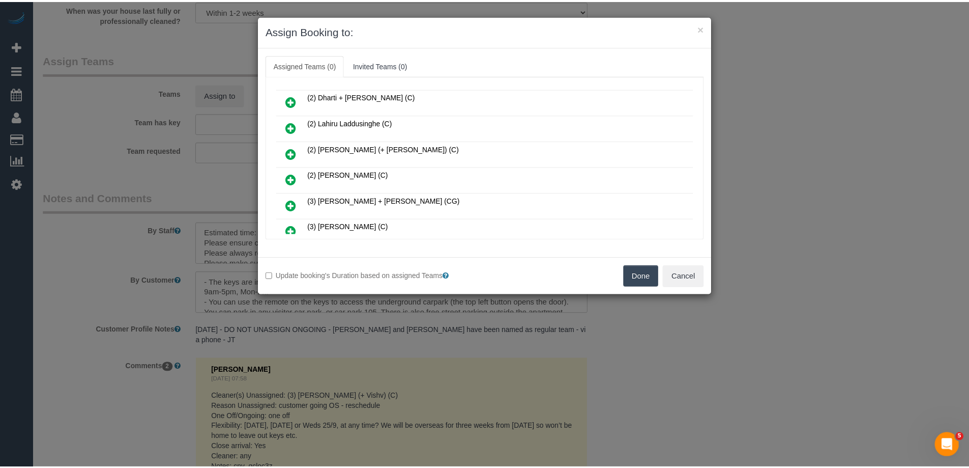
scroll to position [178, 0]
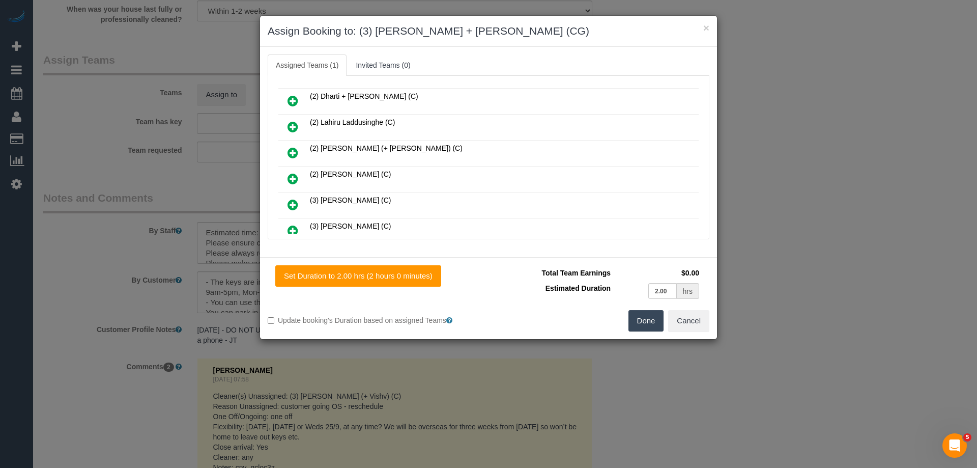
click at [645, 327] on button "Done" at bounding box center [646, 320] width 36 height 21
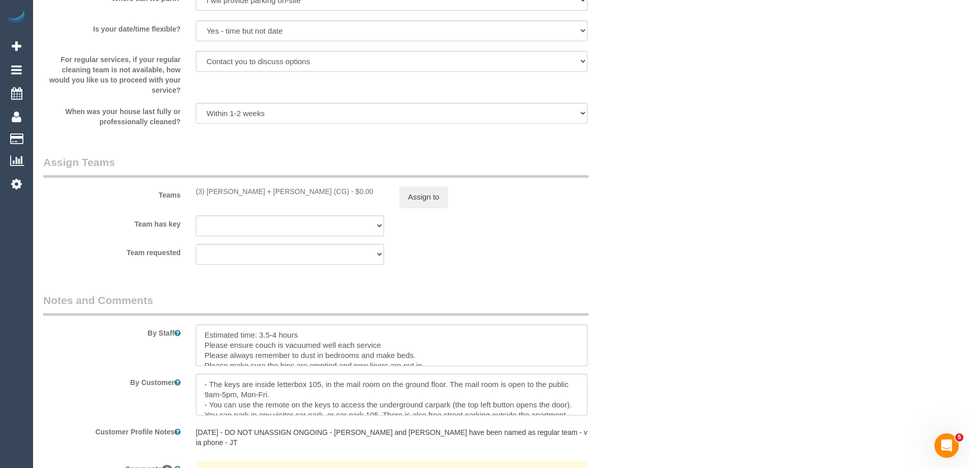
scroll to position [1475, 0]
click at [415, 197] on button "Assign to" at bounding box center [423, 196] width 49 height 21
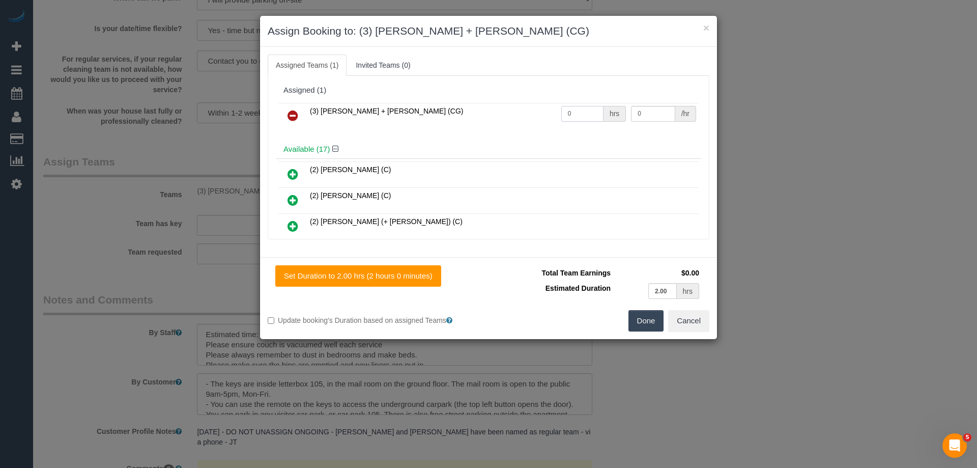
drag, startPoint x: 585, startPoint y: 118, endPoint x: 500, endPoint y: 114, distance: 84.5
click at [501, 115] on tr "(3) Bansari + Bhavesh (CG) 0 hrs 0 /hr" at bounding box center [488, 116] width 420 height 26
type input "1"
drag, startPoint x: 652, startPoint y: 113, endPoint x: 560, endPoint y: 112, distance: 92.1
click at [560, 112] on tr "(3) Bansari + Bhavesh (CG) 1 hrs 0 /hr" at bounding box center [488, 116] width 420 height 26
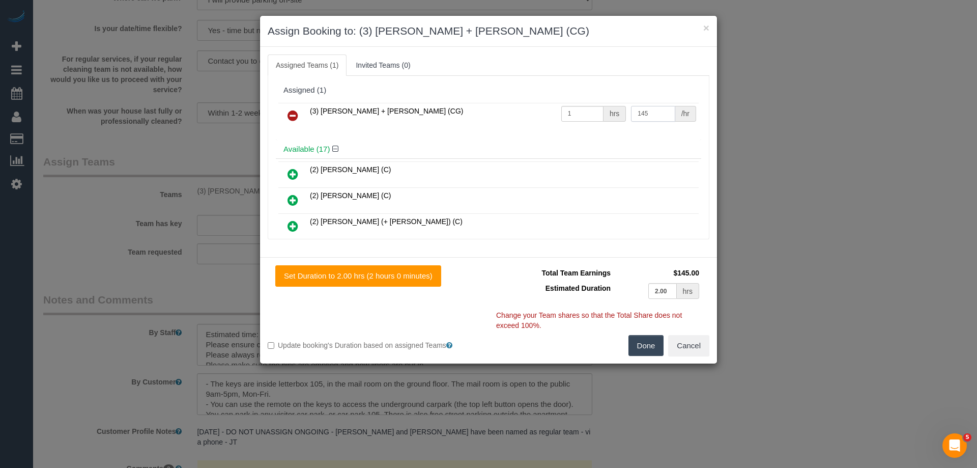
type input "145"
click at [637, 337] on button "Done" at bounding box center [646, 345] width 36 height 21
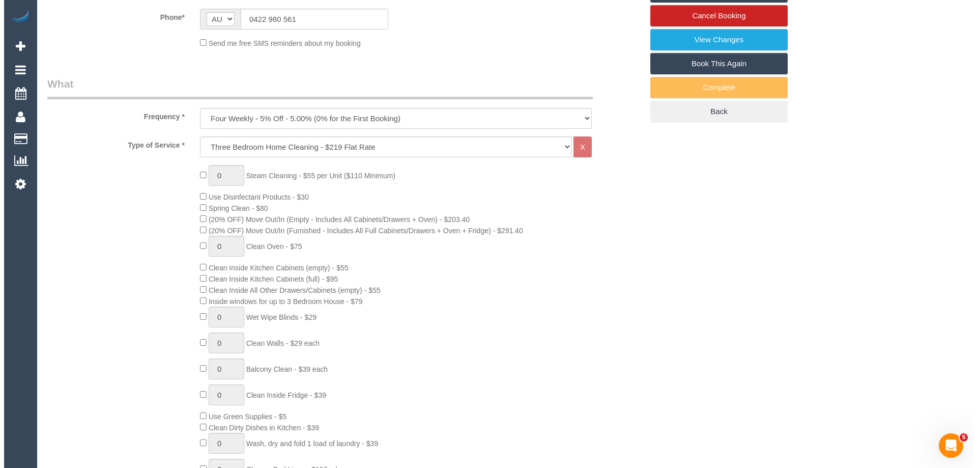
scroll to position [0, 0]
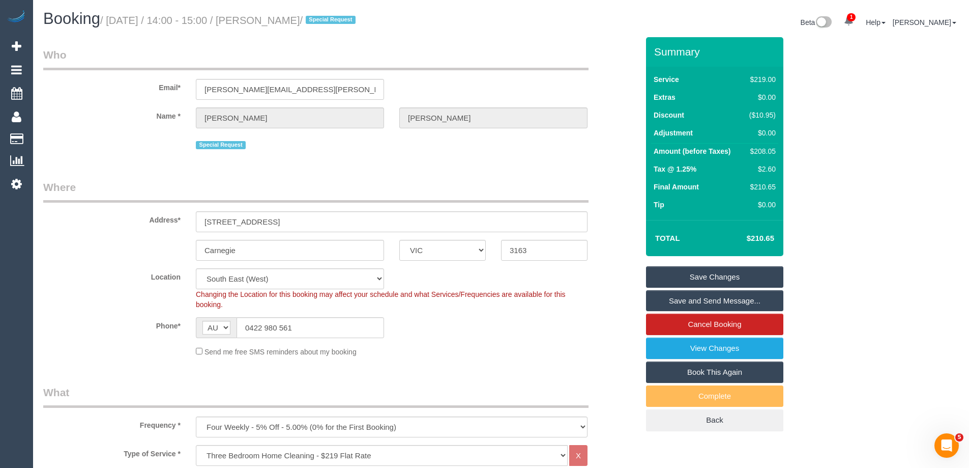
drag, startPoint x: 343, startPoint y: 21, endPoint x: 281, endPoint y: 20, distance: 62.6
click at [281, 20] on small "/ September 22, 2025 / 14:00 - 15:00 / Rachel Fegan / Special Request" at bounding box center [229, 20] width 258 height 11
copy small "Rachel Fegan"
click at [677, 279] on link "Save Changes" at bounding box center [714, 276] width 137 height 21
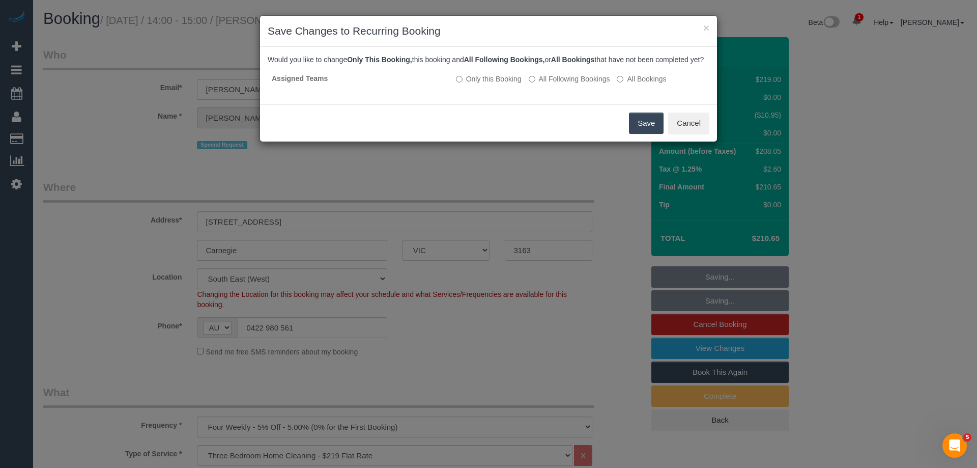
click at [647, 134] on button "Save" at bounding box center [646, 122] width 35 height 21
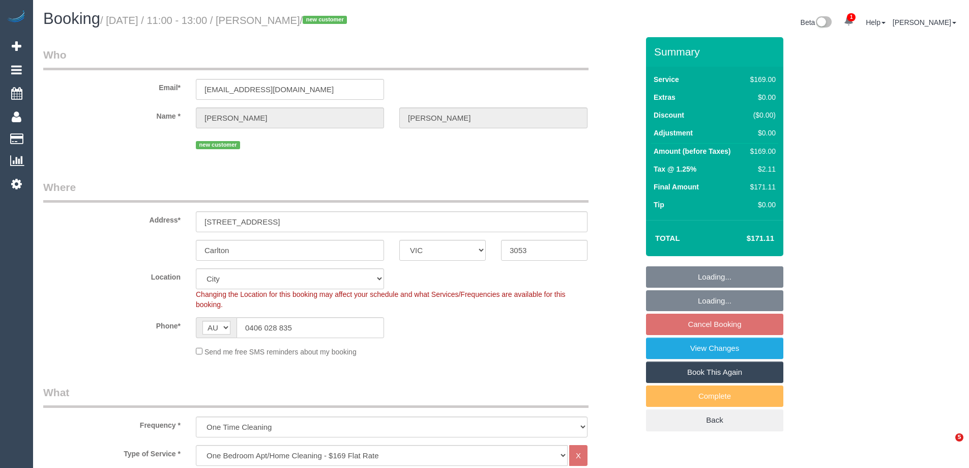
select select "VIC"
select select "number:28"
select select "number:14"
select select "number:19"
select select "number:22"
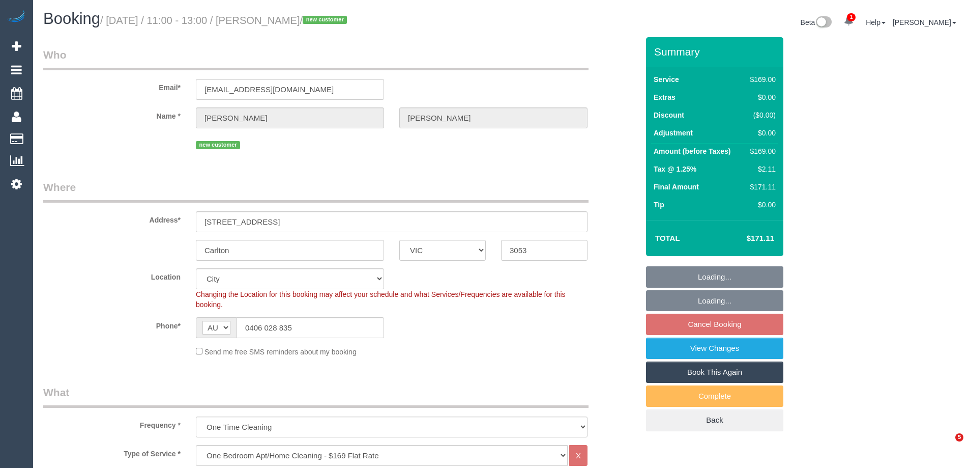
select select "number:33"
select select "number:26"
select select "object:834"
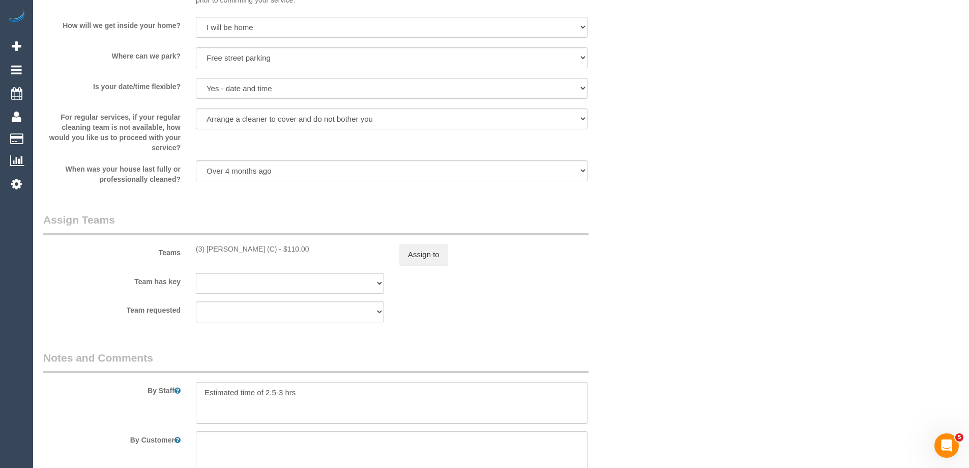
scroll to position [1679, 0]
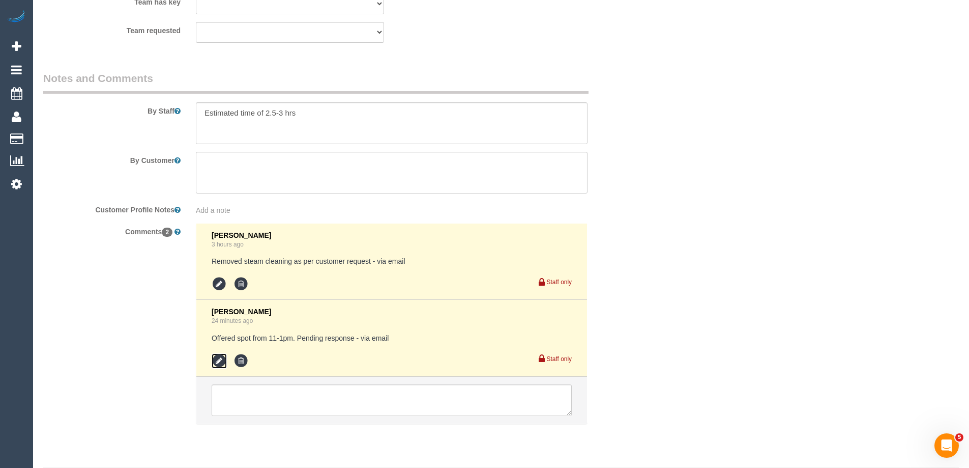
click at [212, 363] on icon at bounding box center [219, 360] width 15 height 15
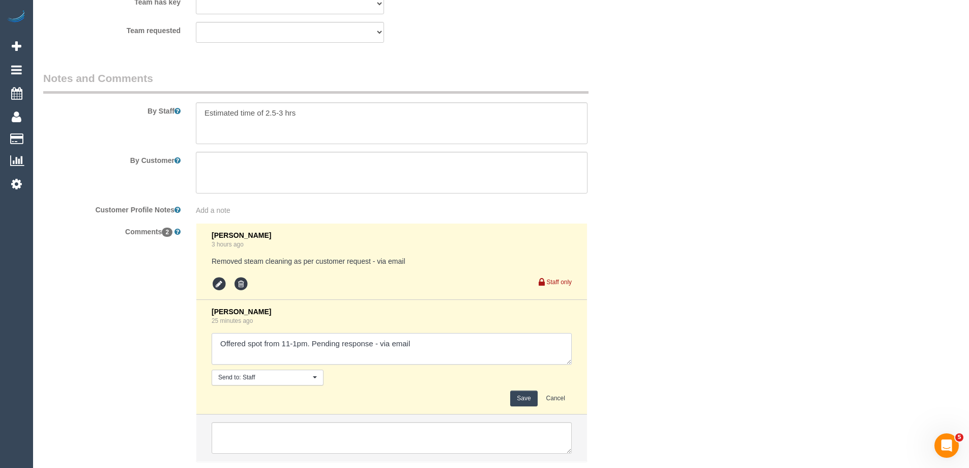
click at [379, 344] on textarea at bounding box center [392, 349] width 360 height 32
type textarea "Offered spot from 11-1pm. Pending response - confirmed via email"
click at [527, 402] on button "Save" at bounding box center [523, 398] width 27 height 16
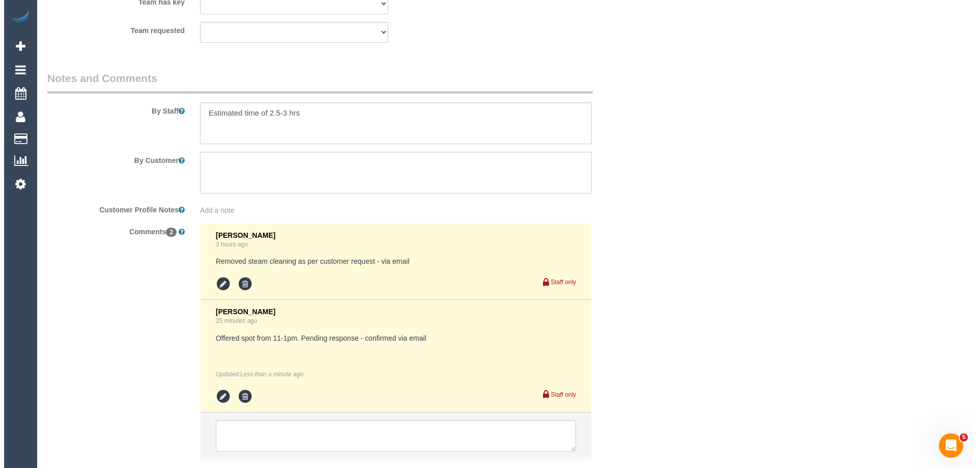
scroll to position [0, 0]
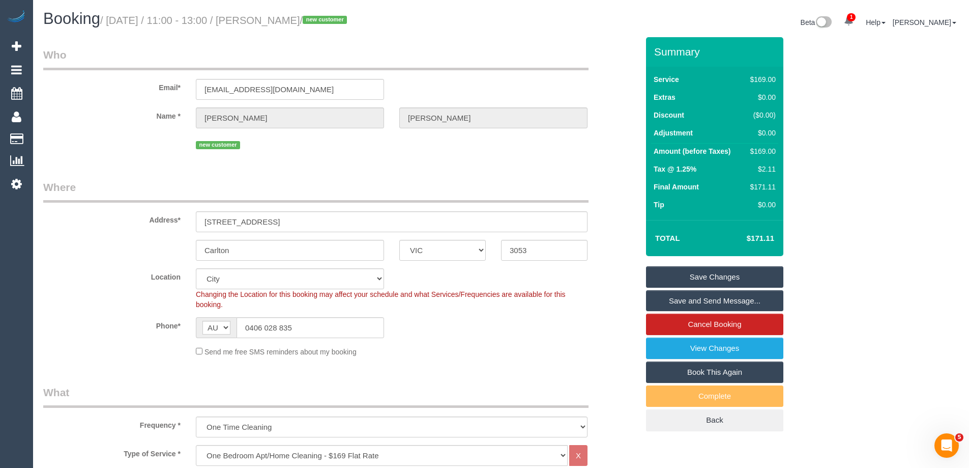
click at [857, 256] on div "Summary Service $169.00 Extras $0.00 Discount ($0.00) Adjustment $0.00 Amount (…" at bounding box center [752, 244] width 229 height 414
click at [716, 302] on link "Save and Send Message..." at bounding box center [714, 300] width 137 height 21
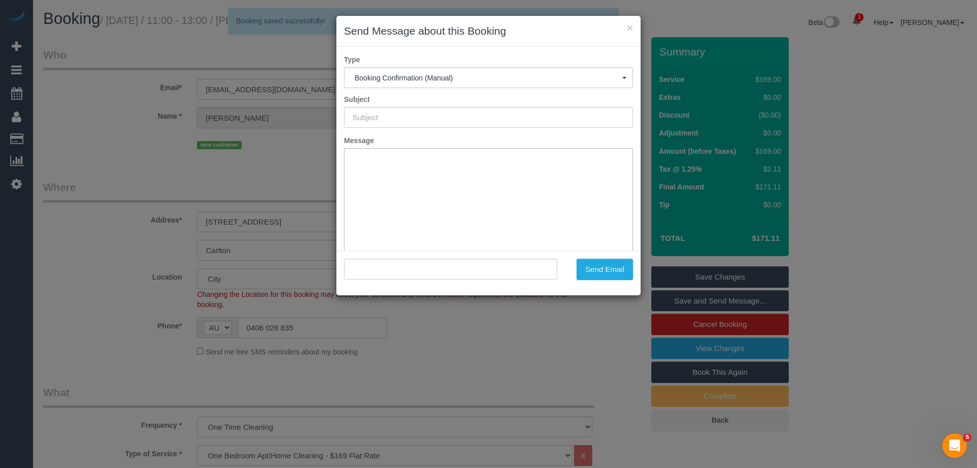
type input "Booking Confirmed"
type input ""[PERSON_NAME]" <[EMAIL_ADDRESS][DOMAIN_NAME]>"
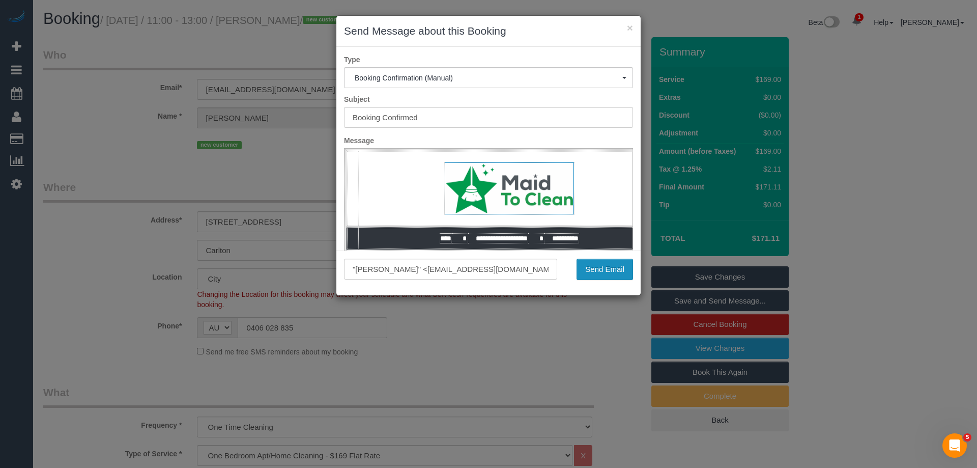
click at [605, 265] on button "Send Email" at bounding box center [604, 268] width 56 height 21
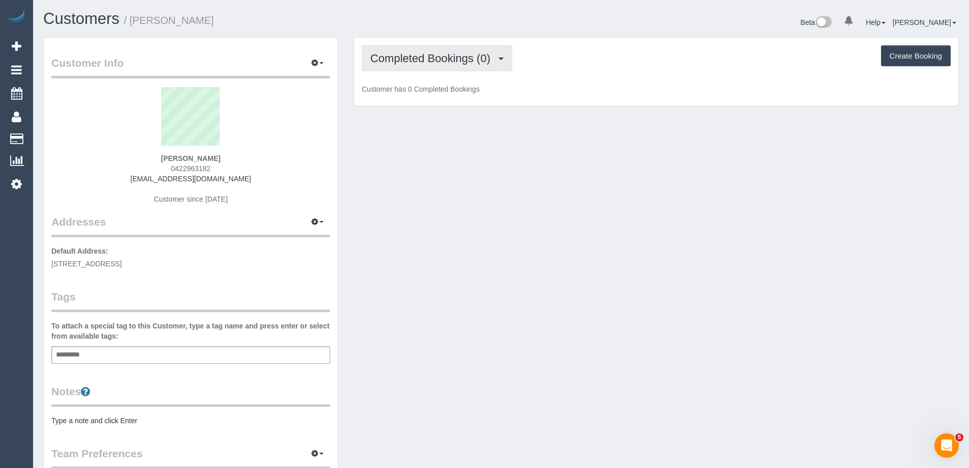
click at [436, 65] on button "Completed Bookings (0)" at bounding box center [437, 58] width 151 height 26
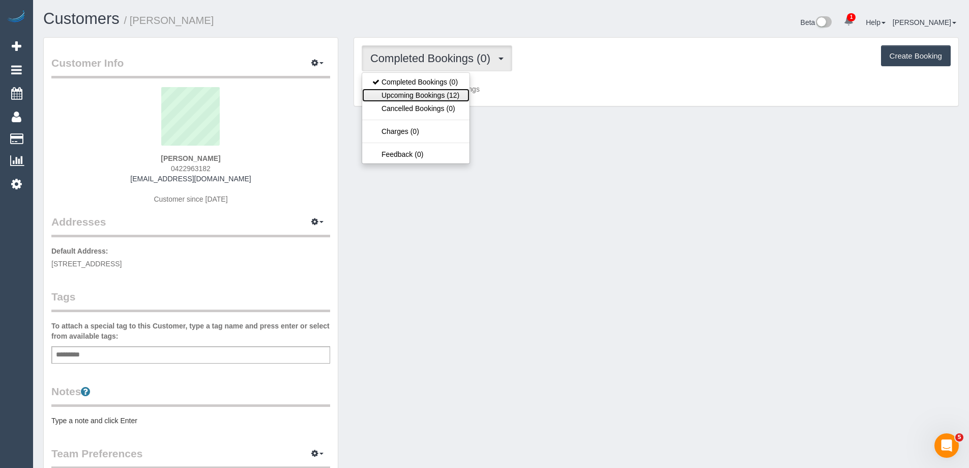
click at [438, 92] on link "Upcoming Bookings (12)" at bounding box center [415, 95] width 107 height 13
